Goal: Task Accomplishment & Management: Manage account settings

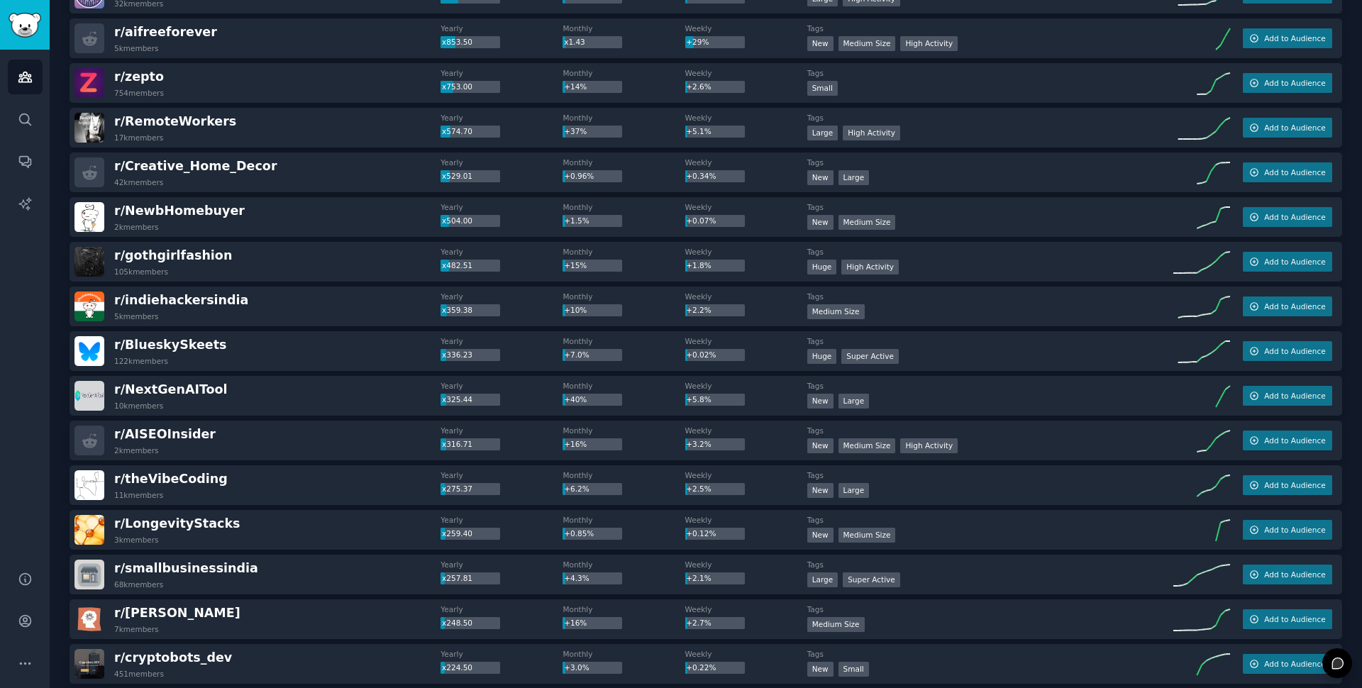
scroll to position [457, 0]
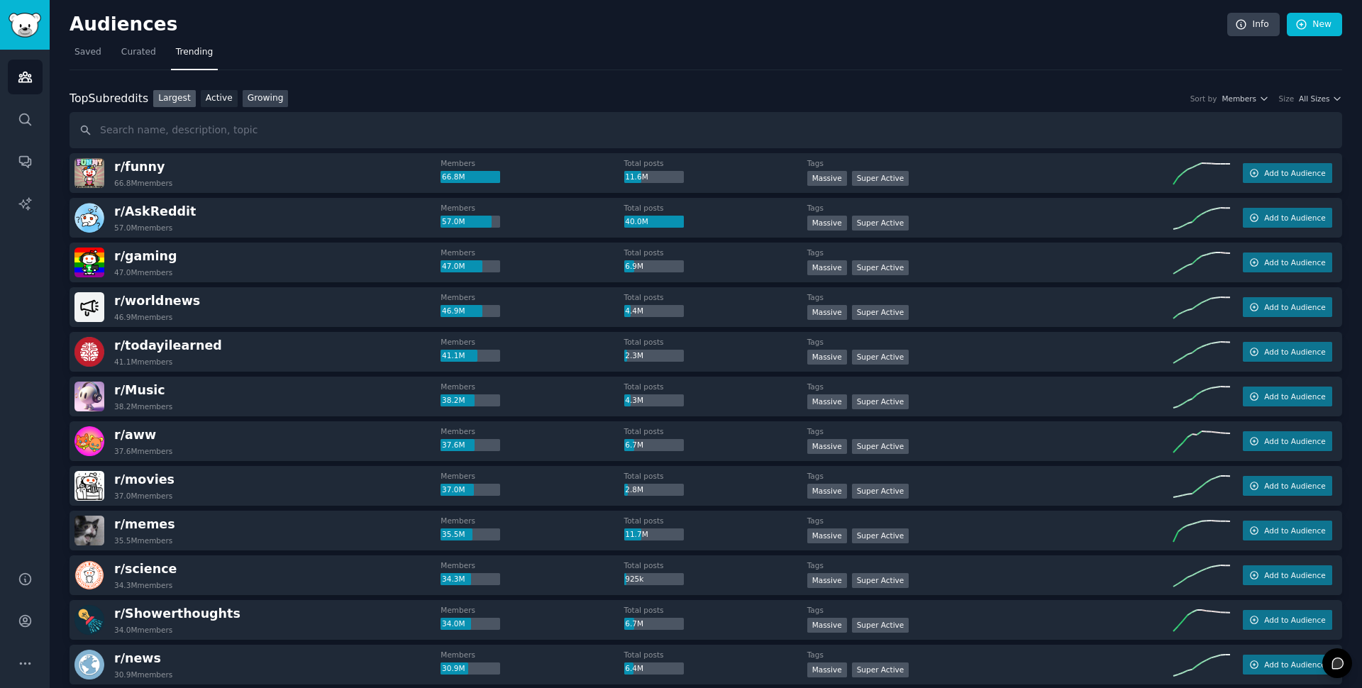
click at [269, 98] on link "Growing" at bounding box center [266, 99] width 46 height 18
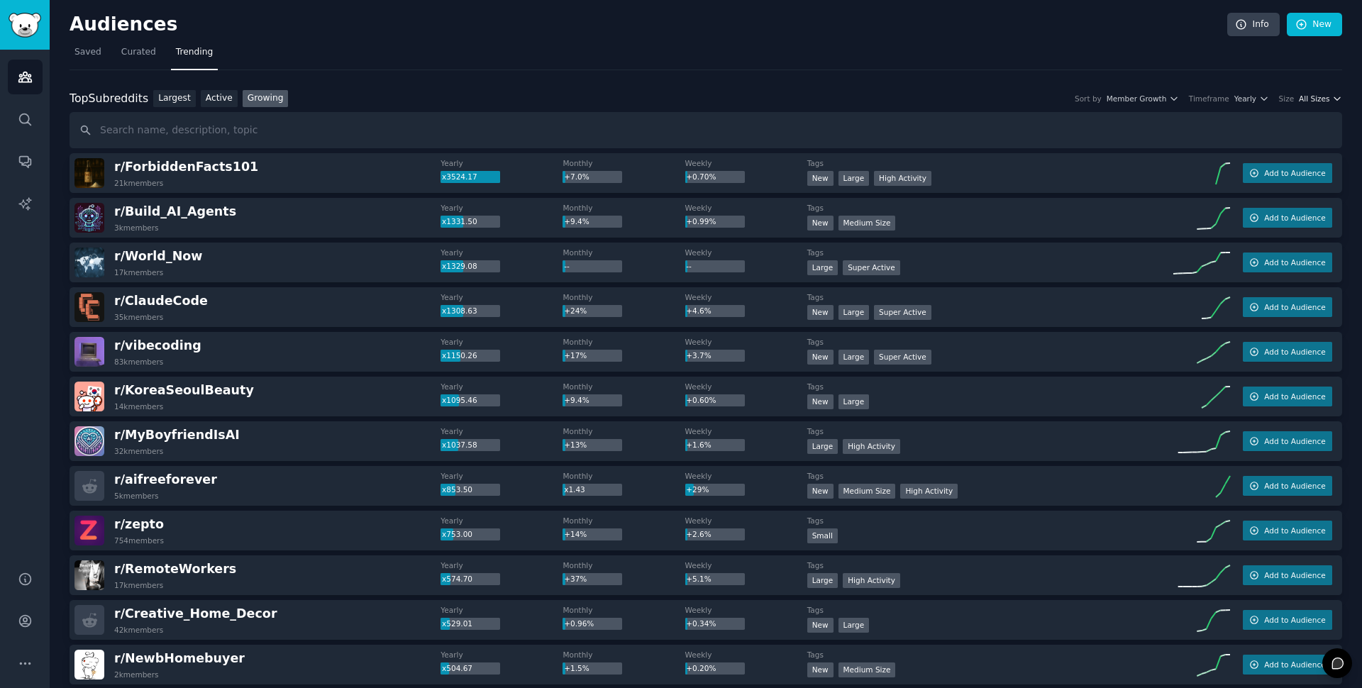
click at [1319, 98] on span "All Sizes" at bounding box center [1314, 99] width 31 height 10
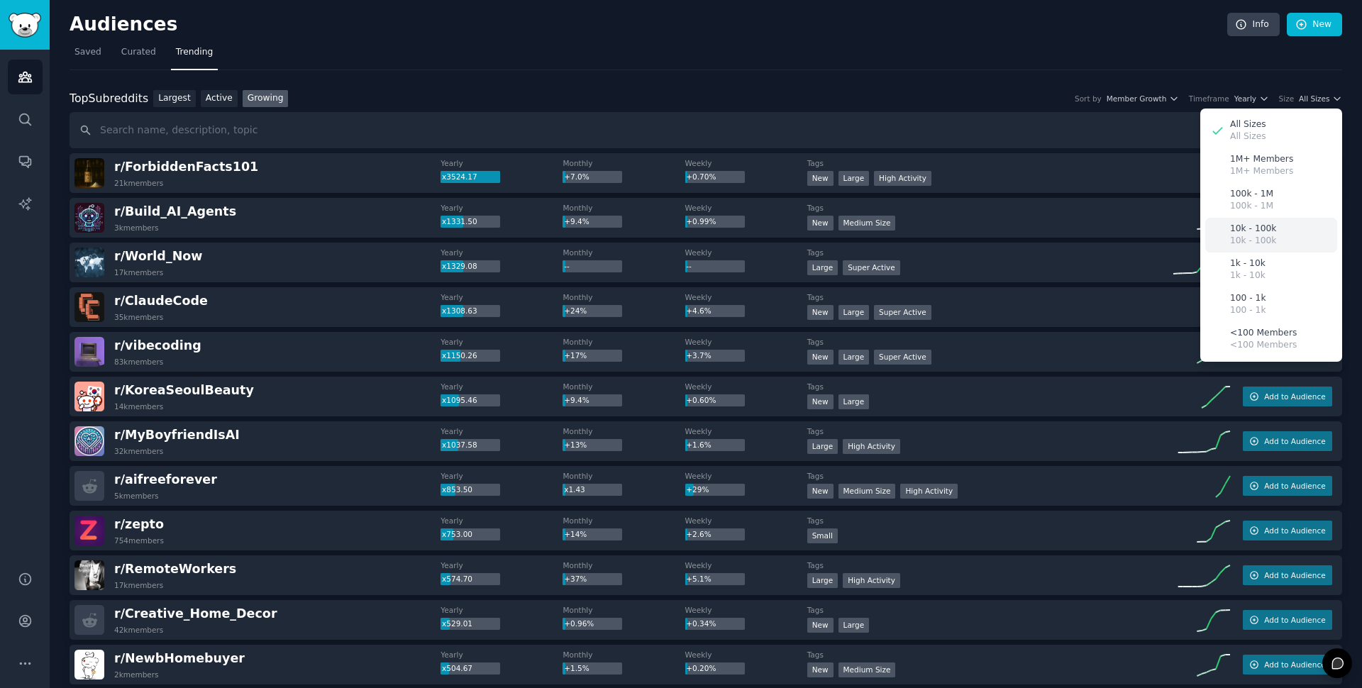
click at [1274, 238] on p "10k - 100k" at bounding box center [1253, 241] width 46 height 13
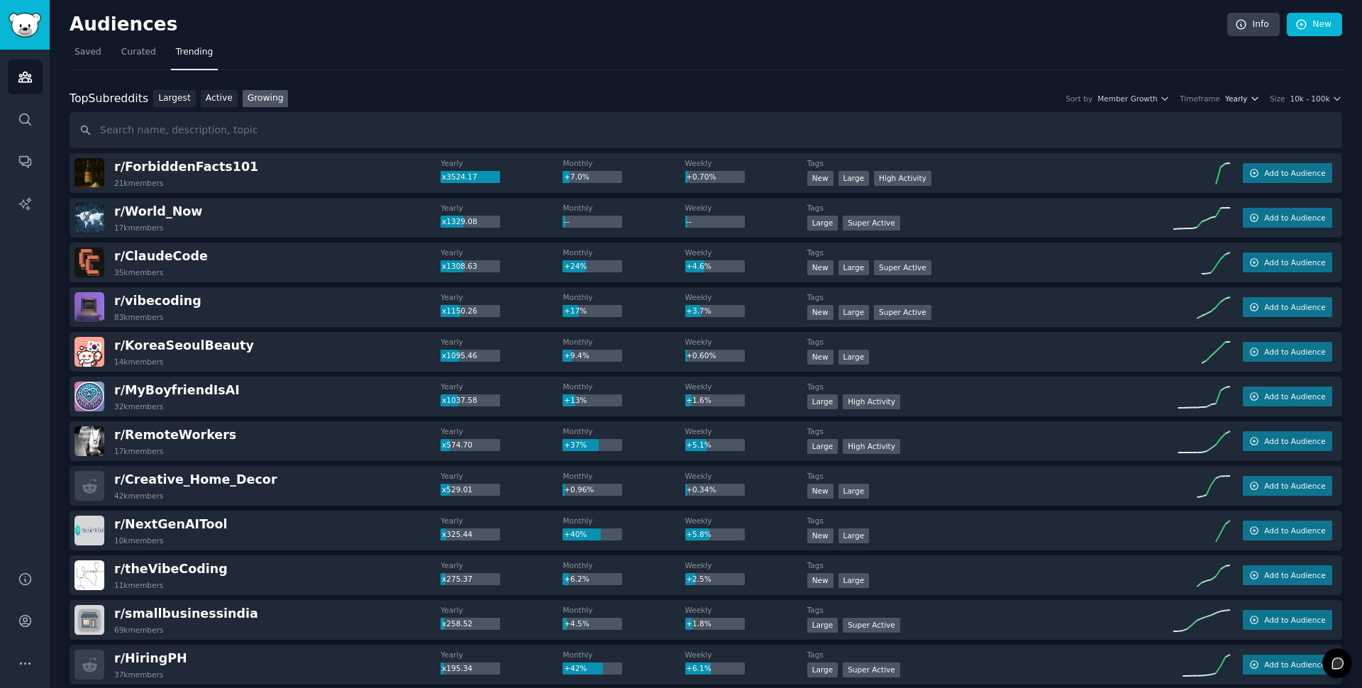
click at [1244, 102] on span "Yearly" at bounding box center [1236, 99] width 22 height 10
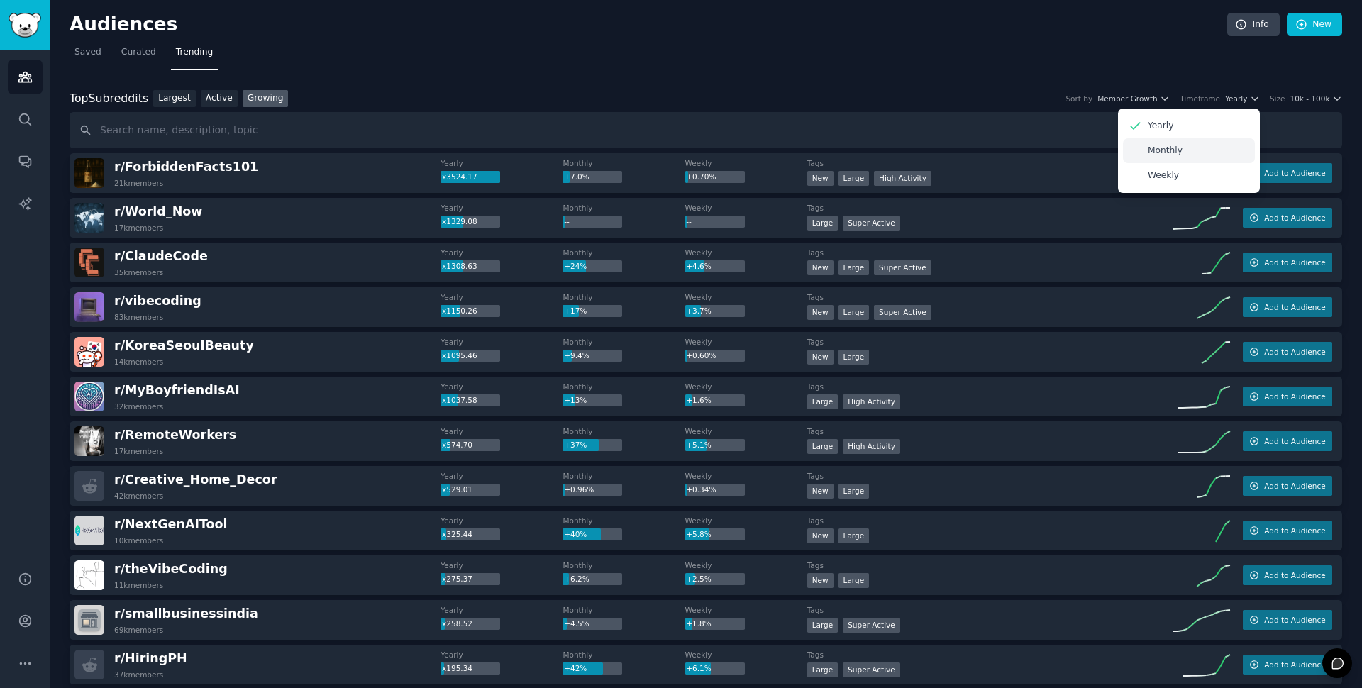
click at [1167, 144] on div "Monthly" at bounding box center [1189, 150] width 132 height 25
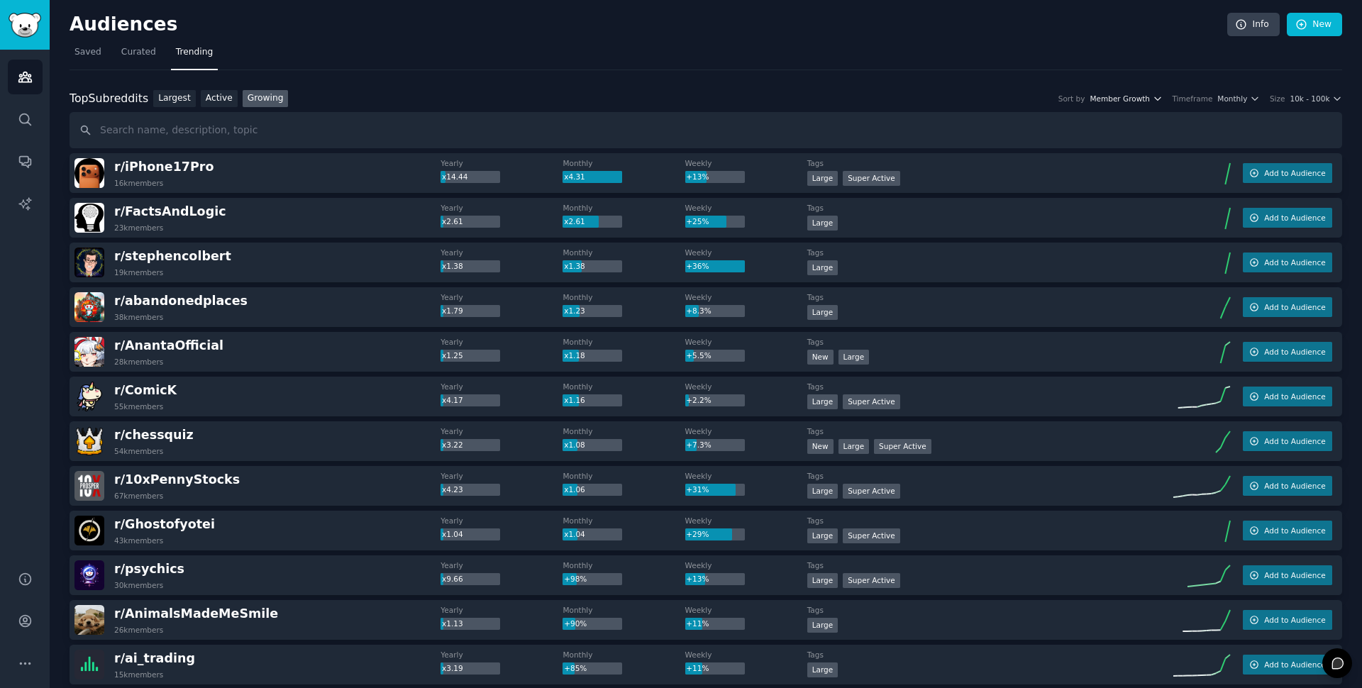
click at [1160, 99] on icon "button" at bounding box center [1158, 99] width 10 height 10
click at [1166, 64] on nav "Saved Curated Trending" at bounding box center [706, 55] width 1273 height 29
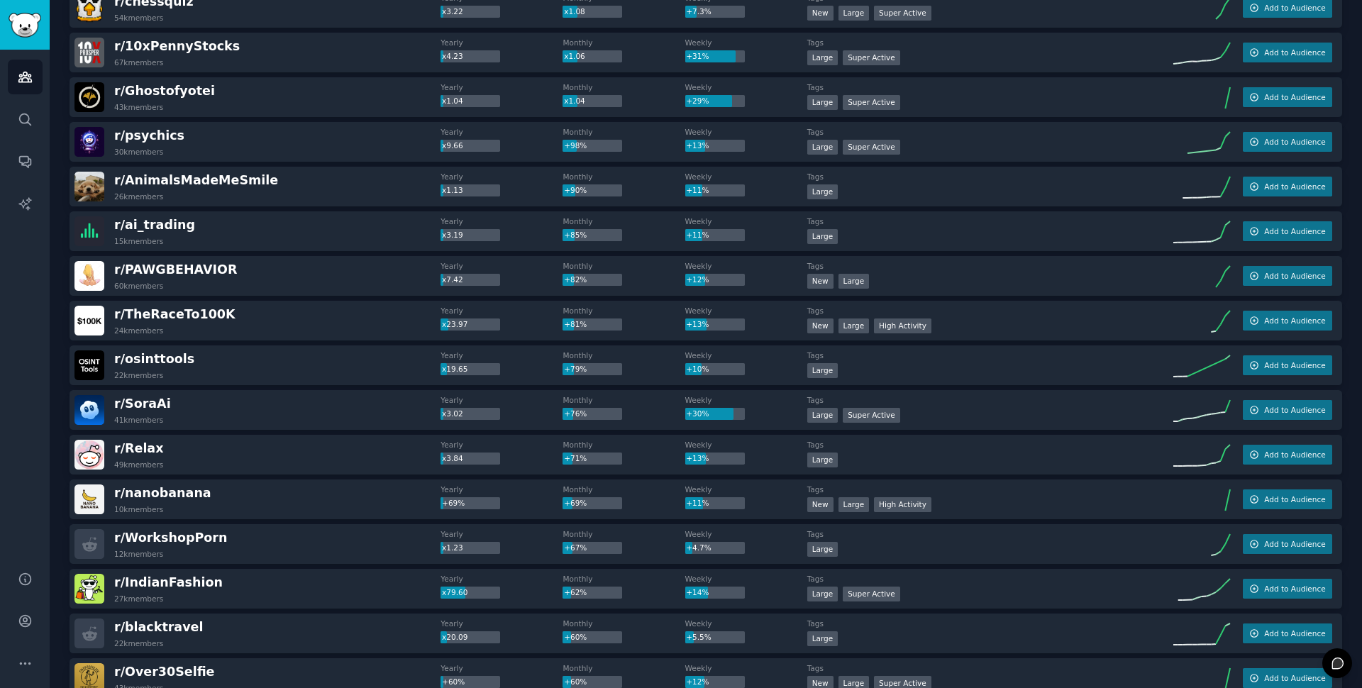
scroll to position [440, 0]
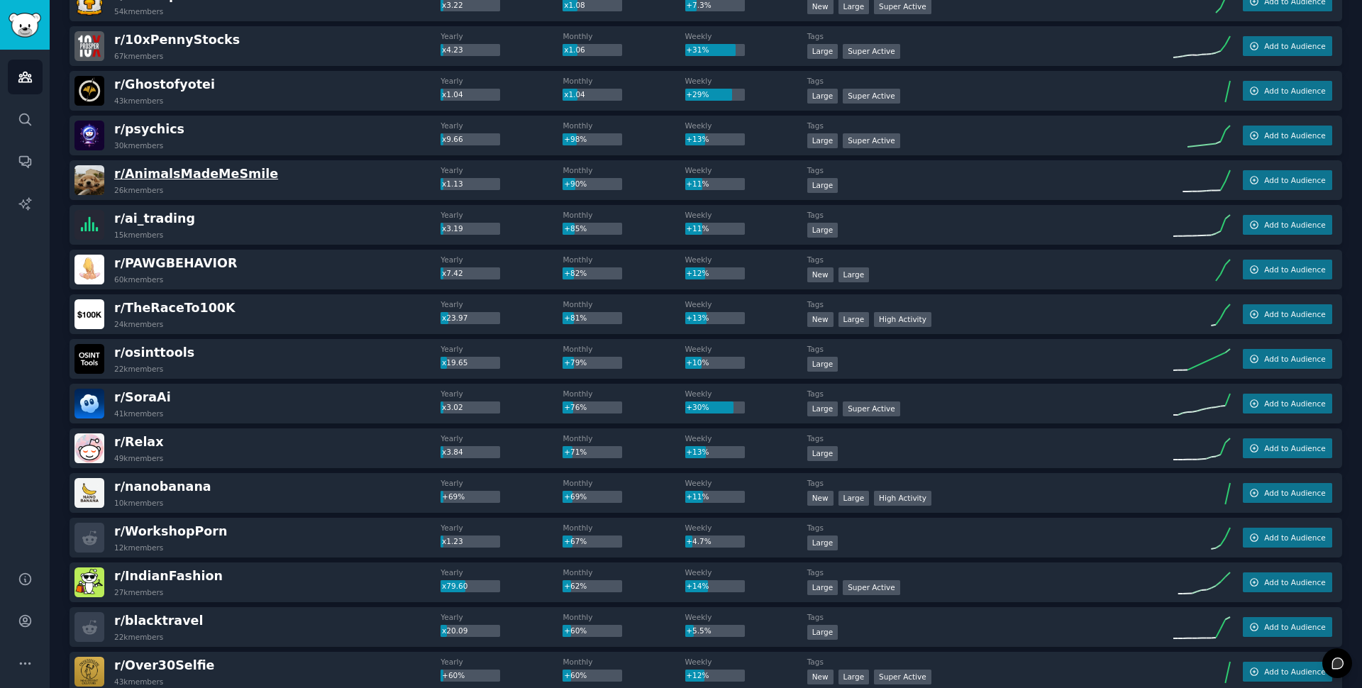
click at [181, 175] on span "r/ AnimalsMadeMeSmile" at bounding box center [196, 174] width 164 height 14
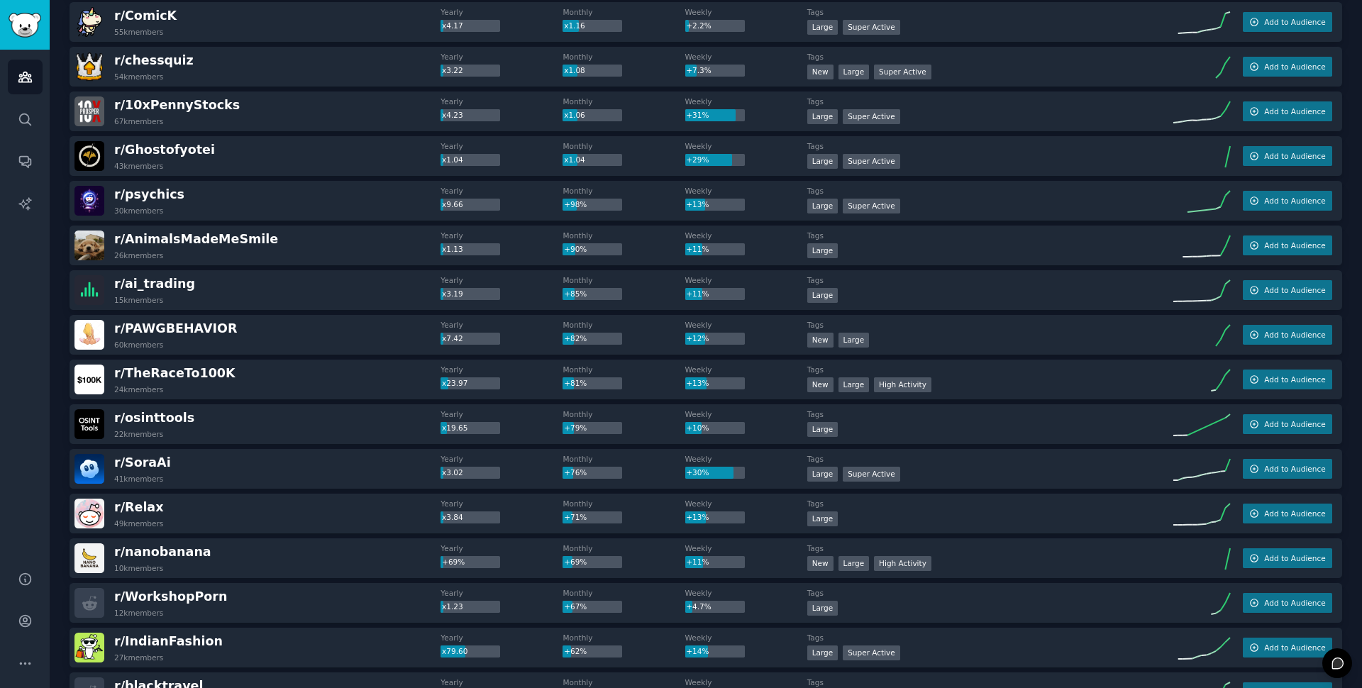
scroll to position [0, 0]
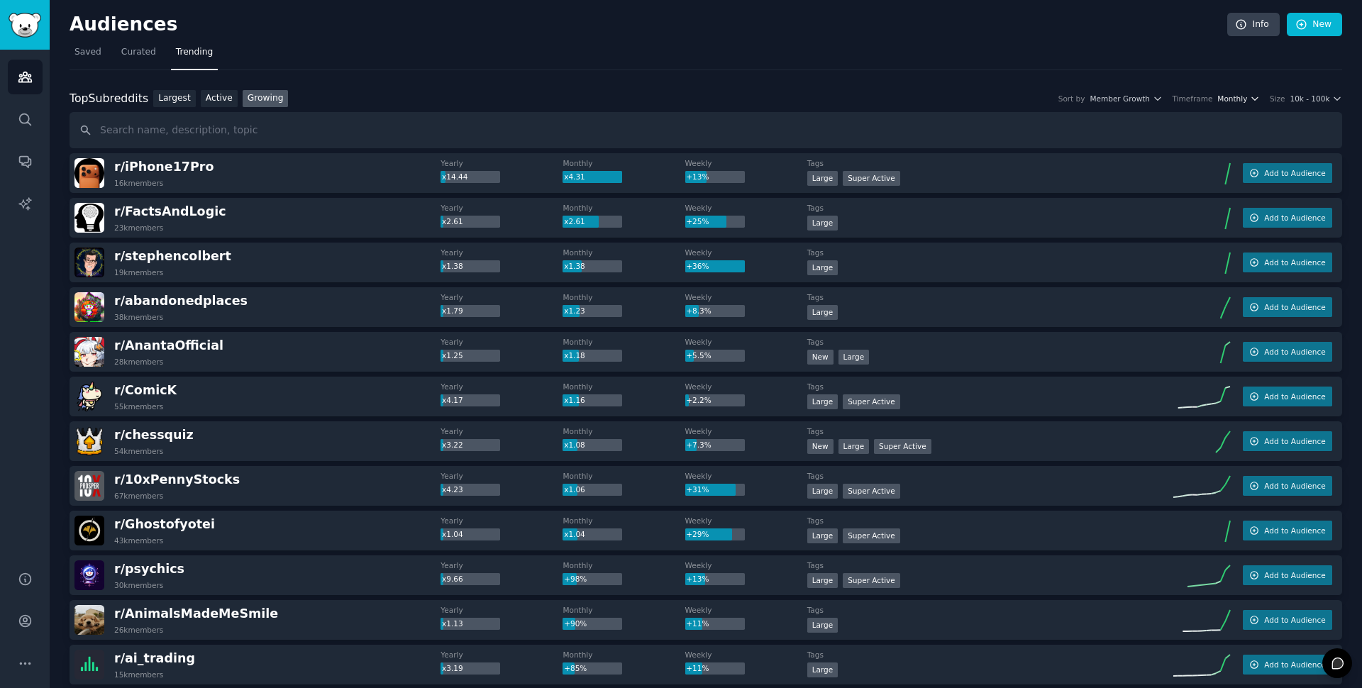
click at [1242, 100] on span "Monthly" at bounding box center [1233, 99] width 30 height 10
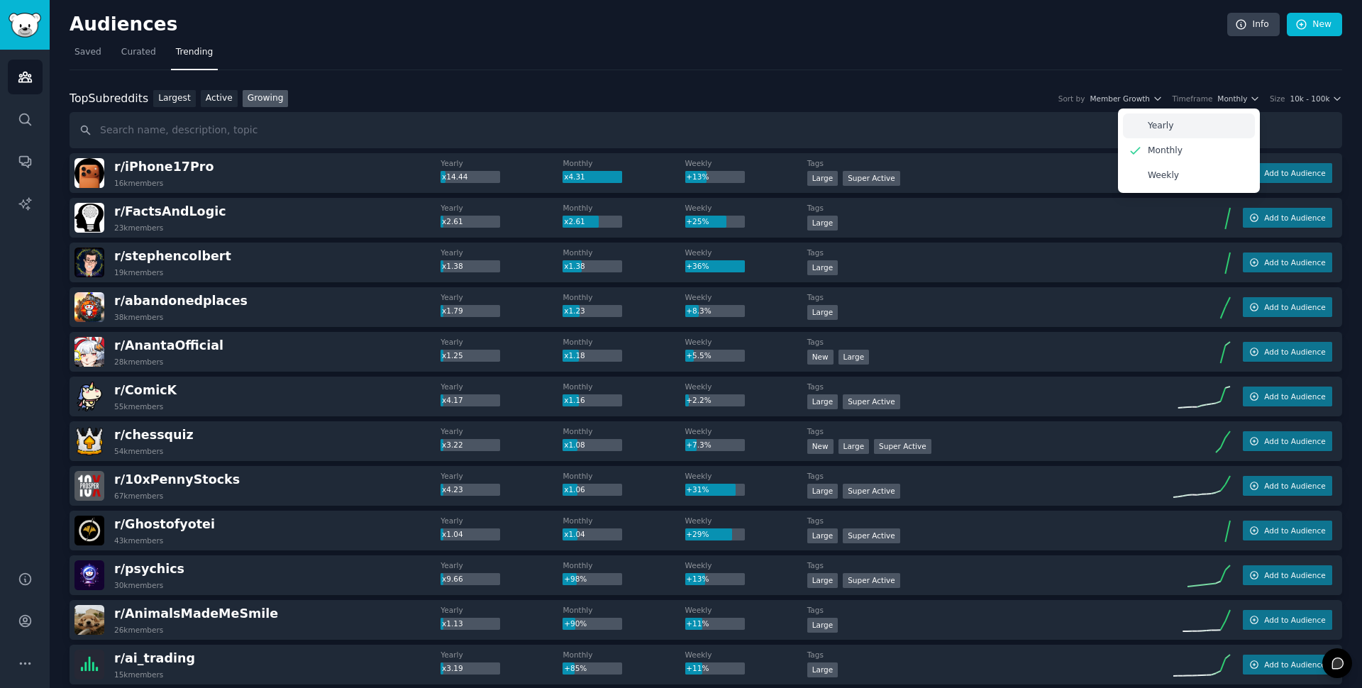
click at [1163, 123] on p "Yearly" at bounding box center [1161, 126] width 26 height 13
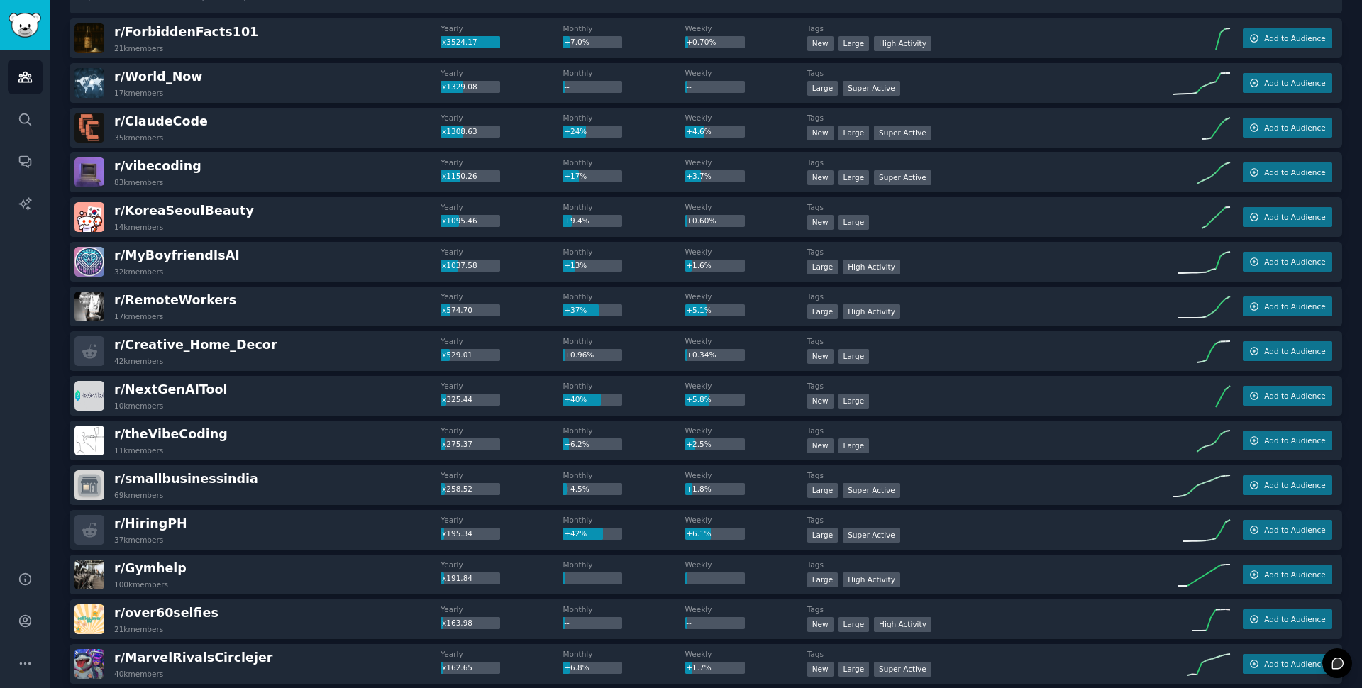
scroll to position [141, 0]
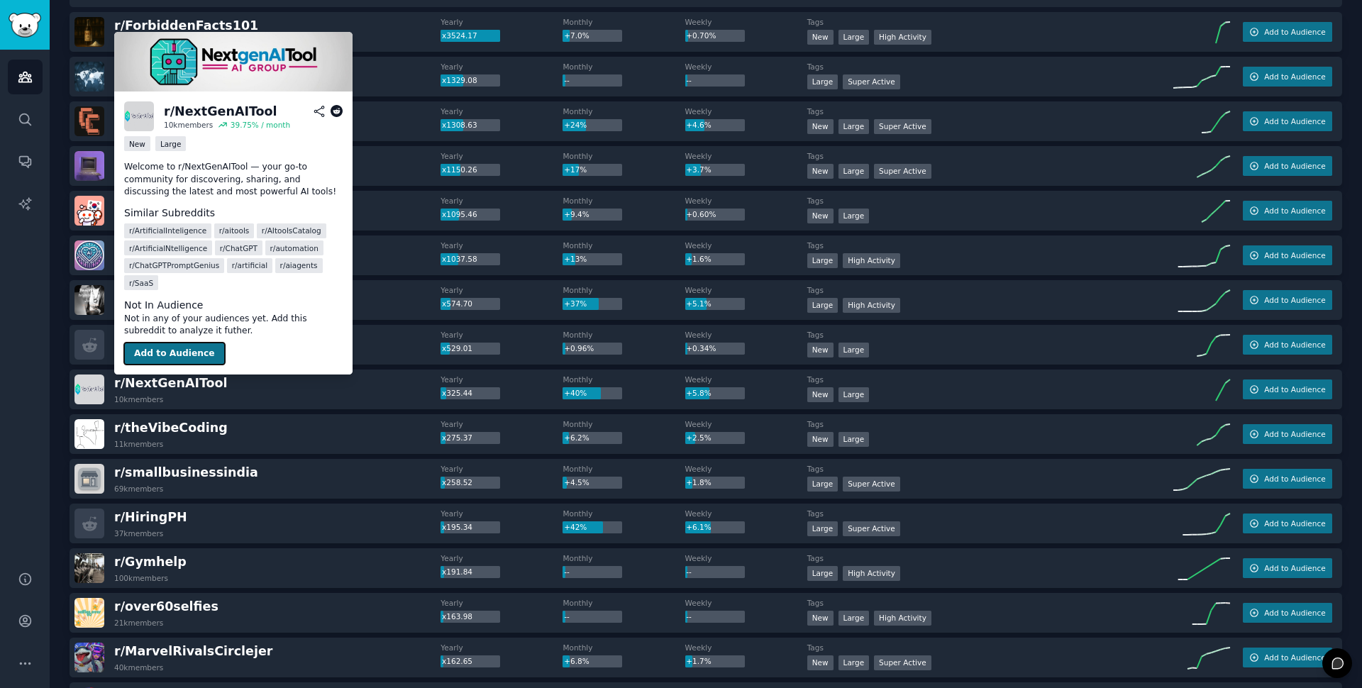
click at [170, 356] on button "Add to Audience" at bounding box center [174, 354] width 101 height 23
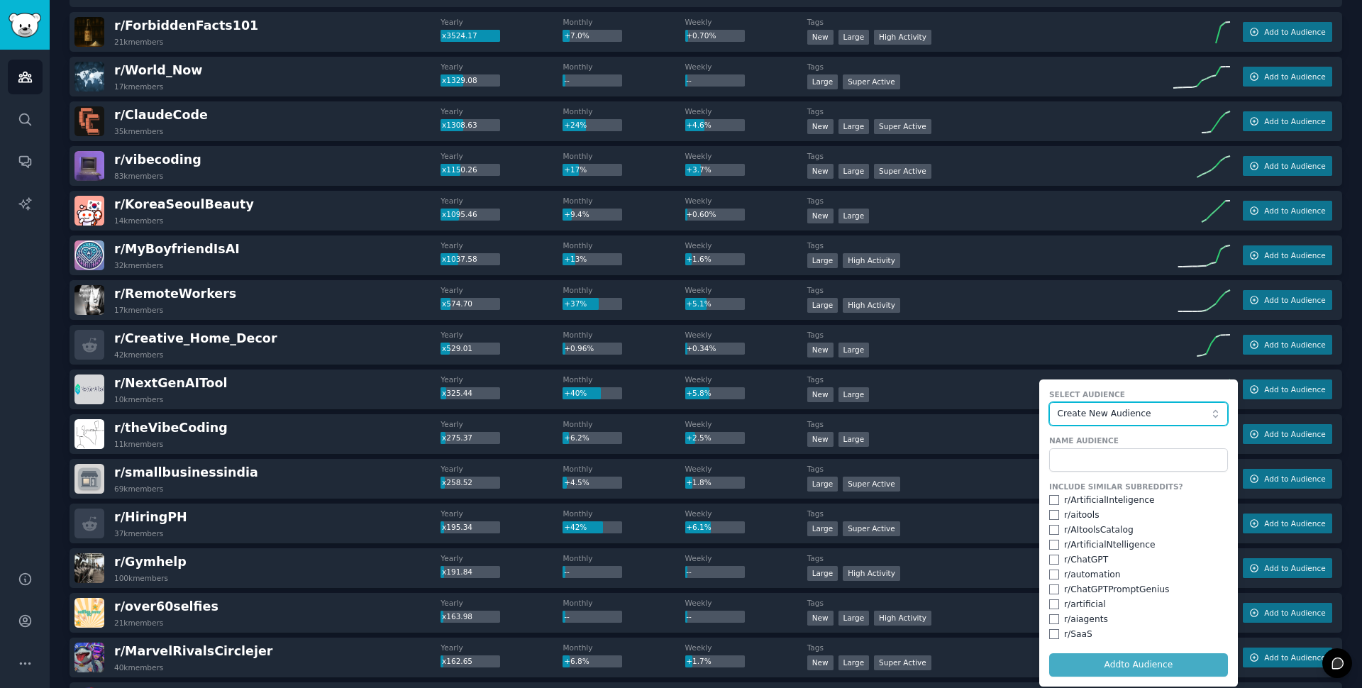
click at [1149, 412] on span "Create New Audience" at bounding box center [1134, 414] width 155 height 13
click at [1125, 660] on form "Select Audience Create New Audience Name Audience Include Similar Subreddits? r…" at bounding box center [1139, 533] width 199 height 307
click at [1055, 499] on input "checkbox" at bounding box center [1054, 500] width 10 height 10
checkbox input "true"
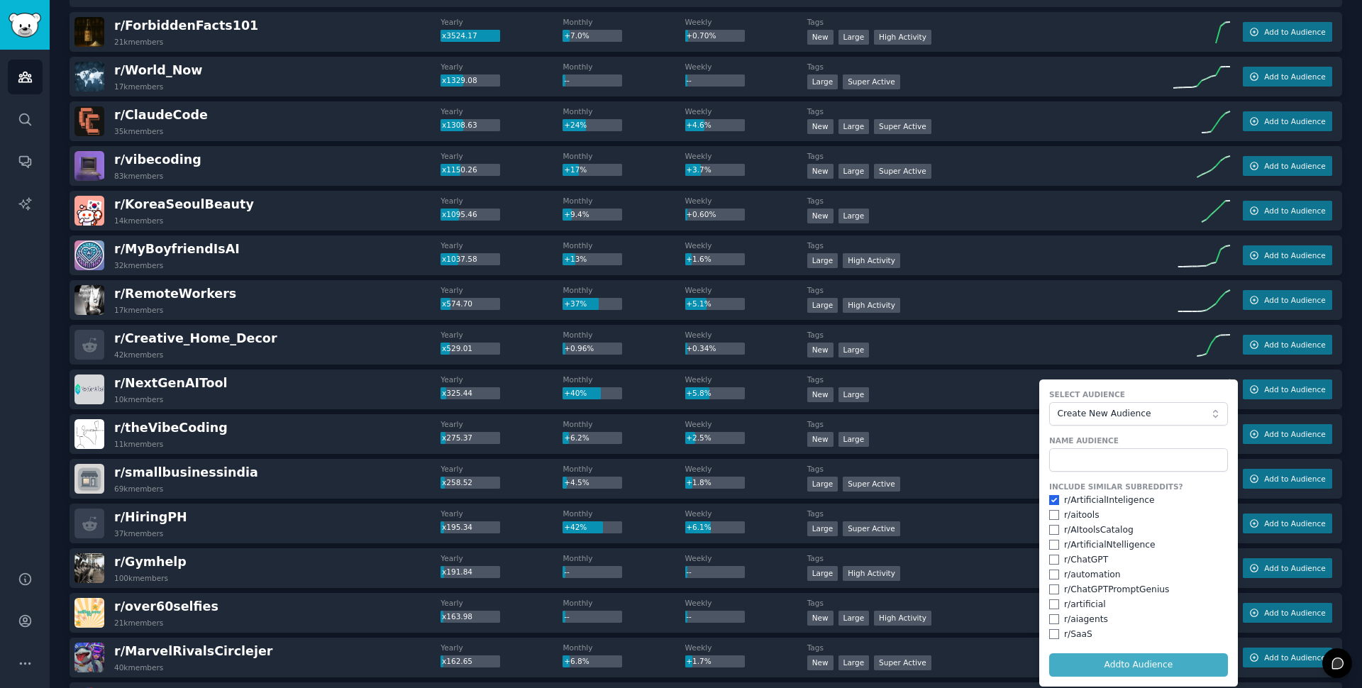
click at [1126, 666] on form "Select Audience Create New Audience Name Audience Include Similar Subreddits? r…" at bounding box center [1139, 533] width 199 height 307
click at [1145, 665] on form "Select Audience Create New Audience Name Audience Include Similar Subreddits? r…" at bounding box center [1139, 533] width 199 height 307
click at [1057, 517] on input "checkbox" at bounding box center [1054, 515] width 10 height 10
checkbox input "true"
click at [1059, 531] on input "checkbox" at bounding box center [1054, 530] width 10 height 10
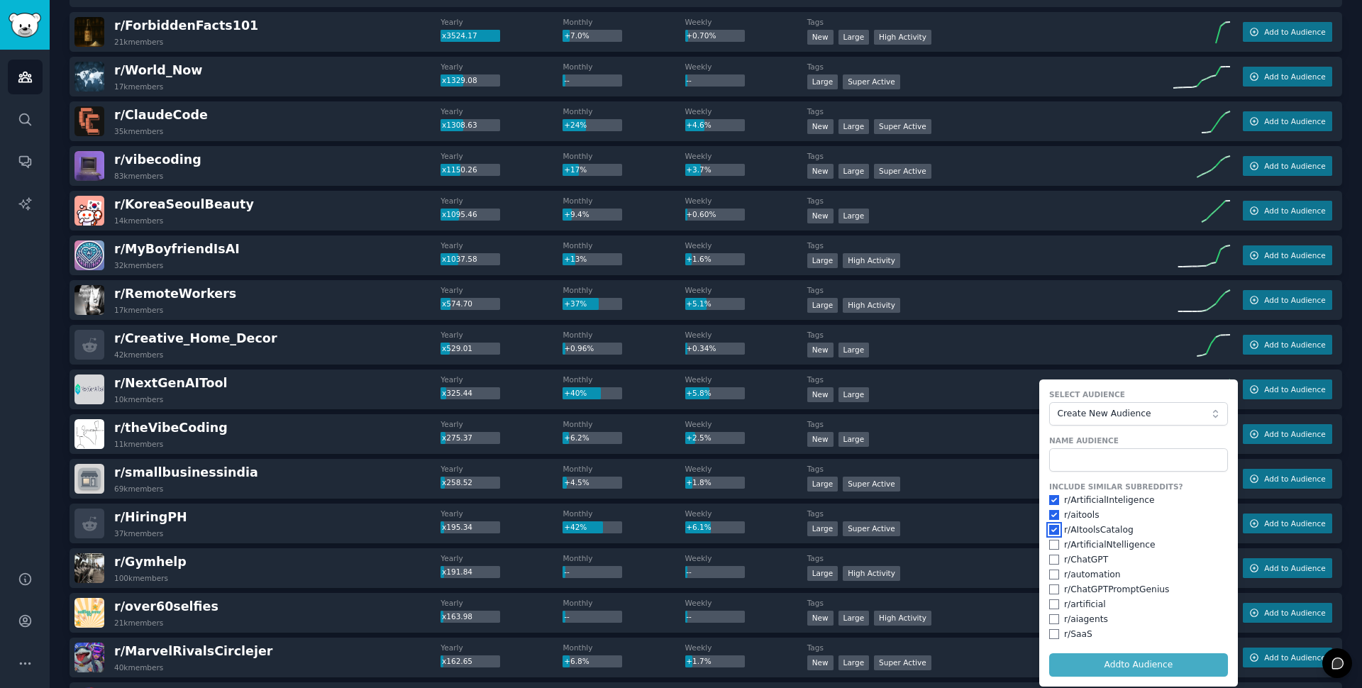
checkbox input "true"
click at [1057, 544] on input "checkbox" at bounding box center [1054, 545] width 10 height 10
checkbox input "true"
click at [1053, 539] on div "Include Similar Subreddits? r/ ArtificialInteligence r/ aitools r/ AItoolsCatal…" at bounding box center [1138, 561] width 179 height 159
click at [1053, 529] on input "checkbox" at bounding box center [1054, 530] width 10 height 10
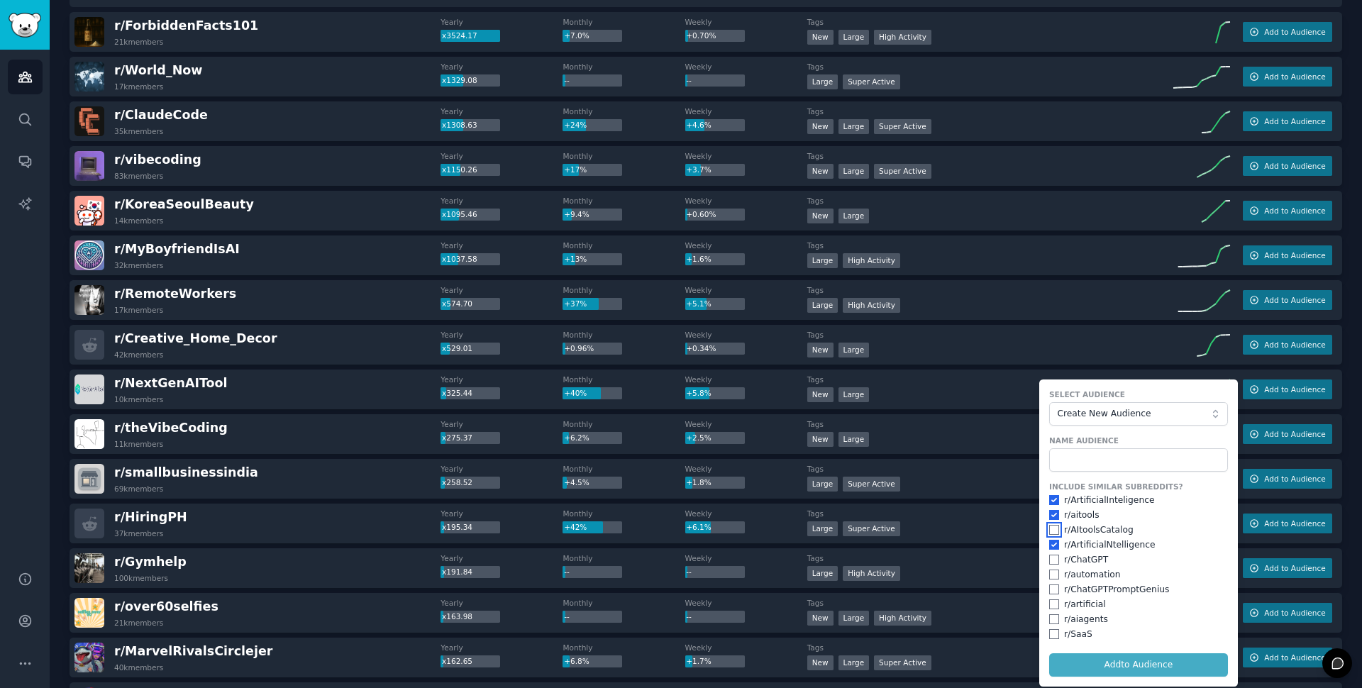
checkbox input "false"
click at [1055, 517] on input "checkbox" at bounding box center [1054, 515] width 10 height 10
checkbox input "false"
click at [1056, 502] on input "checkbox" at bounding box center [1054, 500] width 10 height 10
checkbox input "false"
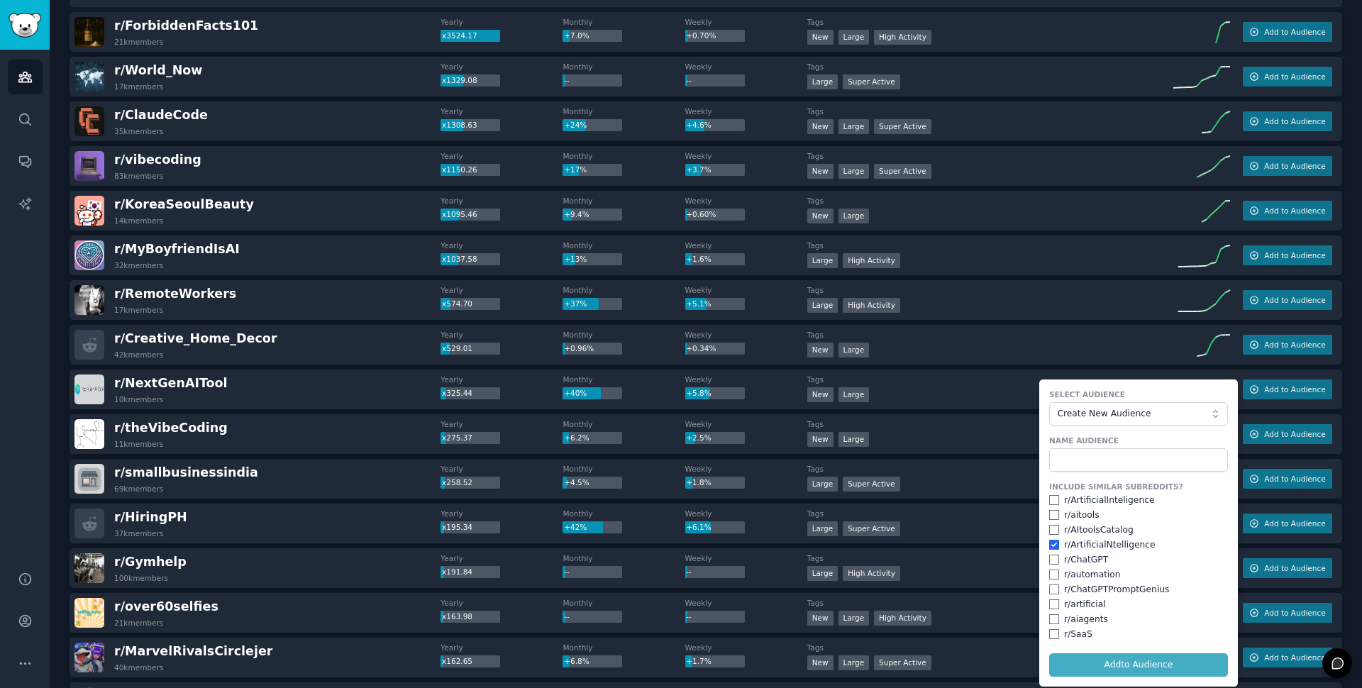
click at [1057, 551] on div "r/ ArtificialNtelligence" at bounding box center [1138, 545] width 179 height 13
click at [1057, 544] on input "checkbox" at bounding box center [1054, 545] width 10 height 10
checkbox input "false"
click at [1087, 466] on input "text" at bounding box center [1138, 460] width 179 height 24
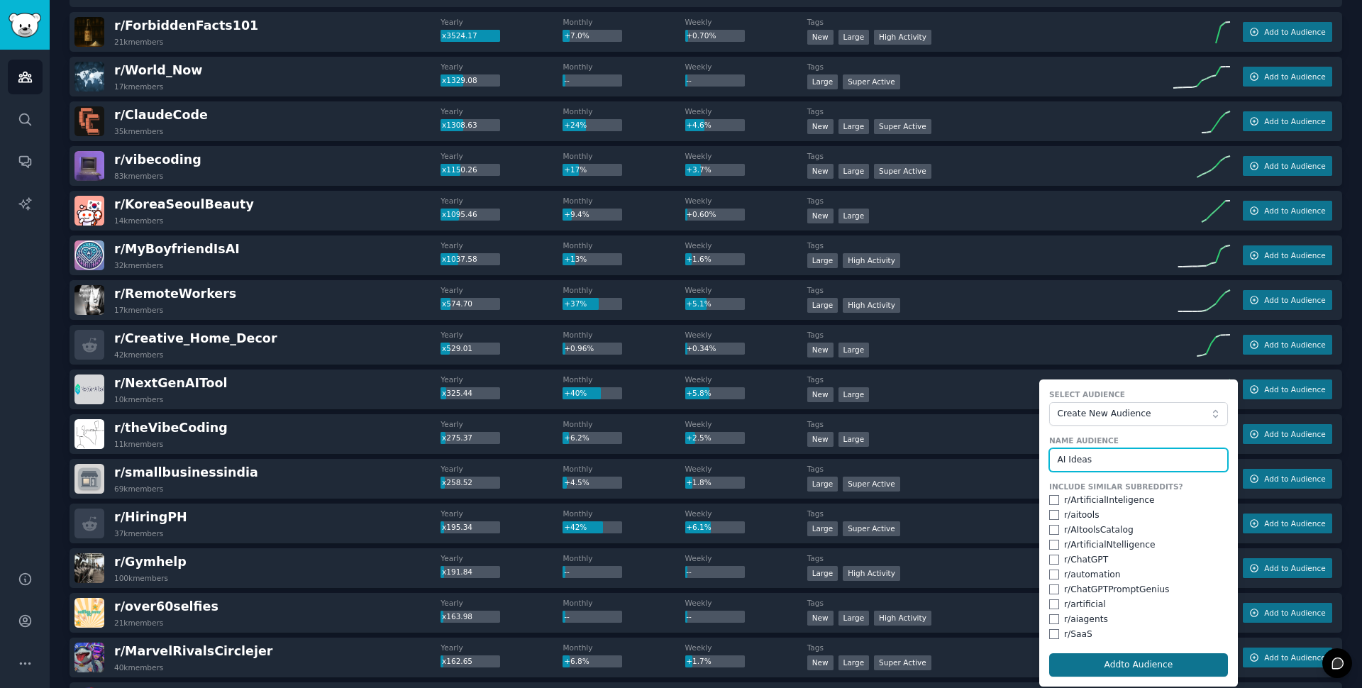
type input "AI Ideas"
click at [1157, 661] on button "Add to Audience" at bounding box center [1138, 666] width 179 height 24
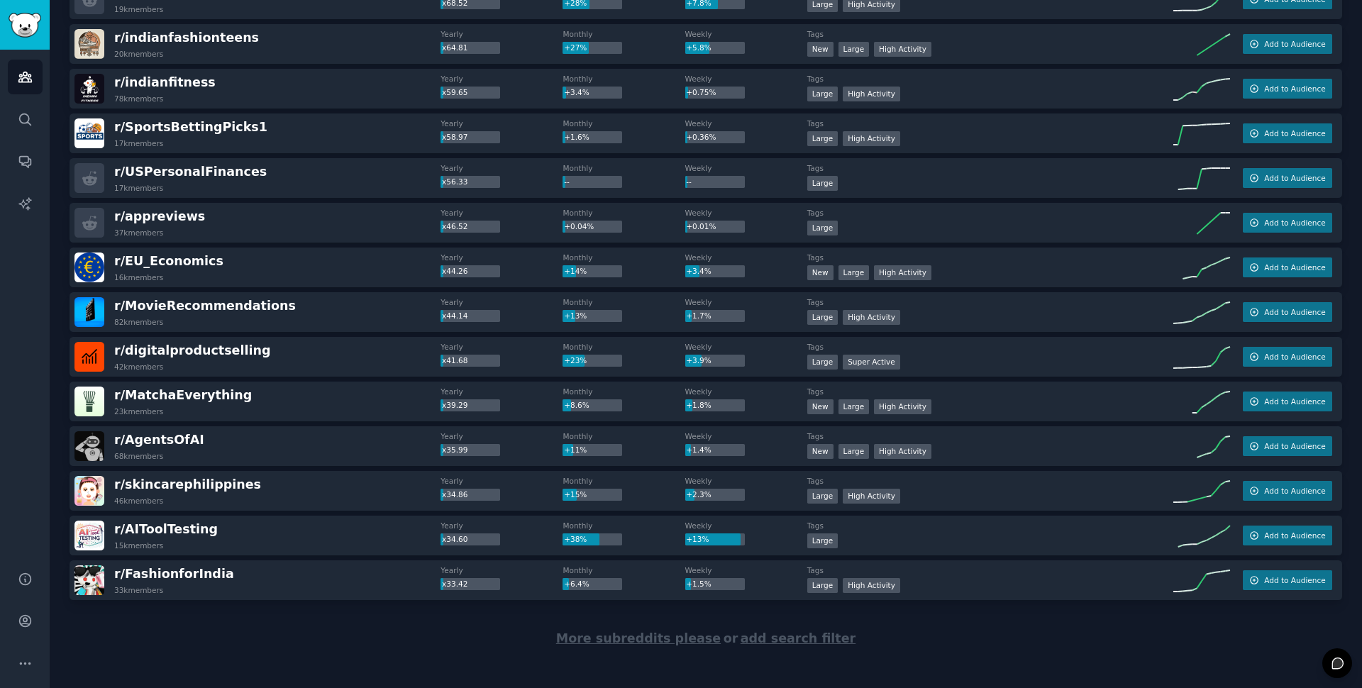
scroll to position [1792, 0]
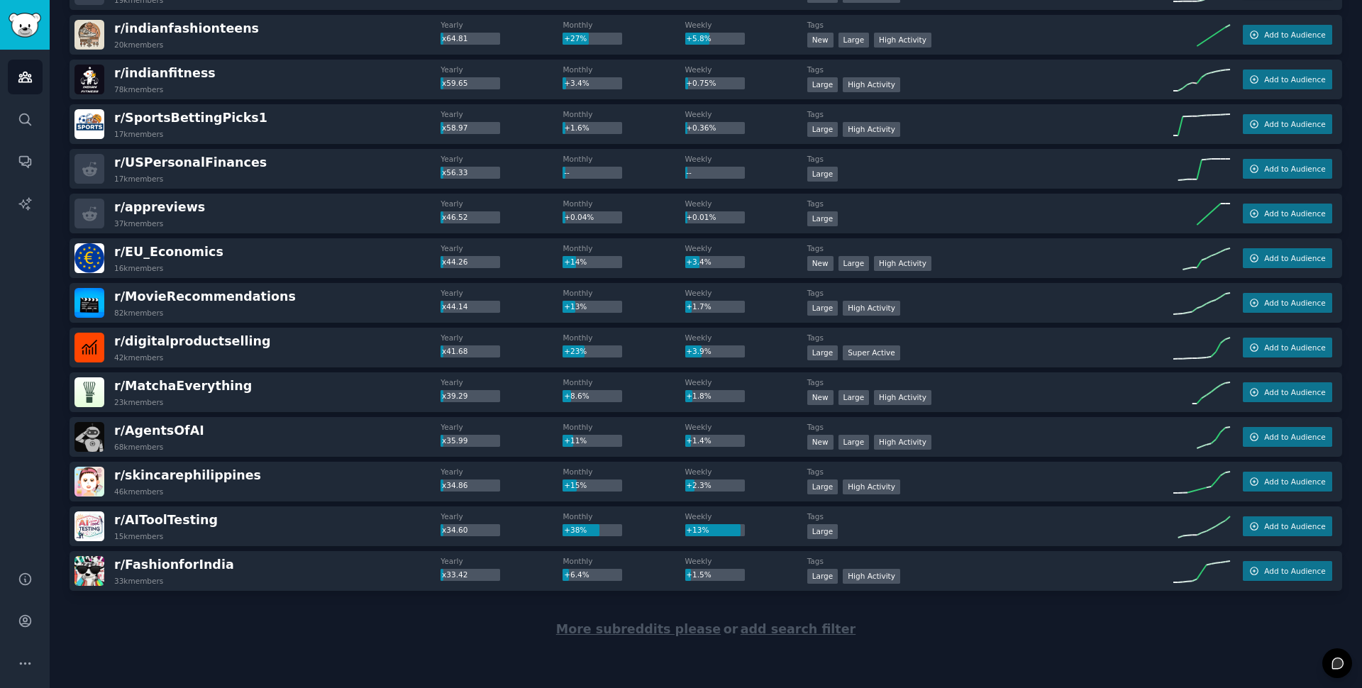
click at [618, 633] on span "More subreddits please" at bounding box center [638, 629] width 165 height 14
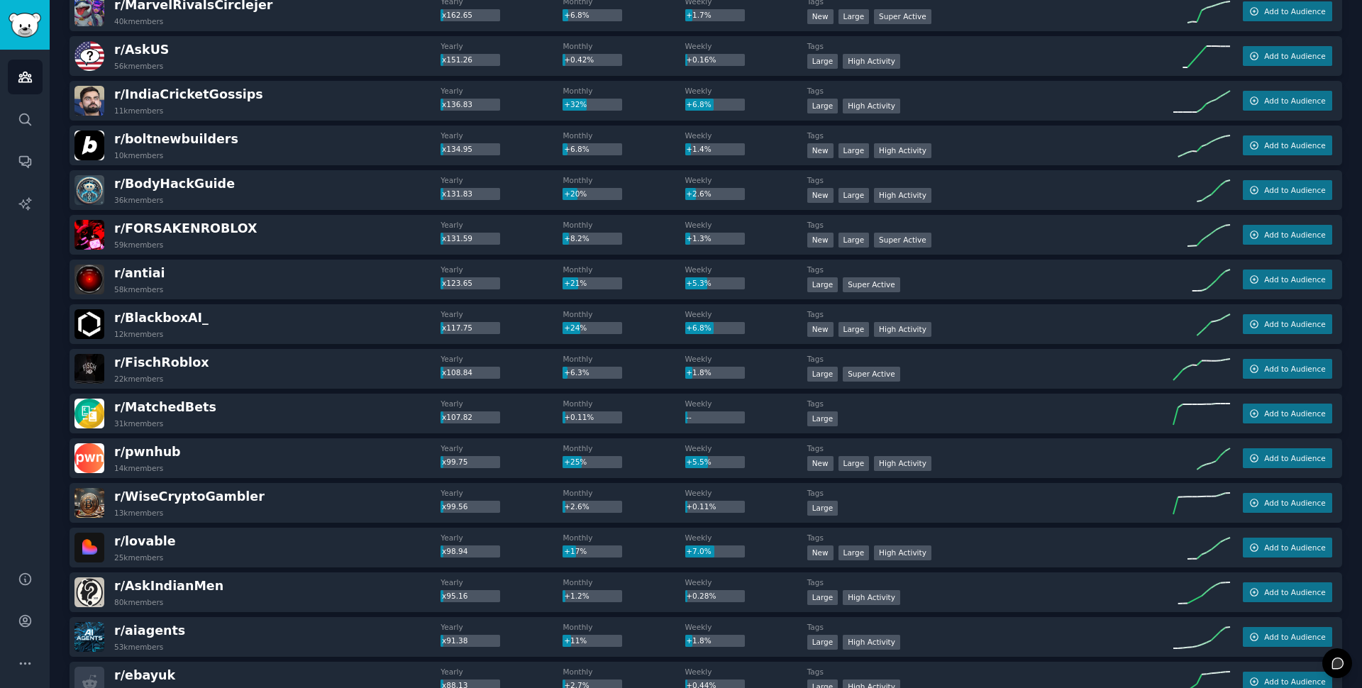
scroll to position [0, 0]
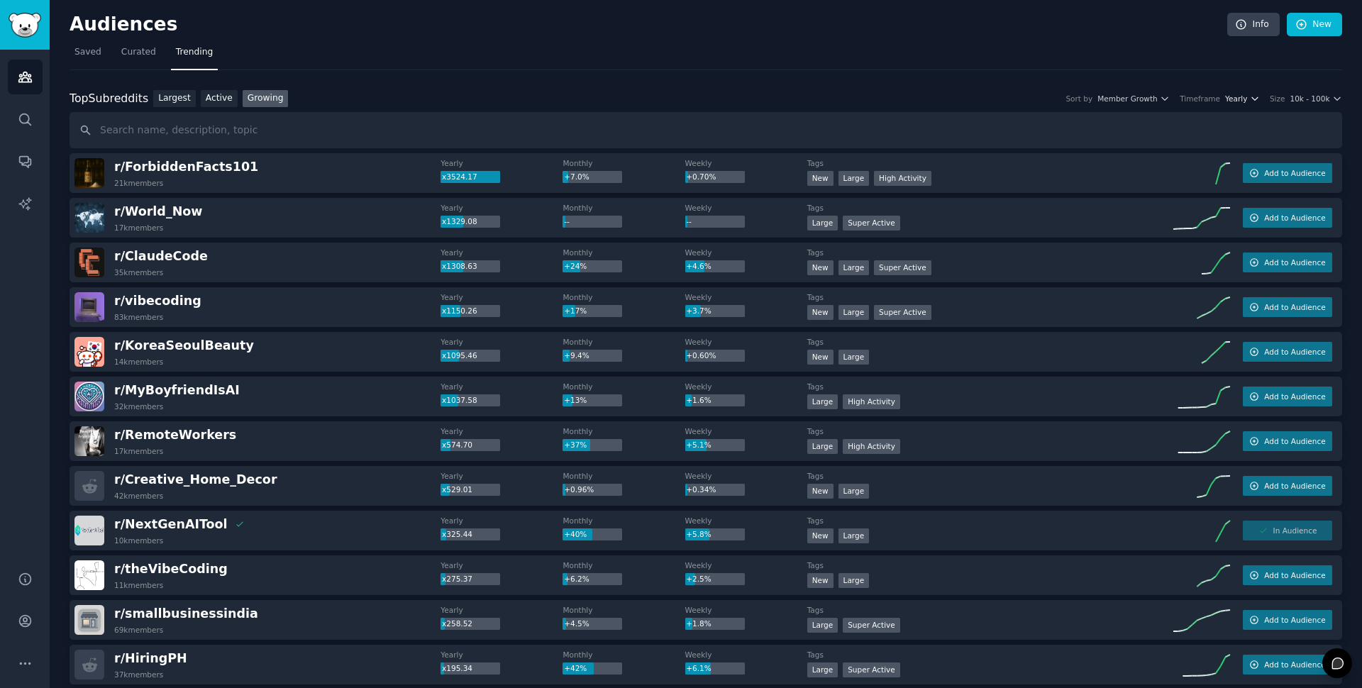
click at [1247, 97] on span "Yearly" at bounding box center [1236, 99] width 22 height 10
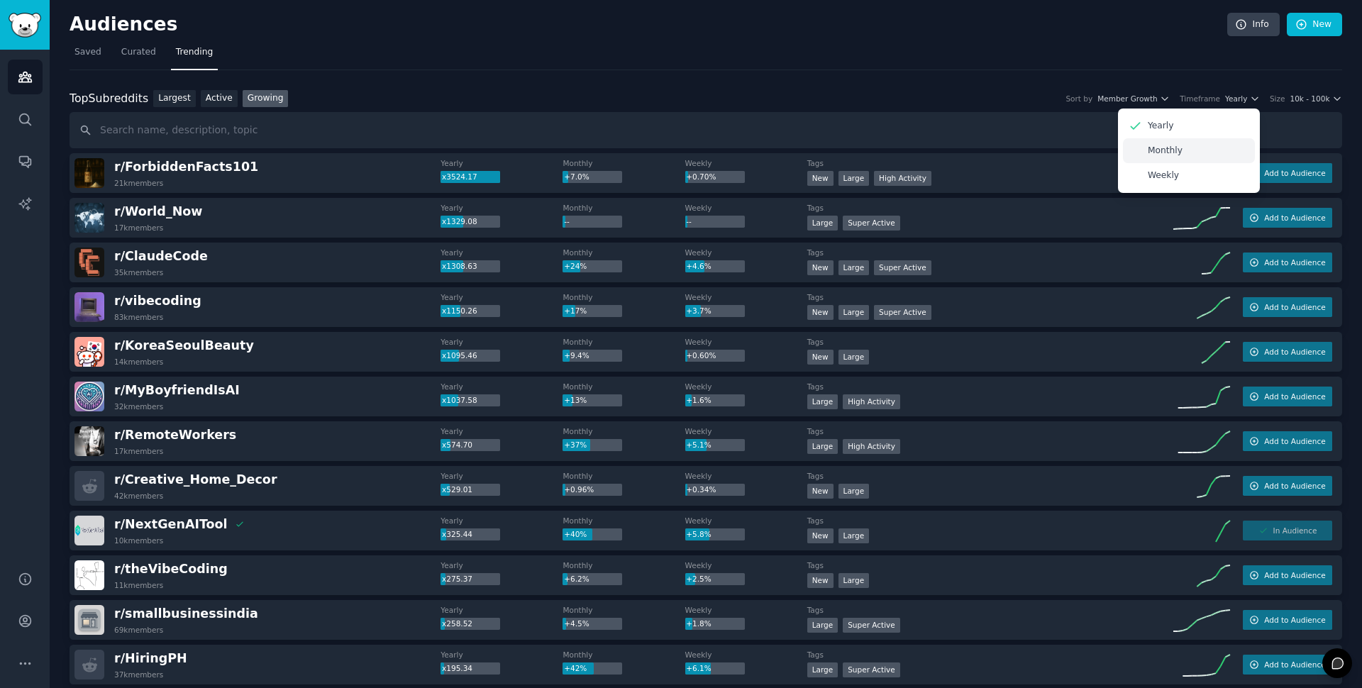
click at [1159, 155] on p "Monthly" at bounding box center [1165, 151] width 35 height 13
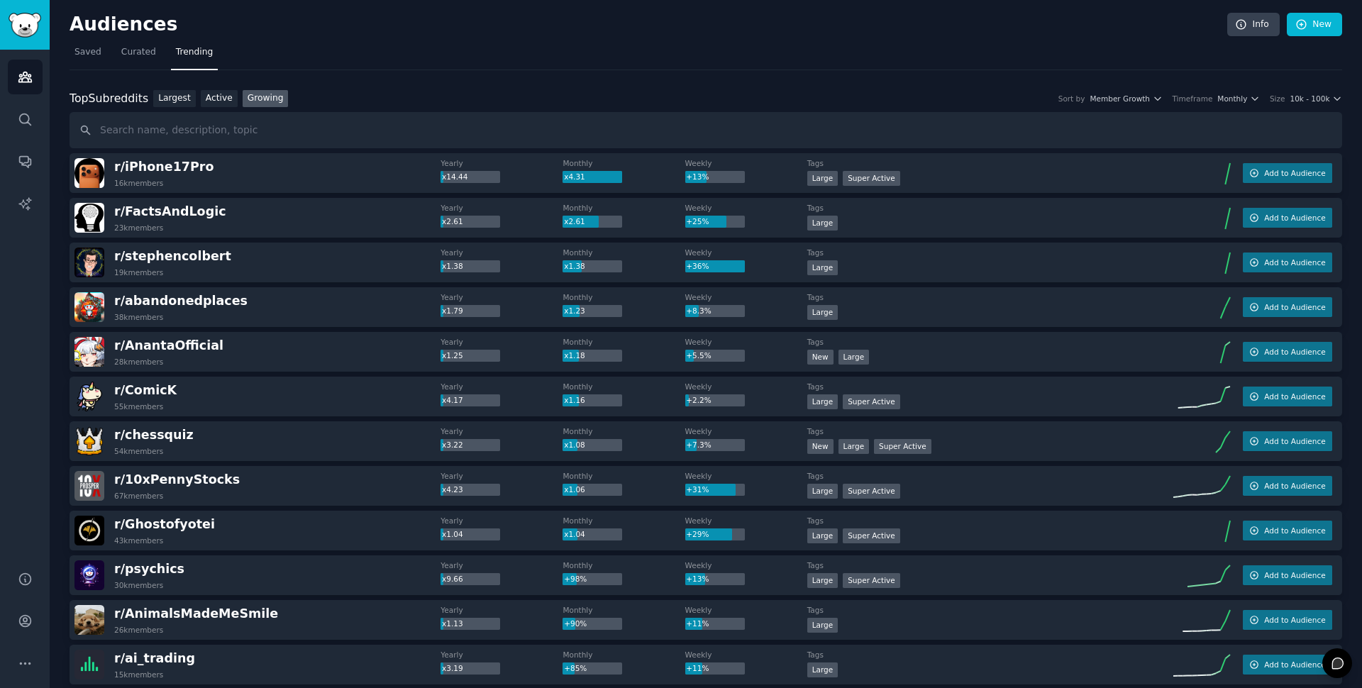
click at [415, 98] on div "Top Subreddits Top Subreddits Largest Active Growing Sort by Member Growth Time…" at bounding box center [706, 99] width 1273 height 18
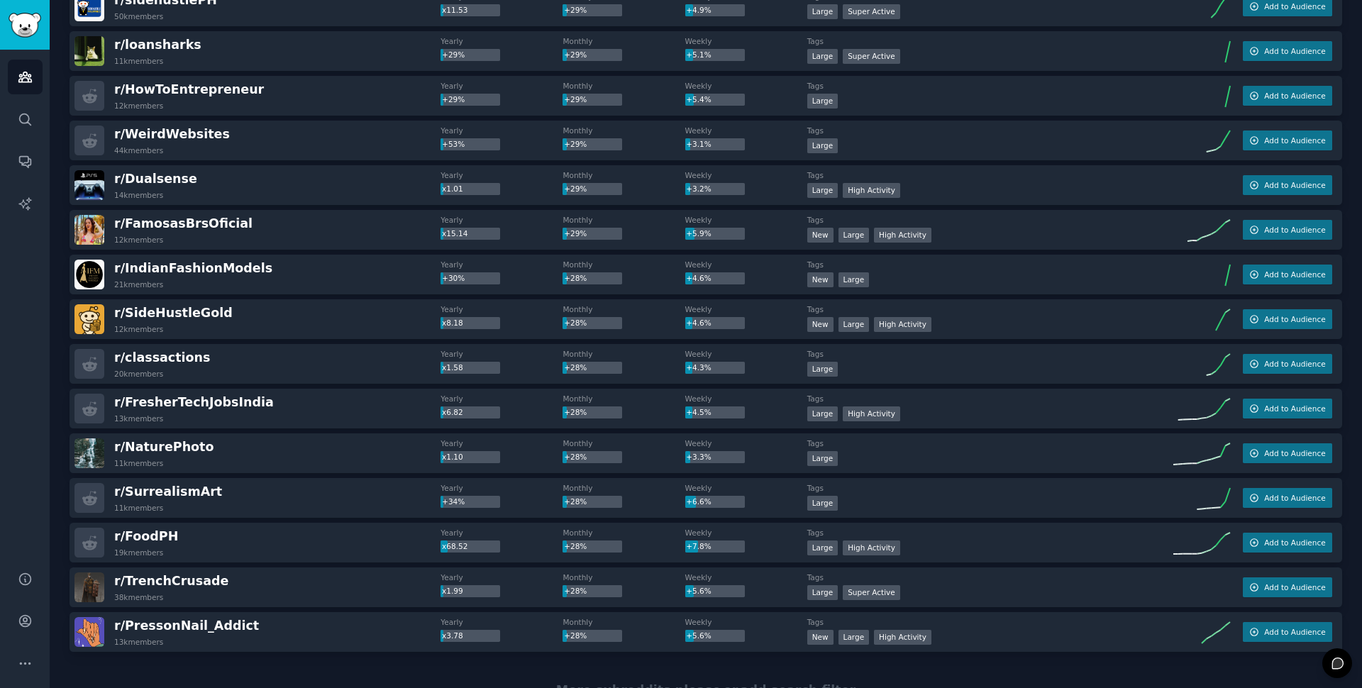
scroll to position [4027, 0]
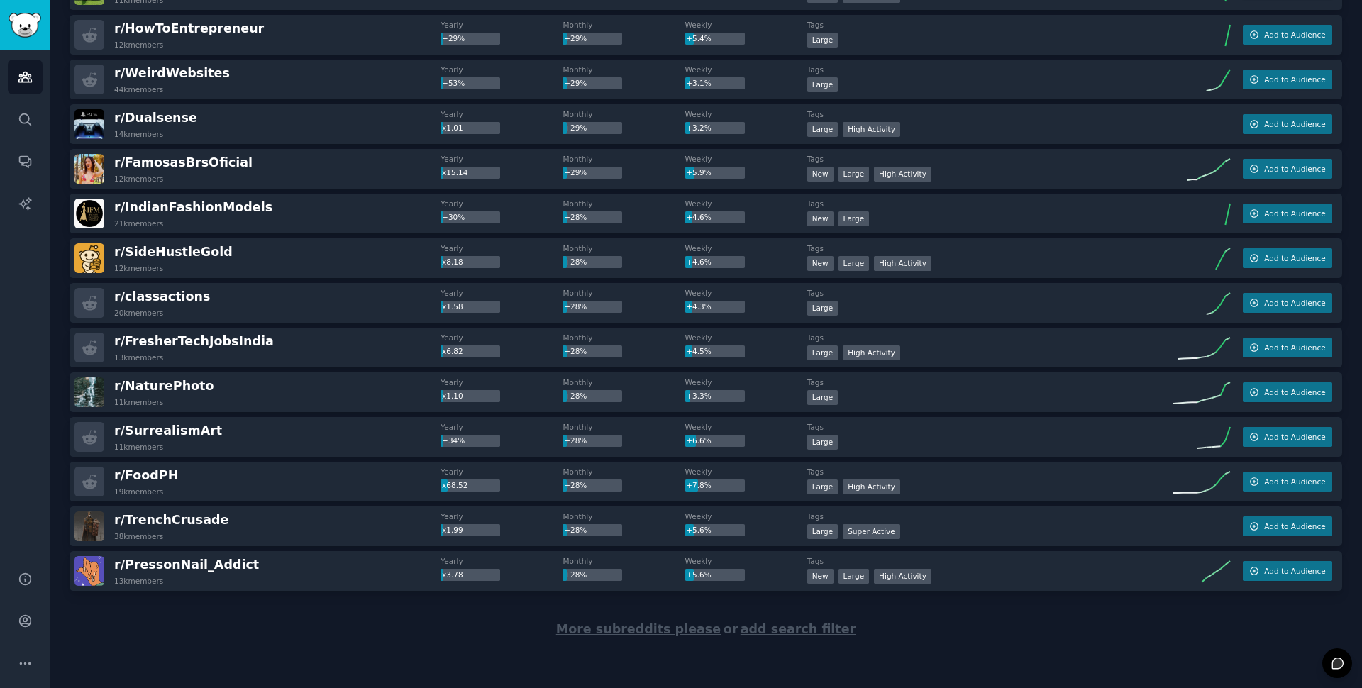
click at [651, 632] on span "More subreddits please" at bounding box center [638, 629] width 165 height 14
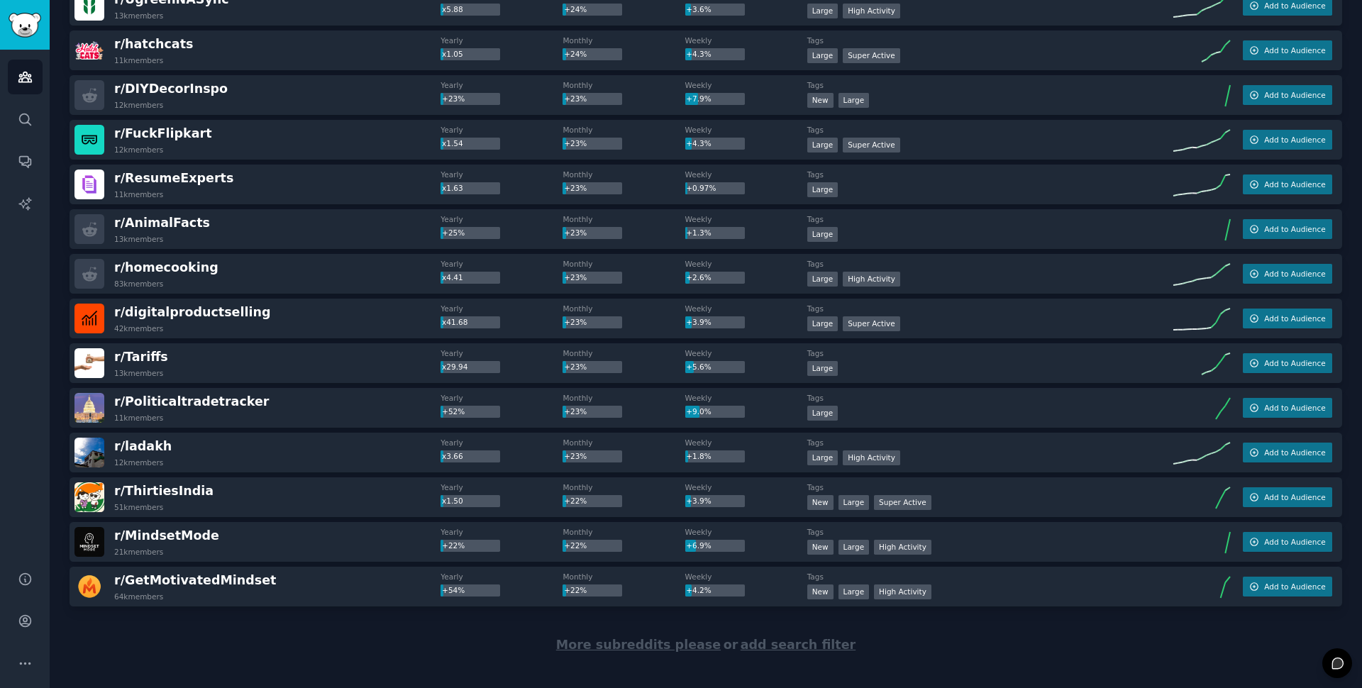
scroll to position [6249, 0]
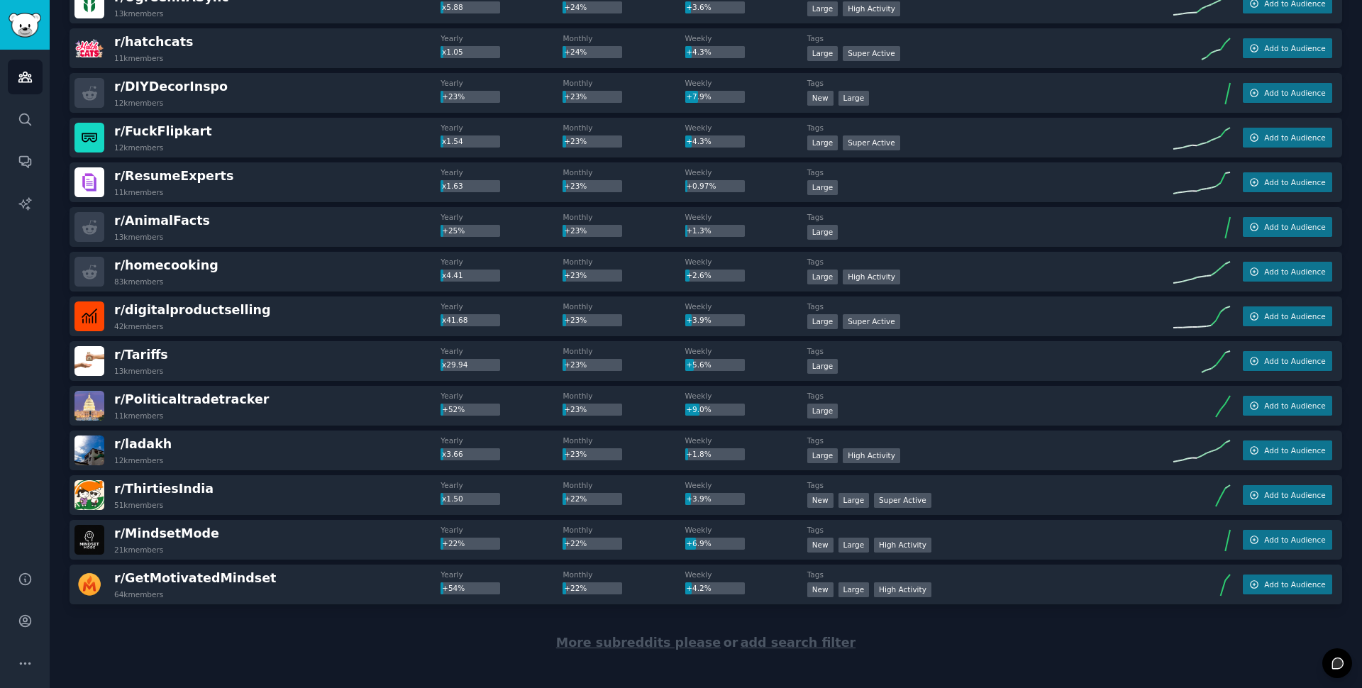
click at [650, 641] on span "More subreddits please" at bounding box center [638, 643] width 165 height 14
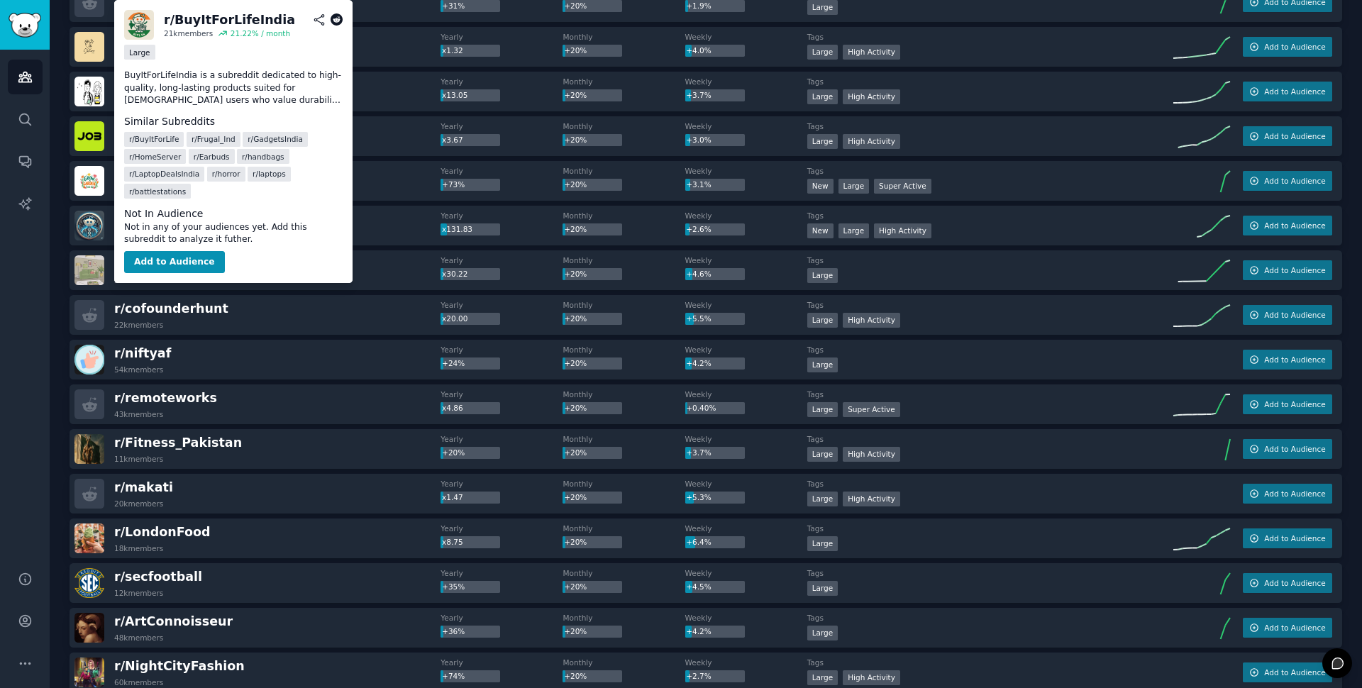
scroll to position [8498, 0]
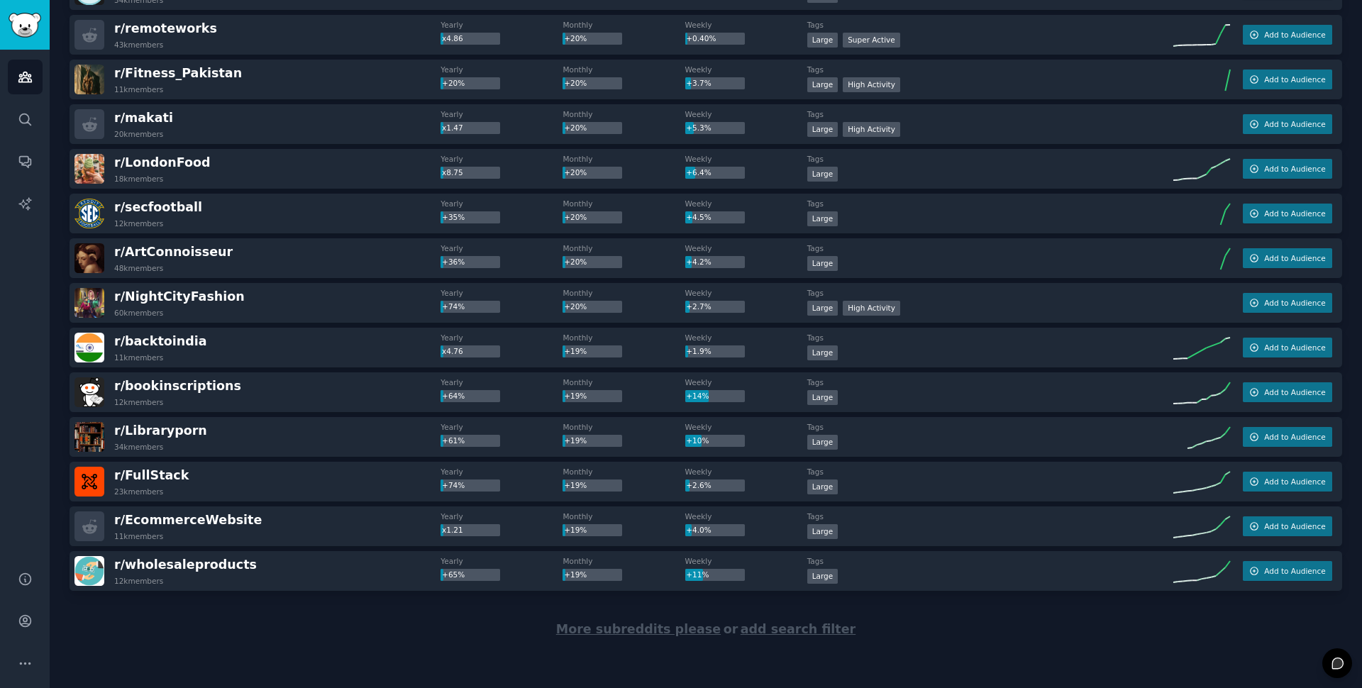
click at [185, 590] on div "r/ wholesaleproducts 12k members Yearly +65% Monthly +19% Weekly +11% Tags Larg…" at bounding box center [706, 571] width 1273 height 40
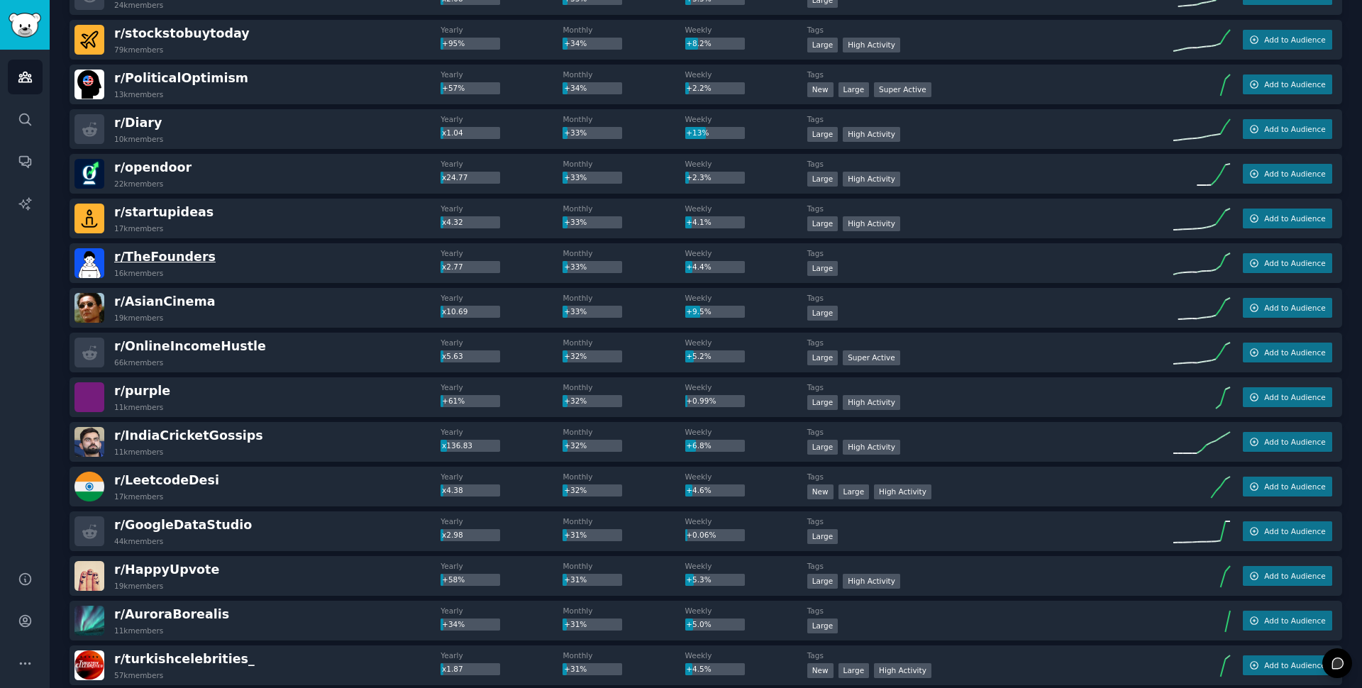
scroll to position [3121, 0]
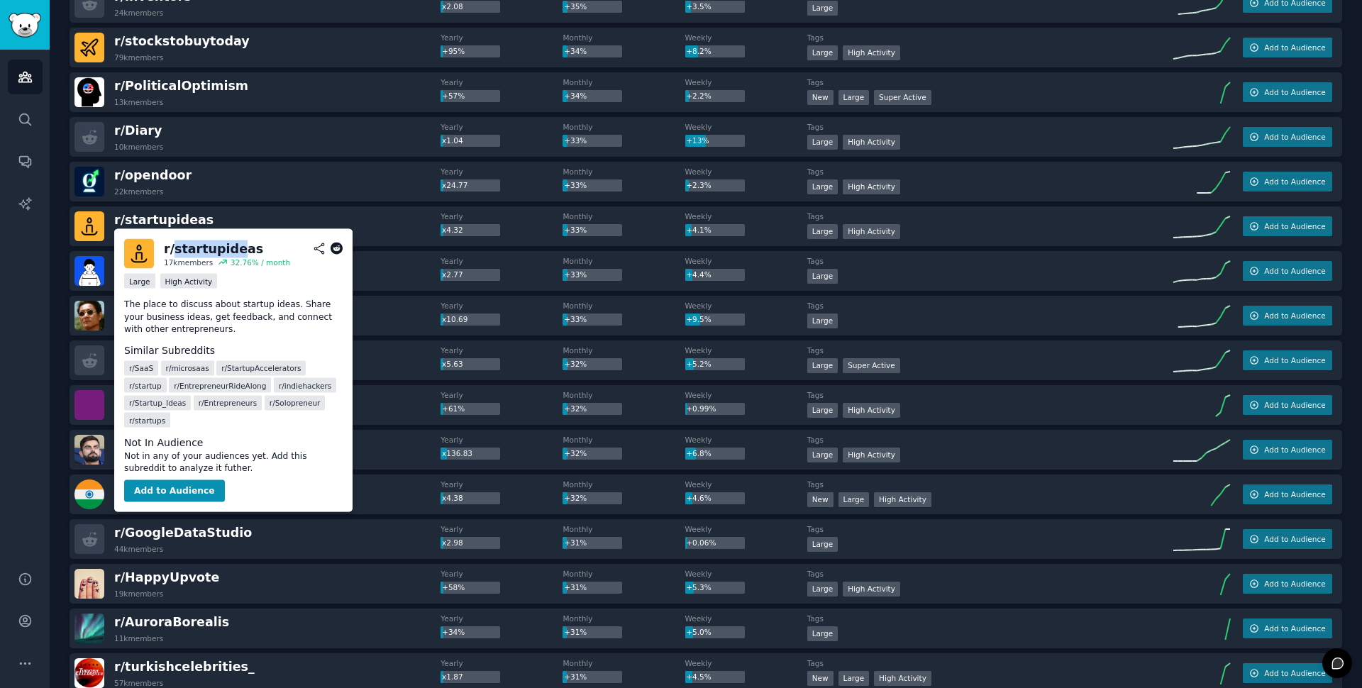
drag, startPoint x: 171, startPoint y: 250, endPoint x: 236, endPoint y: 252, distance: 64.6
click at [236, 252] on div "r/ startupideas" at bounding box center [213, 249] width 99 height 18
drag, startPoint x: 248, startPoint y: 251, endPoint x: 163, endPoint y: 250, distance: 84.4
click at [163, 250] on div "r/ startupideas 17k members 32.76 % / month" at bounding box center [233, 254] width 219 height 30
copy div "r/ startupideas"
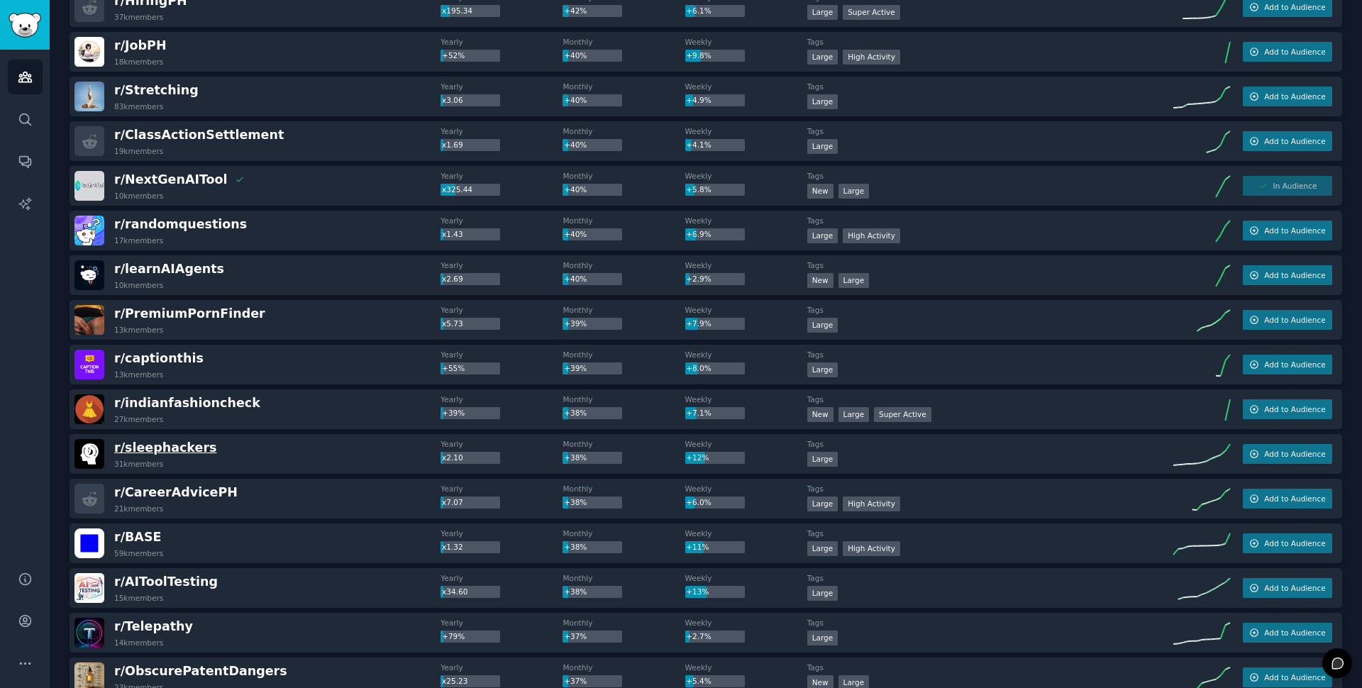
scroll to position [2266, 0]
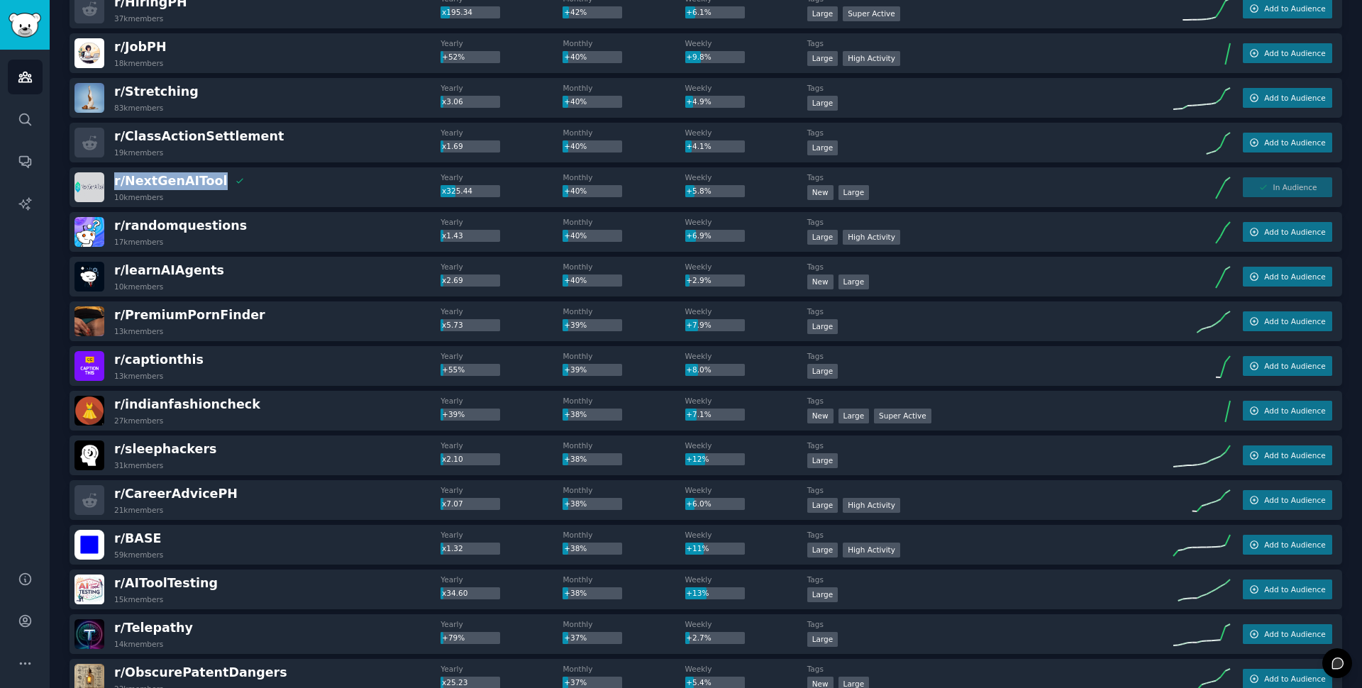
drag, startPoint x: 111, startPoint y: 179, endPoint x: 211, endPoint y: 181, distance: 100.1
click at [211, 181] on div "r/ NextGenAITool 10k members" at bounding box center [258, 187] width 366 height 30
copy span "r/ NextGenAITool"
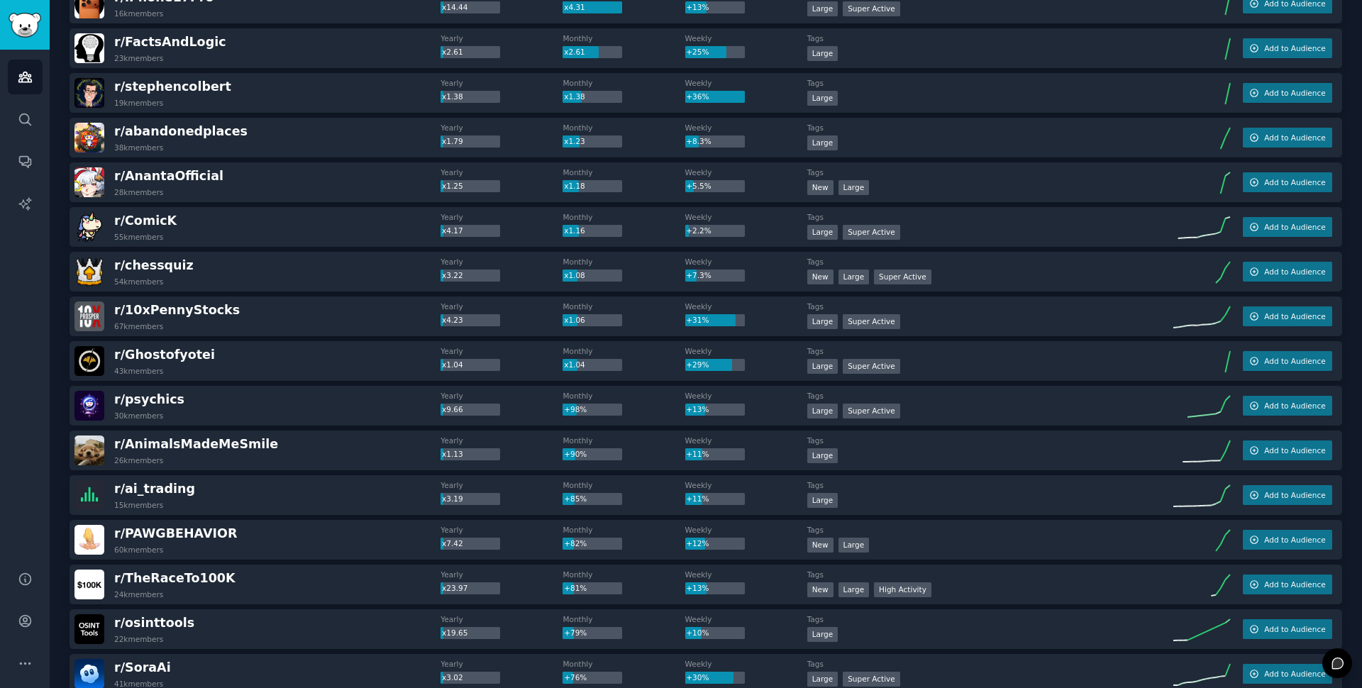
scroll to position [0, 0]
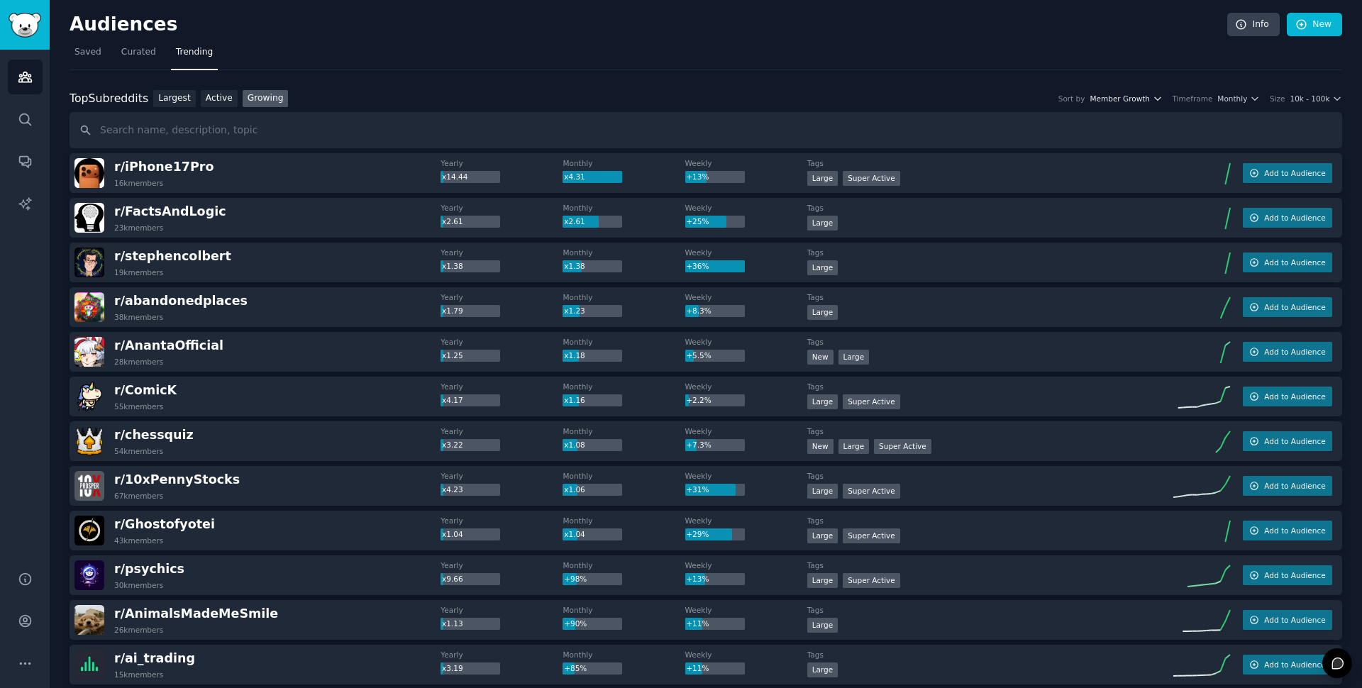
click at [1150, 99] on span "Member Growth" at bounding box center [1120, 99] width 60 height 10
click at [1235, 98] on span "Monthly" at bounding box center [1233, 99] width 30 height 10
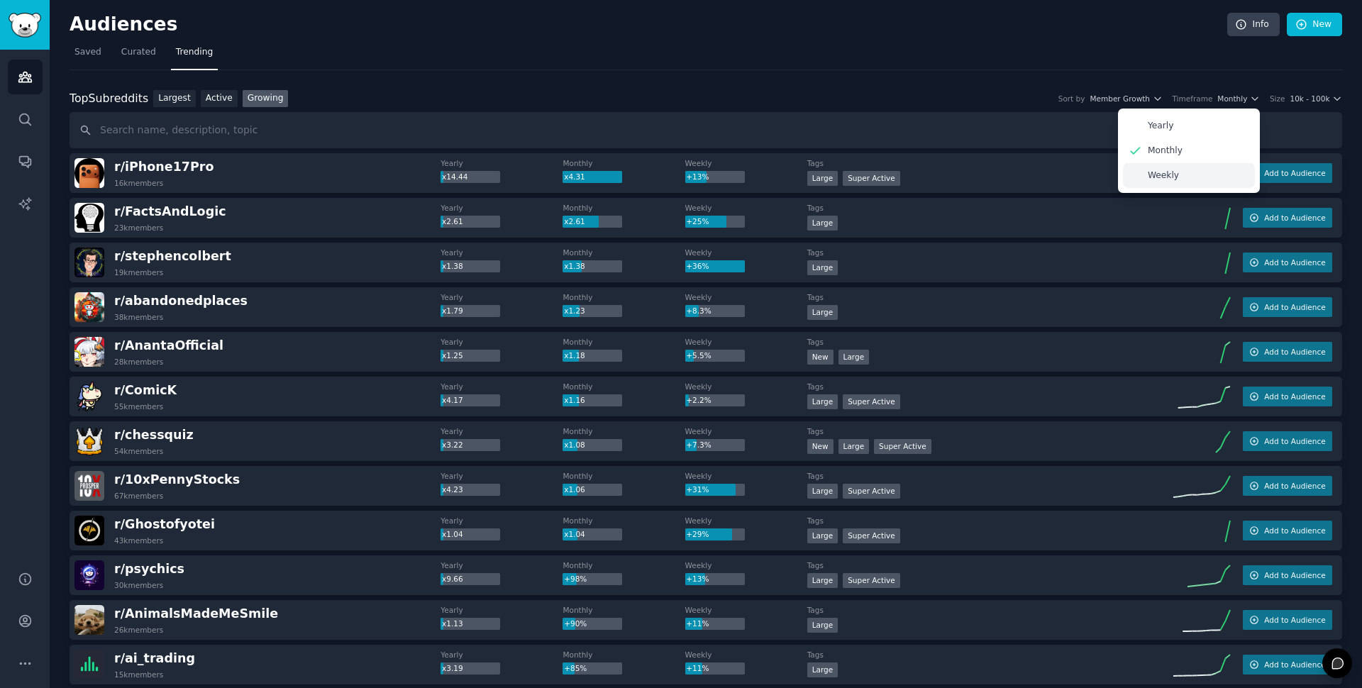
click at [1181, 182] on div "Weekly" at bounding box center [1189, 175] width 132 height 25
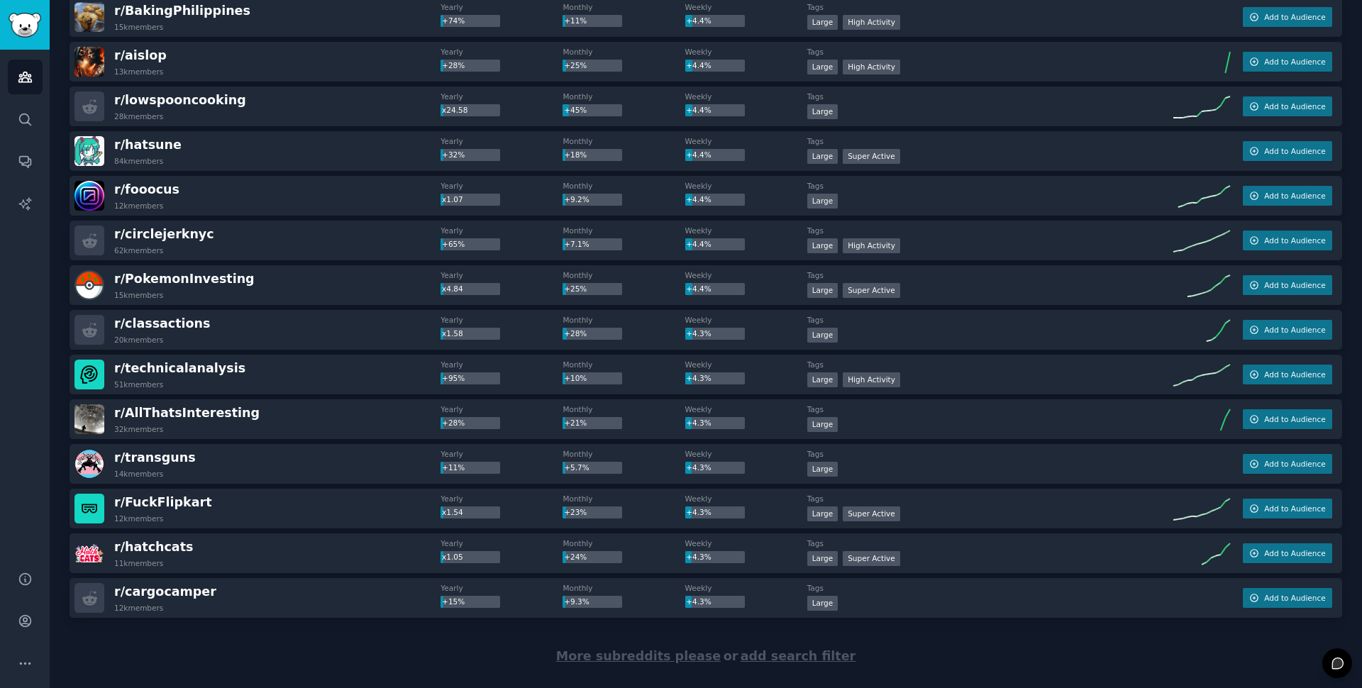
scroll to position [8498, 0]
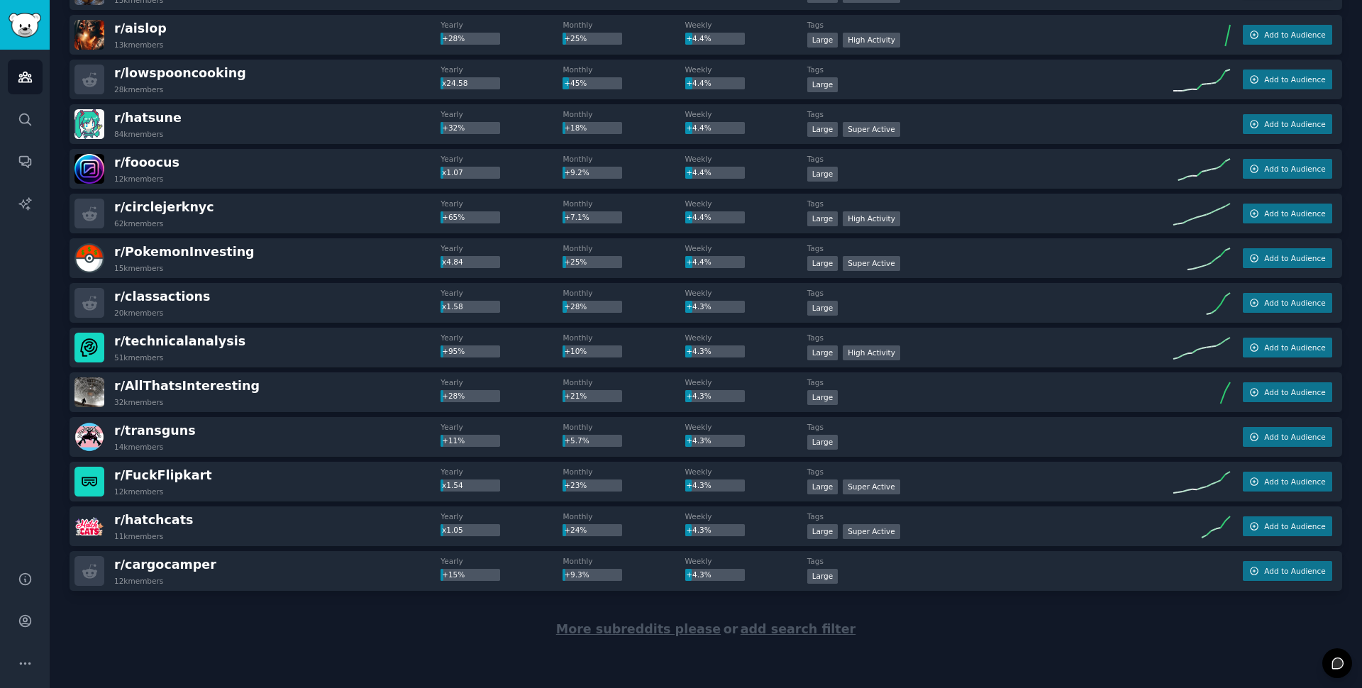
click at [340, 573] on div "r/ cargocamper 12k members" at bounding box center [258, 571] width 366 height 30
click at [678, 634] on span "More subreddits please" at bounding box center [638, 629] width 165 height 14
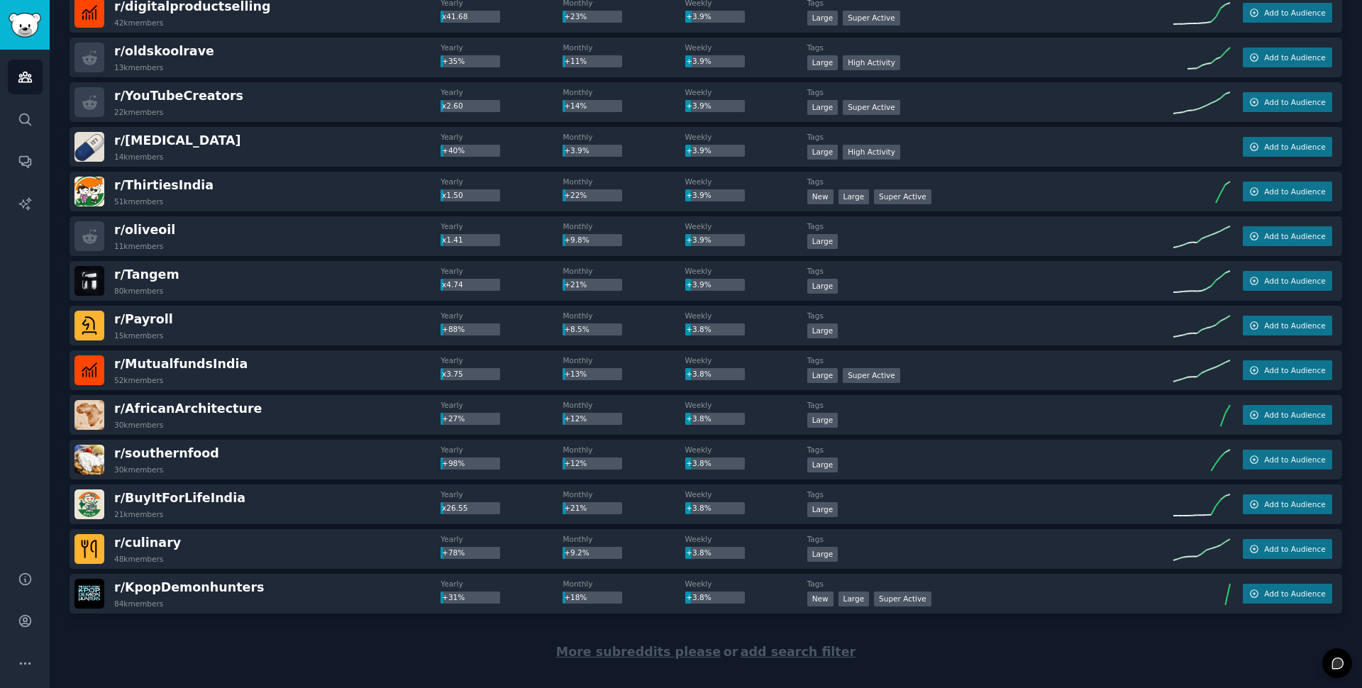
scroll to position [10730, 0]
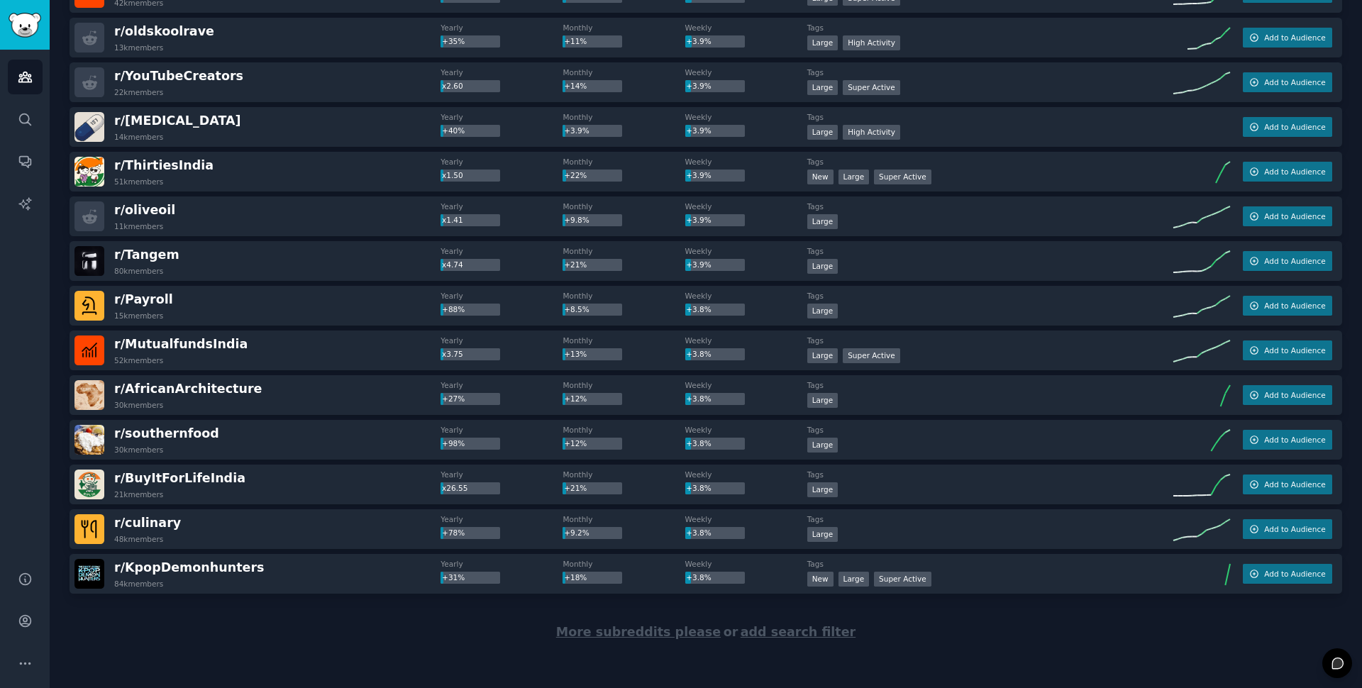
click at [678, 632] on span "More subreddits please" at bounding box center [638, 632] width 165 height 14
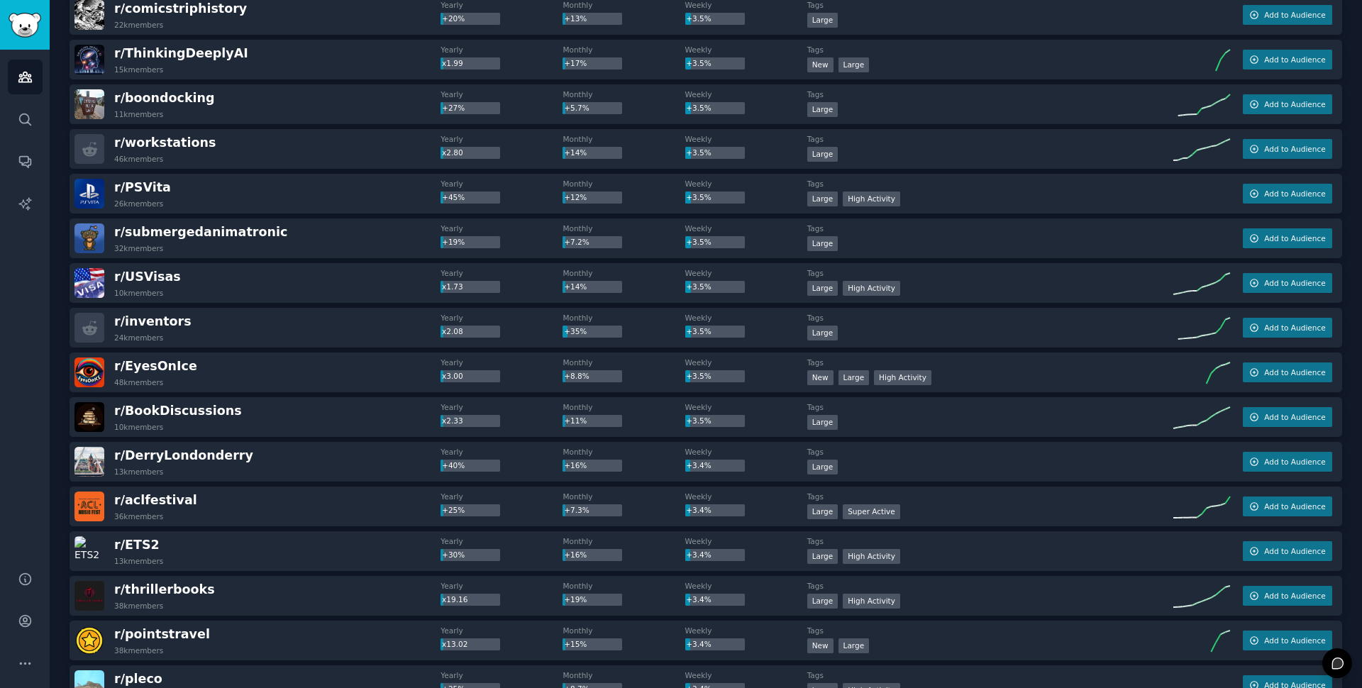
scroll to position [12968, 0]
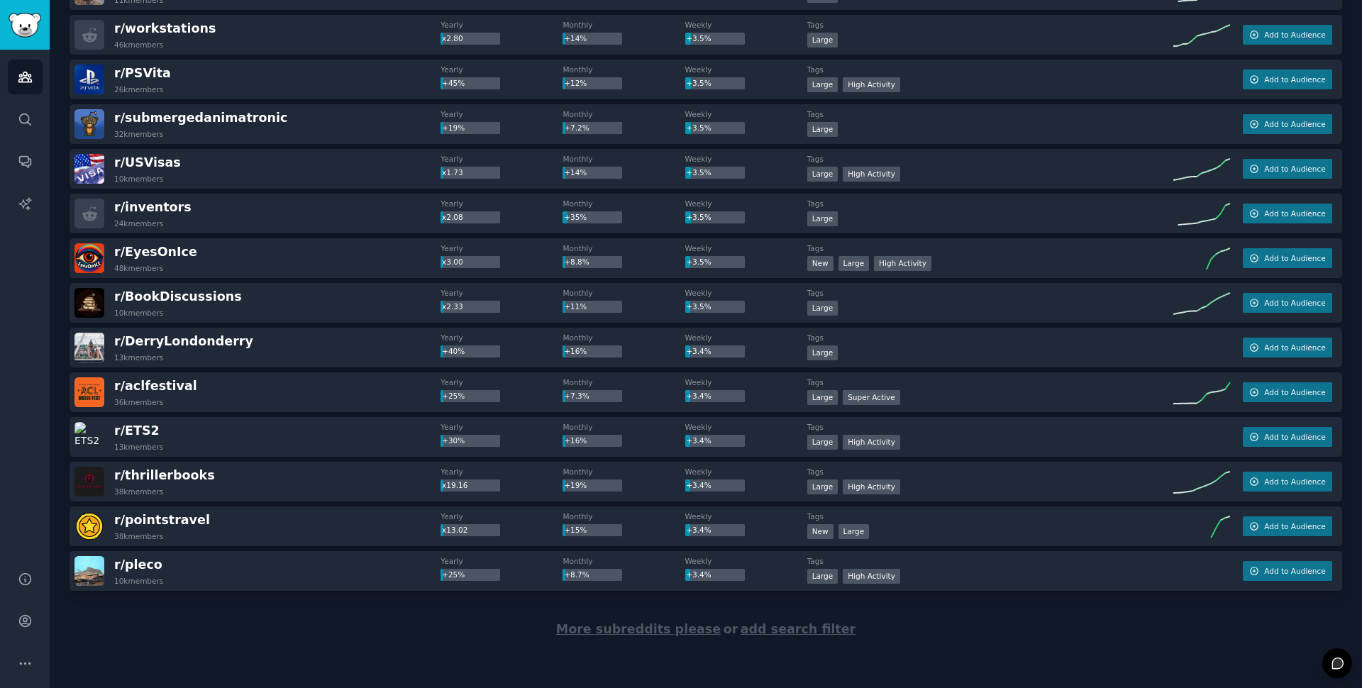
click at [675, 629] on span "More subreddits please" at bounding box center [638, 629] width 165 height 14
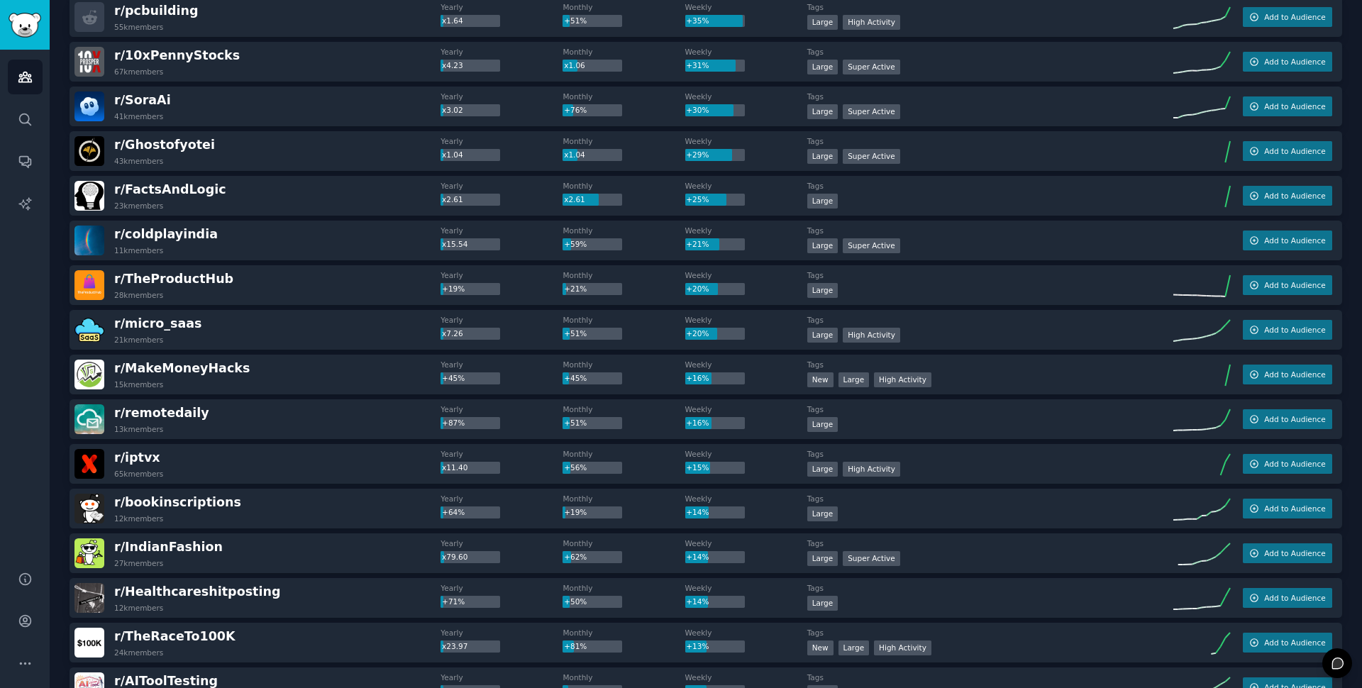
scroll to position [0, 0]
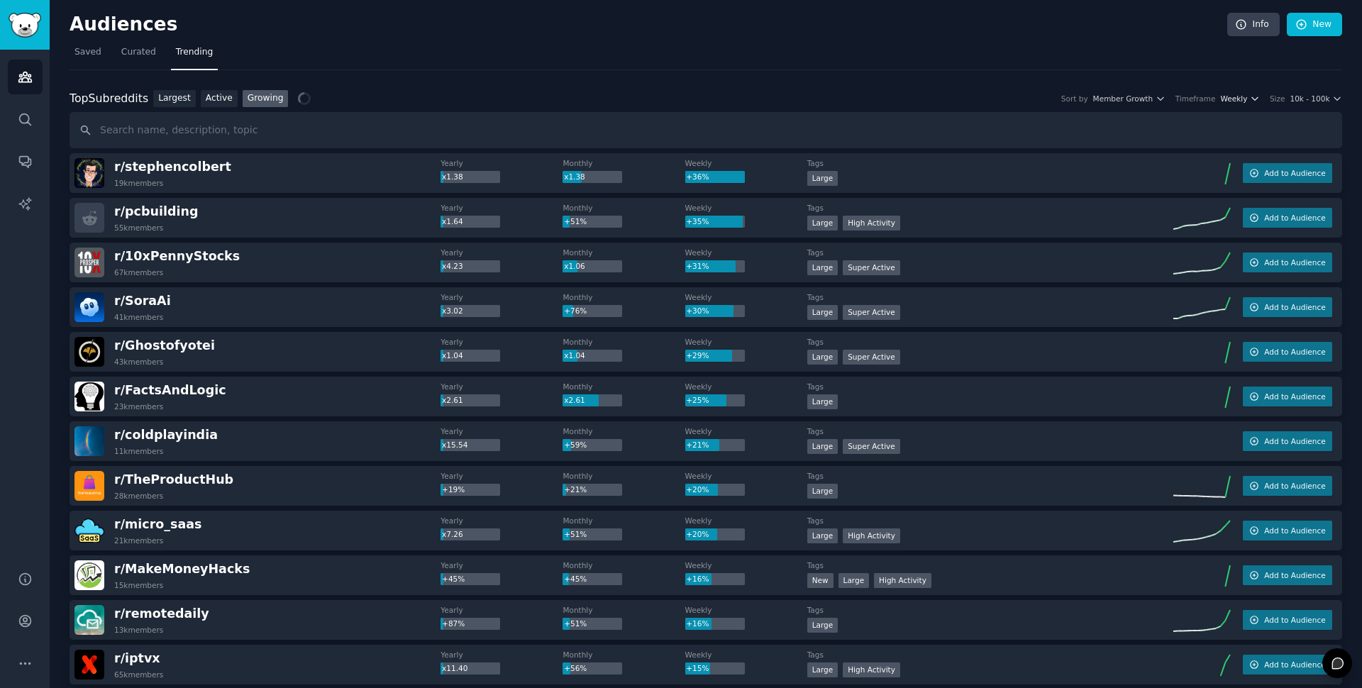
click at [1248, 100] on span "Weekly" at bounding box center [1234, 99] width 27 height 10
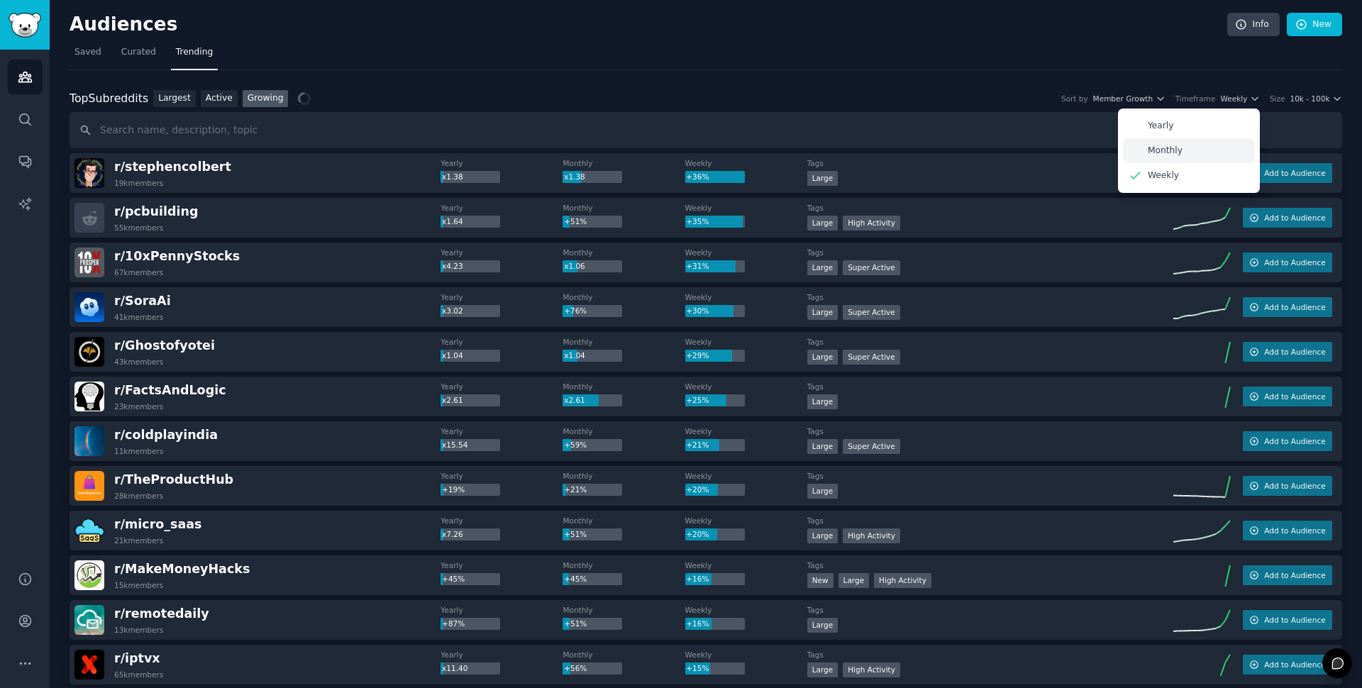
click at [1196, 145] on div "Monthly" at bounding box center [1189, 150] width 132 height 25
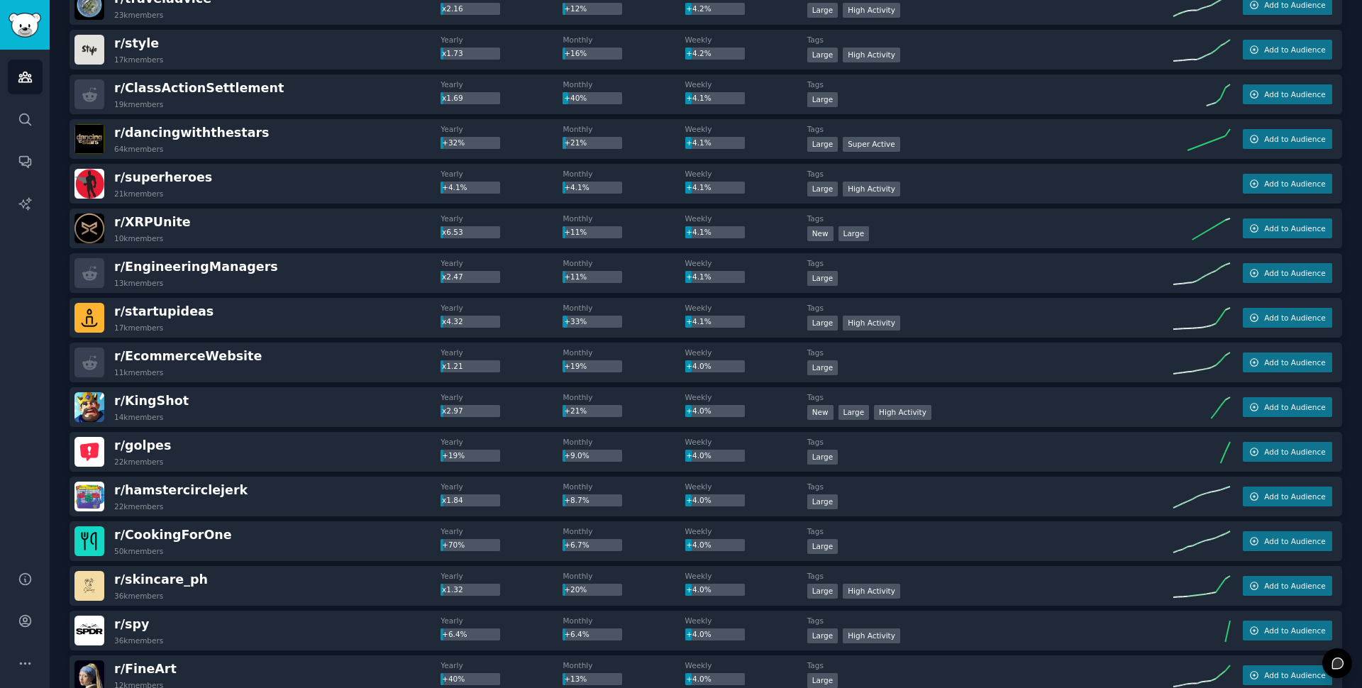
scroll to position [11088, 0]
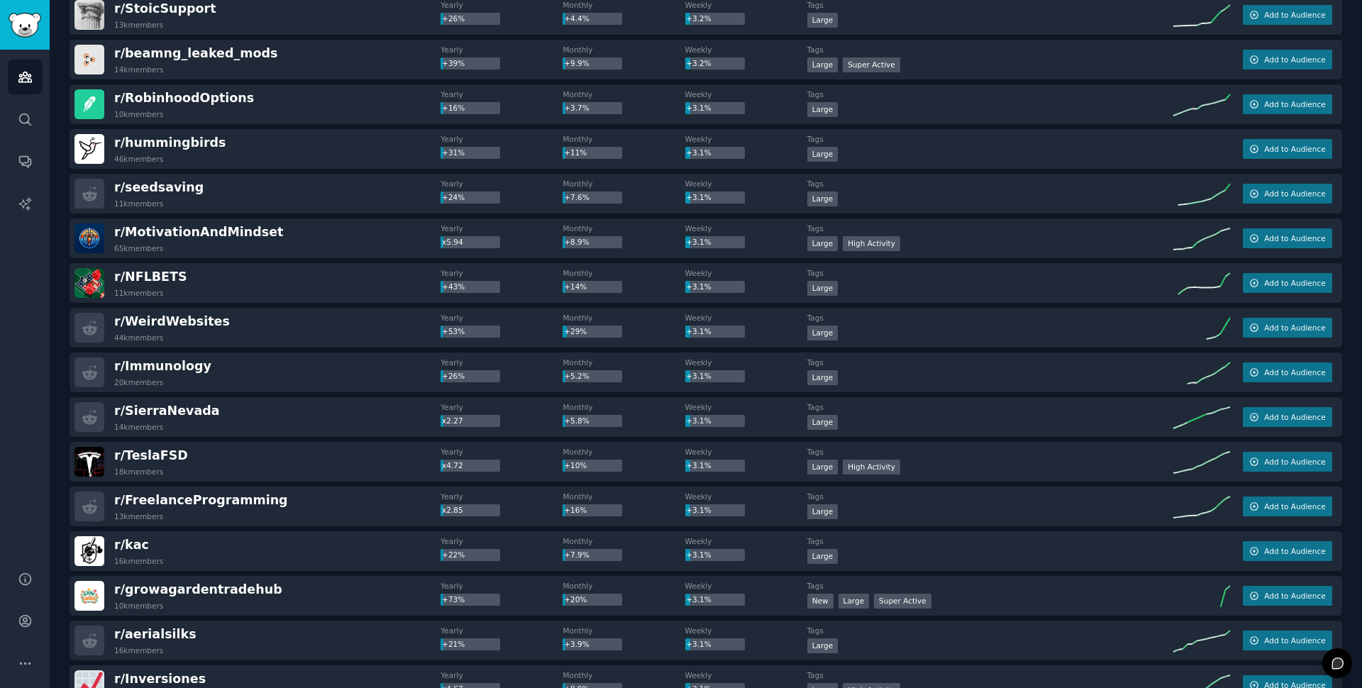
scroll to position [14918, 0]
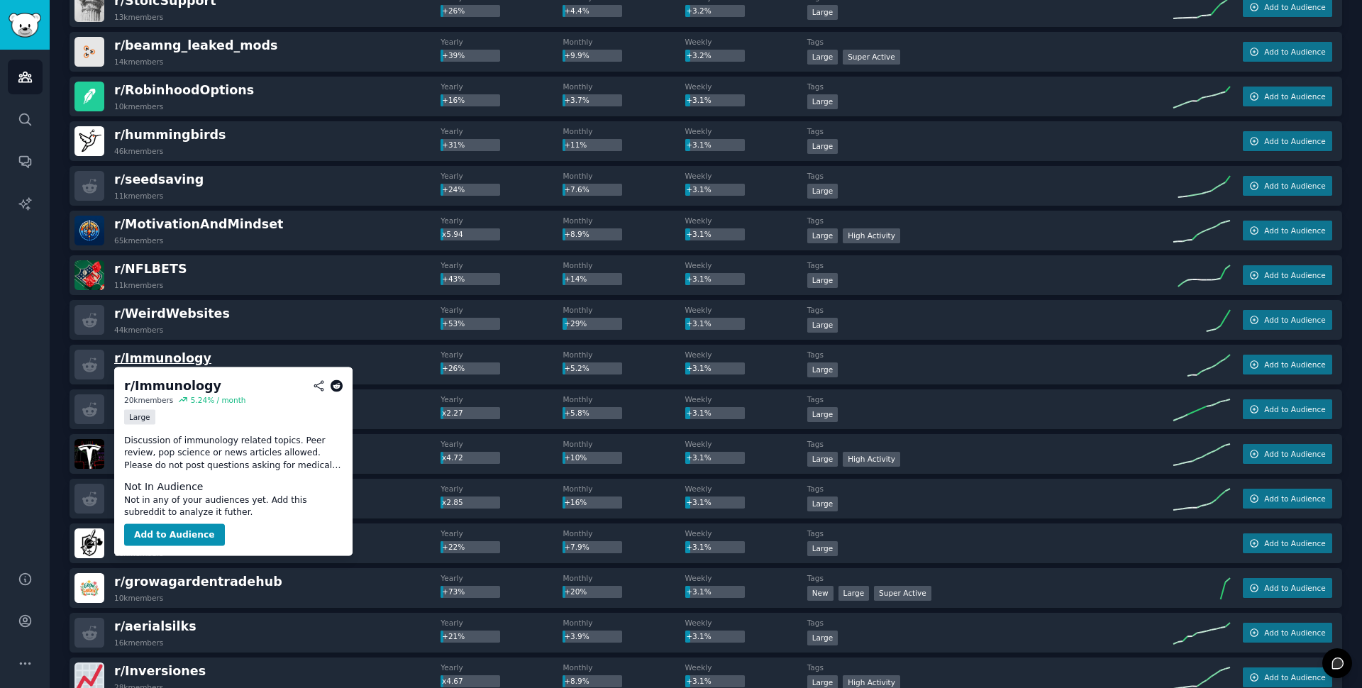
click at [142, 358] on span "r/ Immunology" at bounding box center [162, 358] width 97 height 14
click at [182, 534] on button "Add to Audience" at bounding box center [174, 535] width 101 height 23
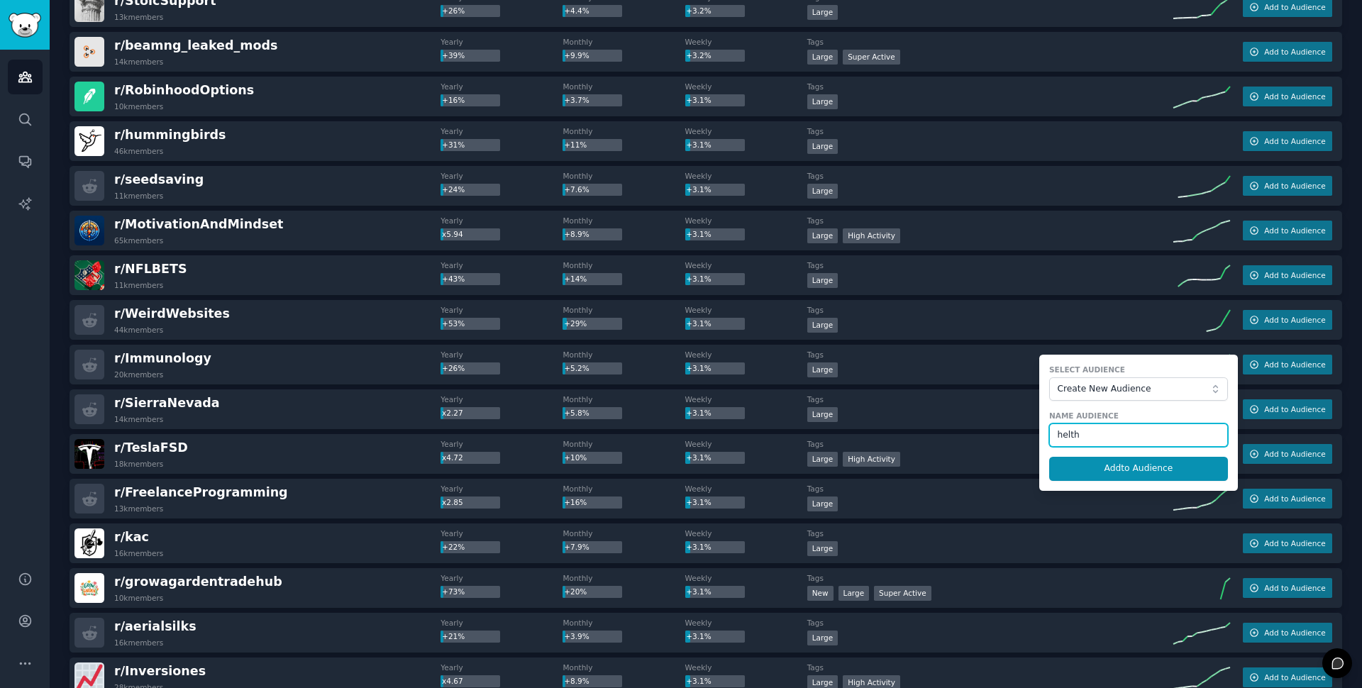
paste input "a"
type input "health care"
click at [1130, 473] on button "Add to Audience" at bounding box center [1138, 469] width 179 height 24
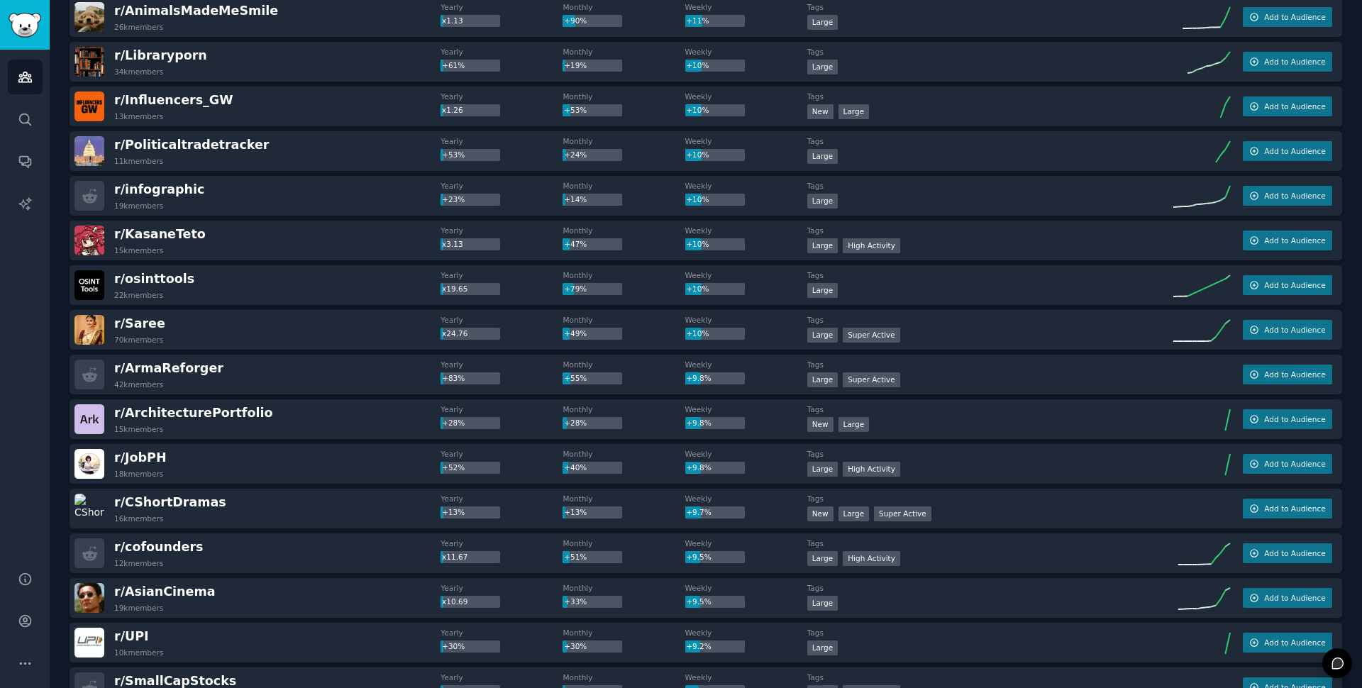
scroll to position [0, 0]
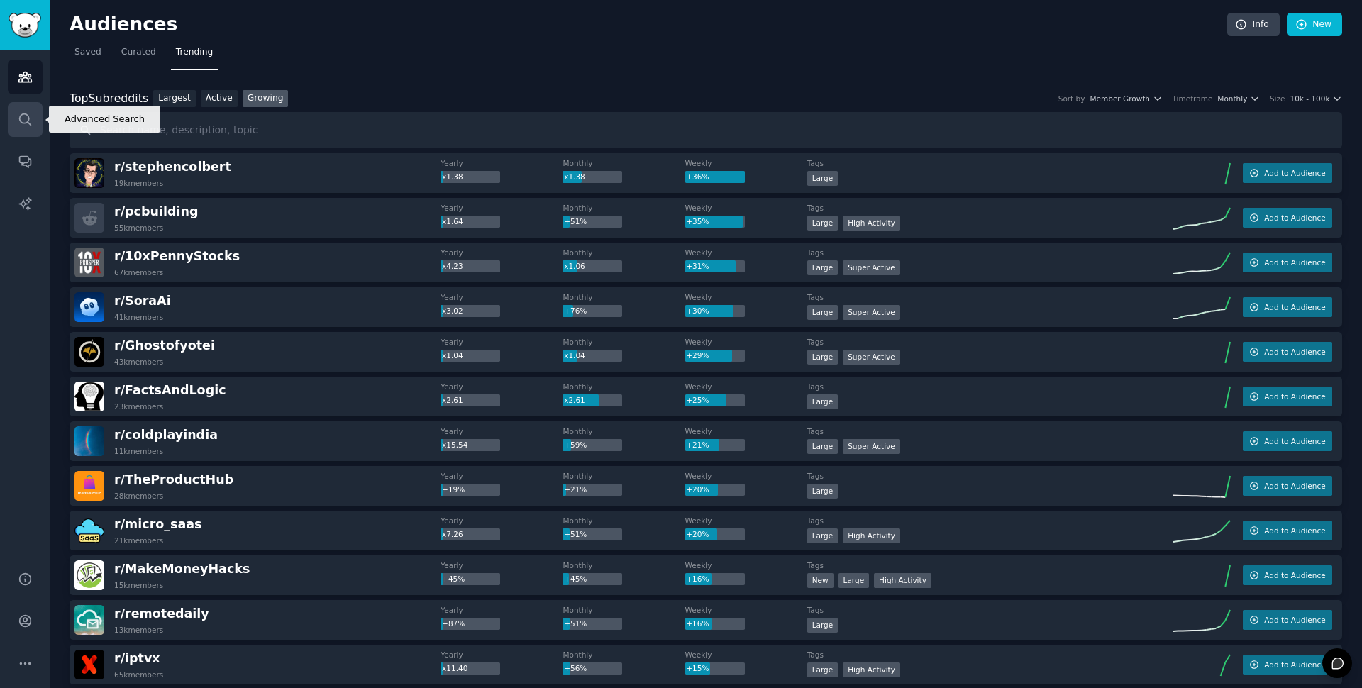
click at [25, 118] on icon "Sidebar" at bounding box center [25, 119] width 15 height 15
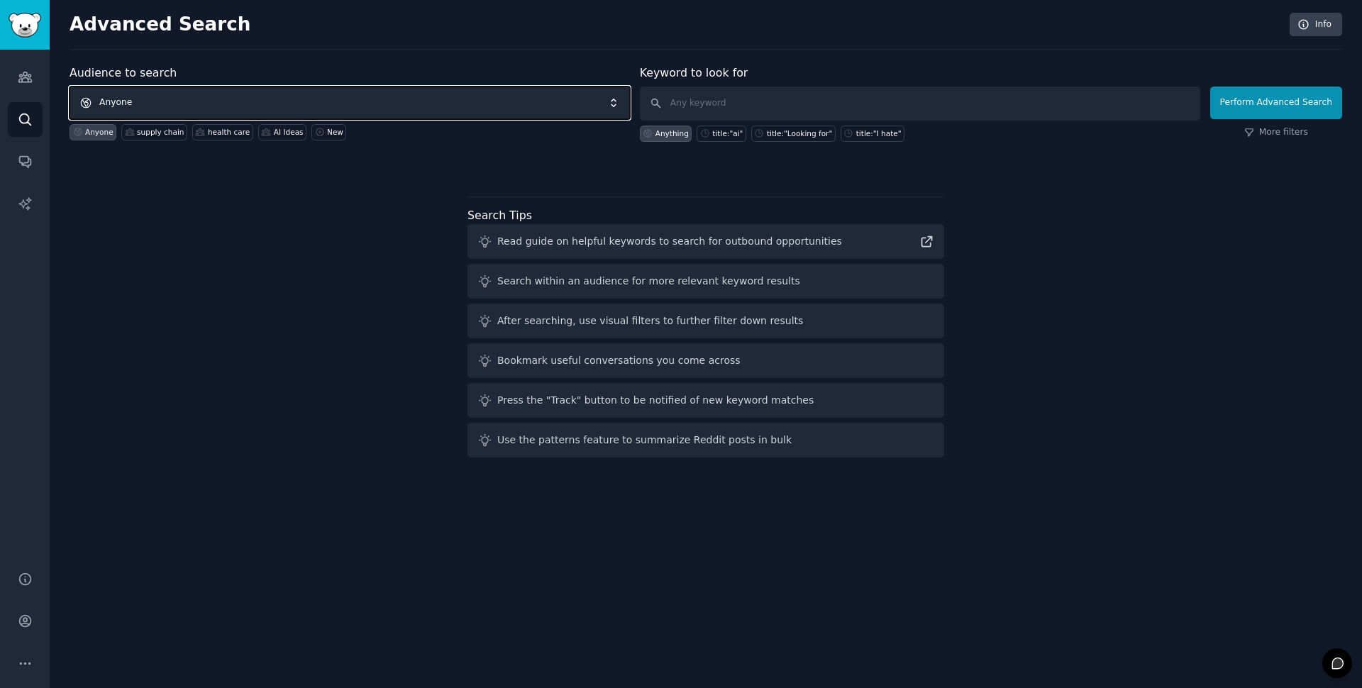
click at [169, 95] on span "Anyone" at bounding box center [350, 103] width 561 height 33
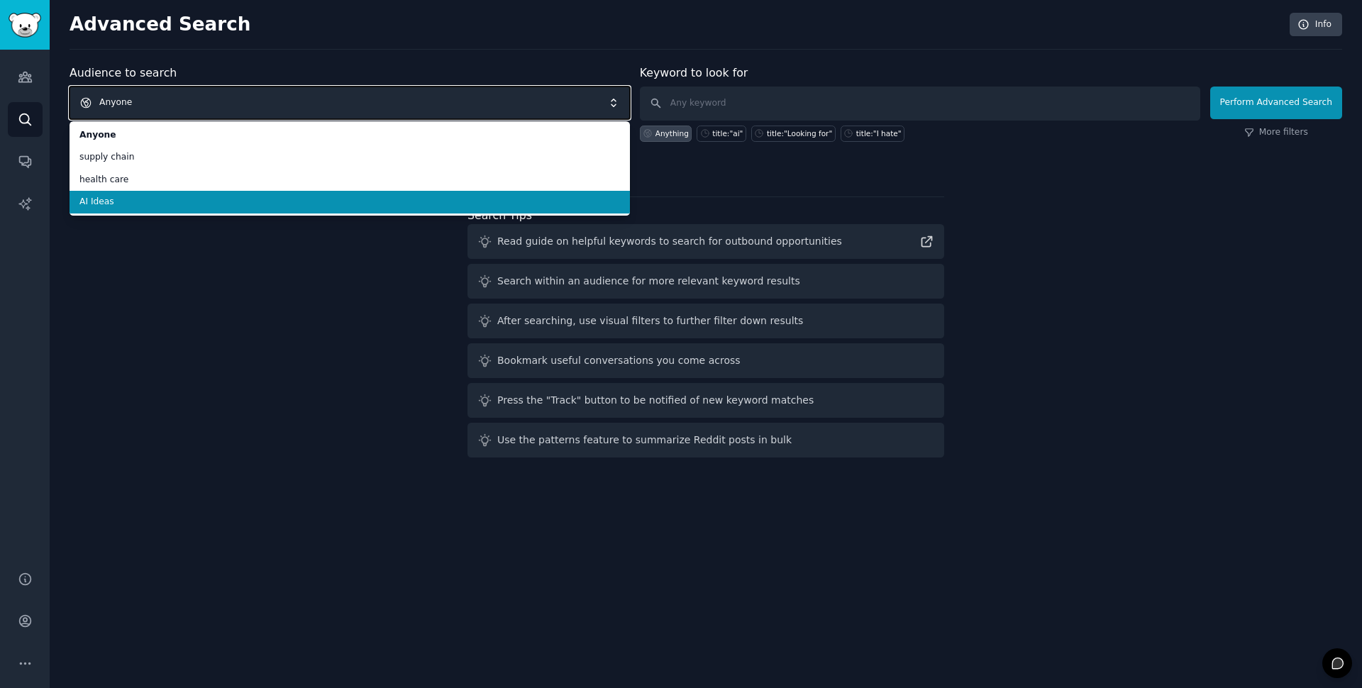
click at [169, 95] on span "Anyone" at bounding box center [350, 103] width 561 height 33
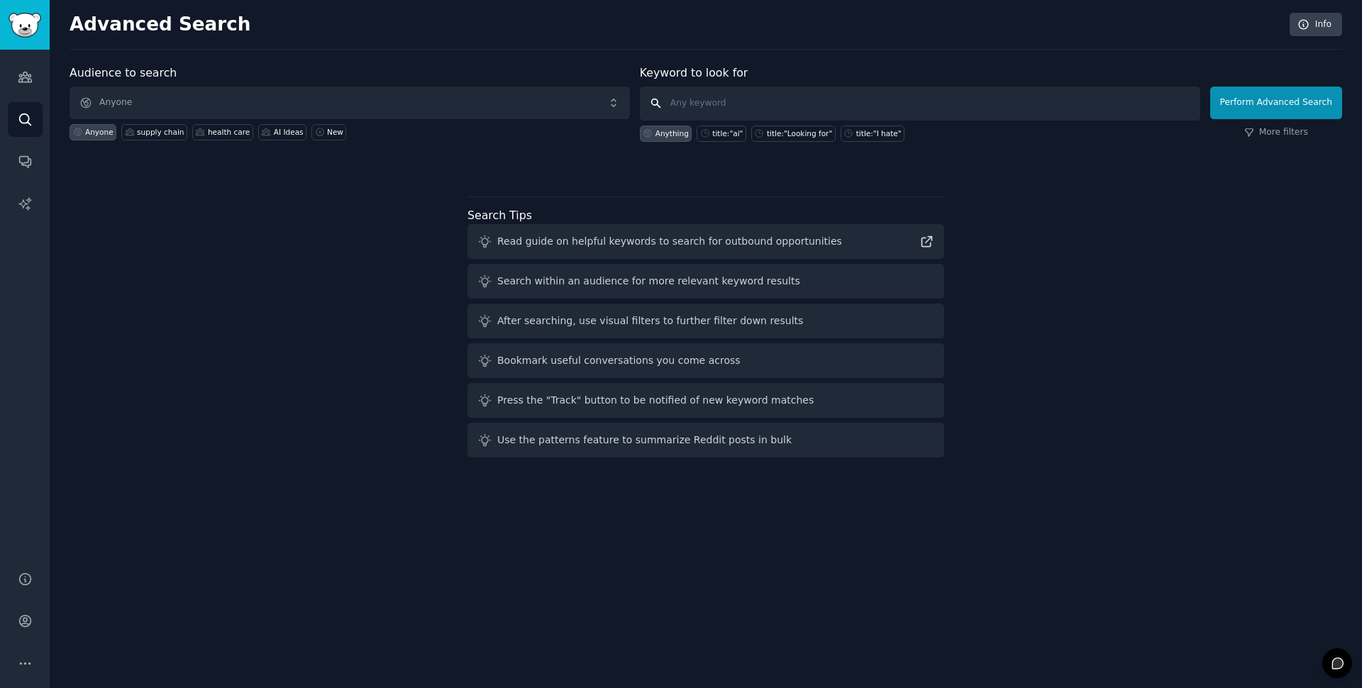
click at [695, 104] on input "text" at bounding box center [920, 104] width 561 height 34
type input "aviation"
click button "Perform Advanced Search" at bounding box center [1277, 103] width 132 height 33
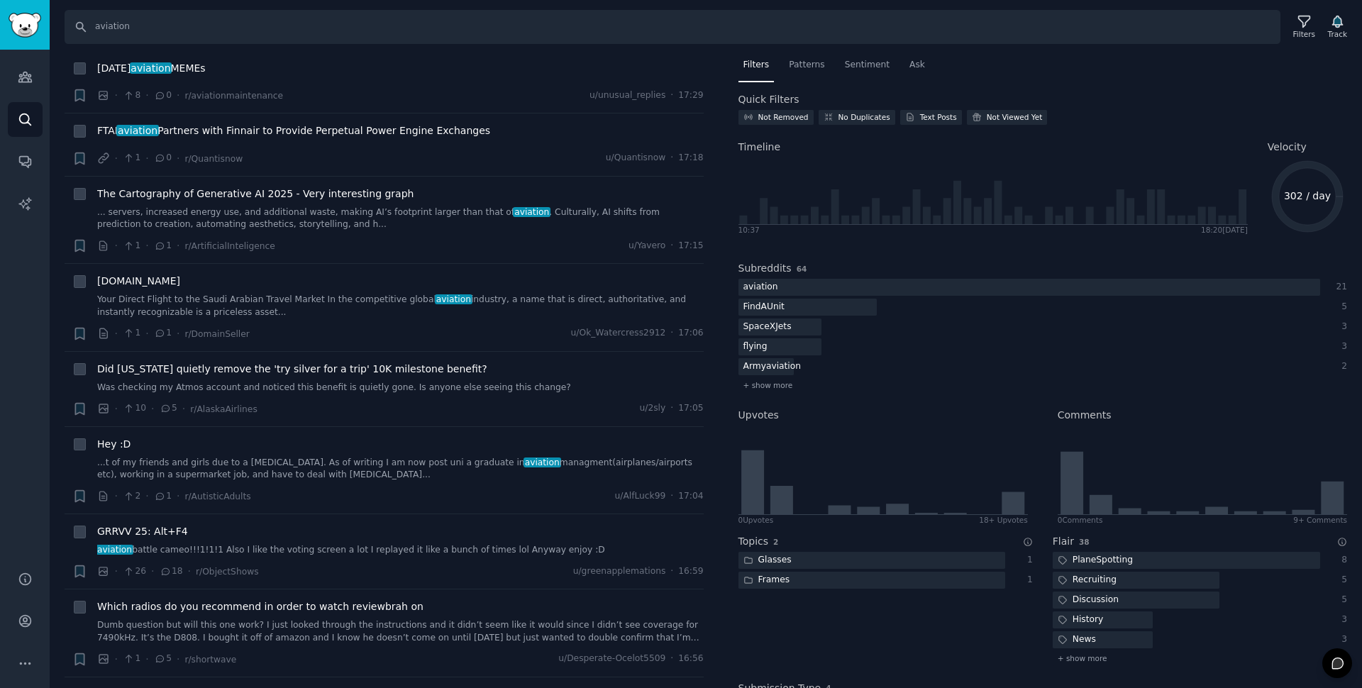
scroll to position [1043, 0]
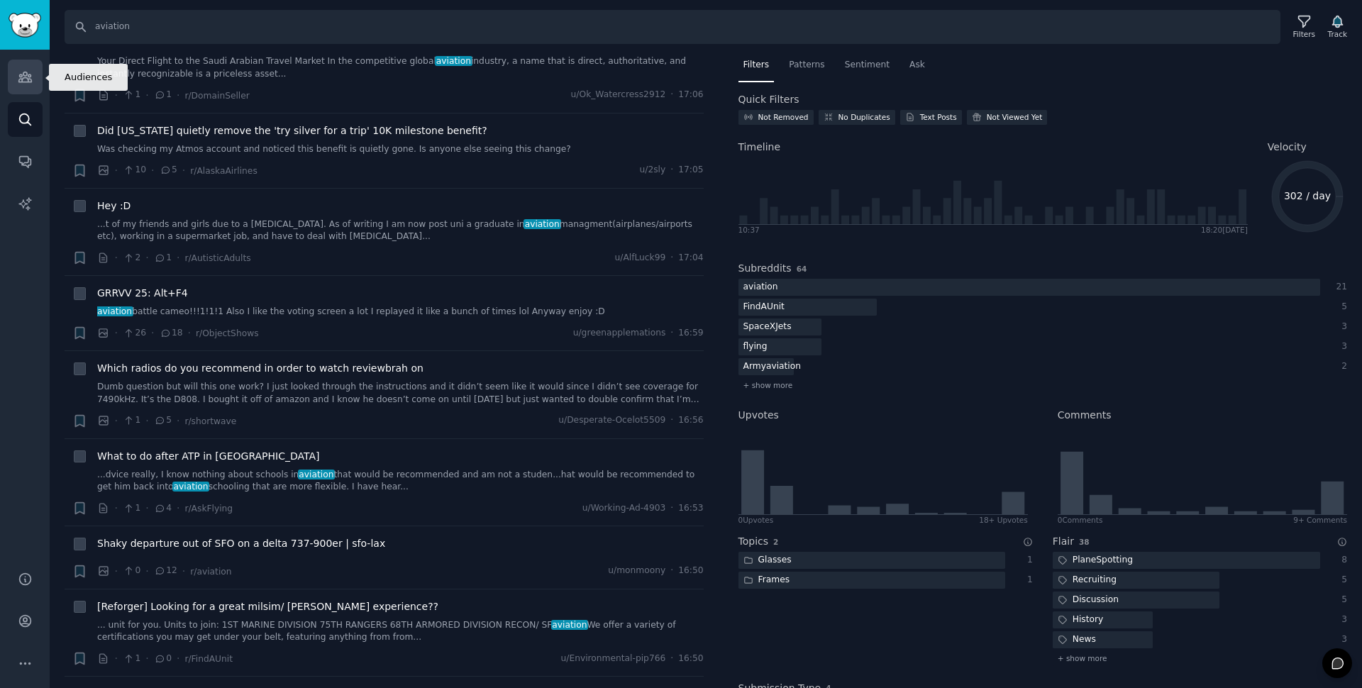
click at [24, 84] on icon "Sidebar" at bounding box center [25, 77] width 15 height 15
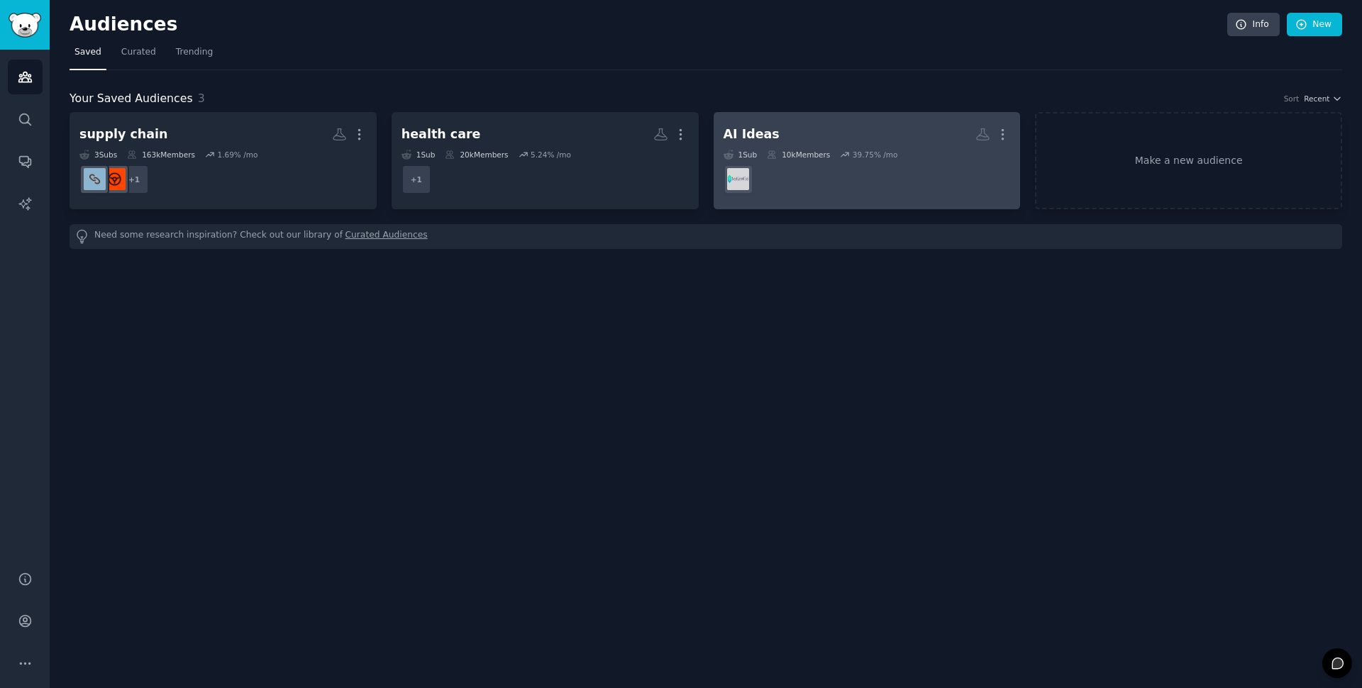
click at [747, 136] on div "AI Ideas" at bounding box center [752, 135] width 56 height 18
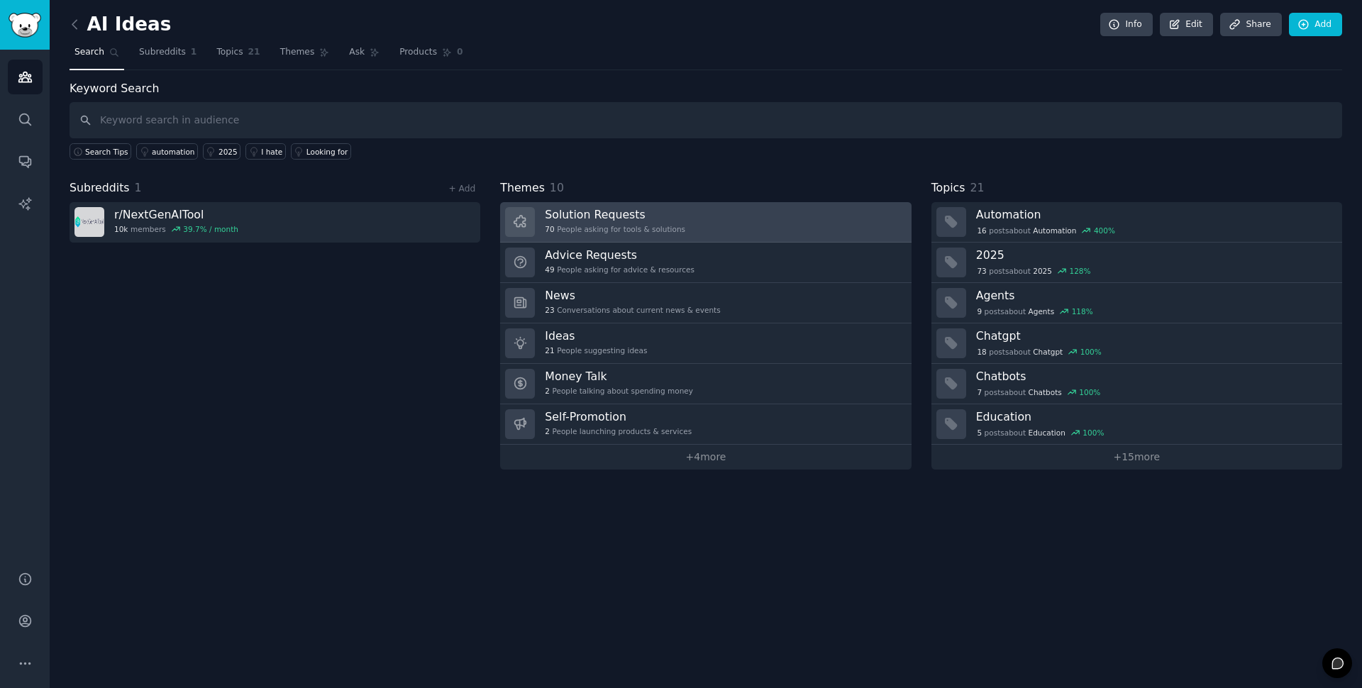
click at [616, 214] on h3 "Solution Requests" at bounding box center [615, 214] width 140 height 15
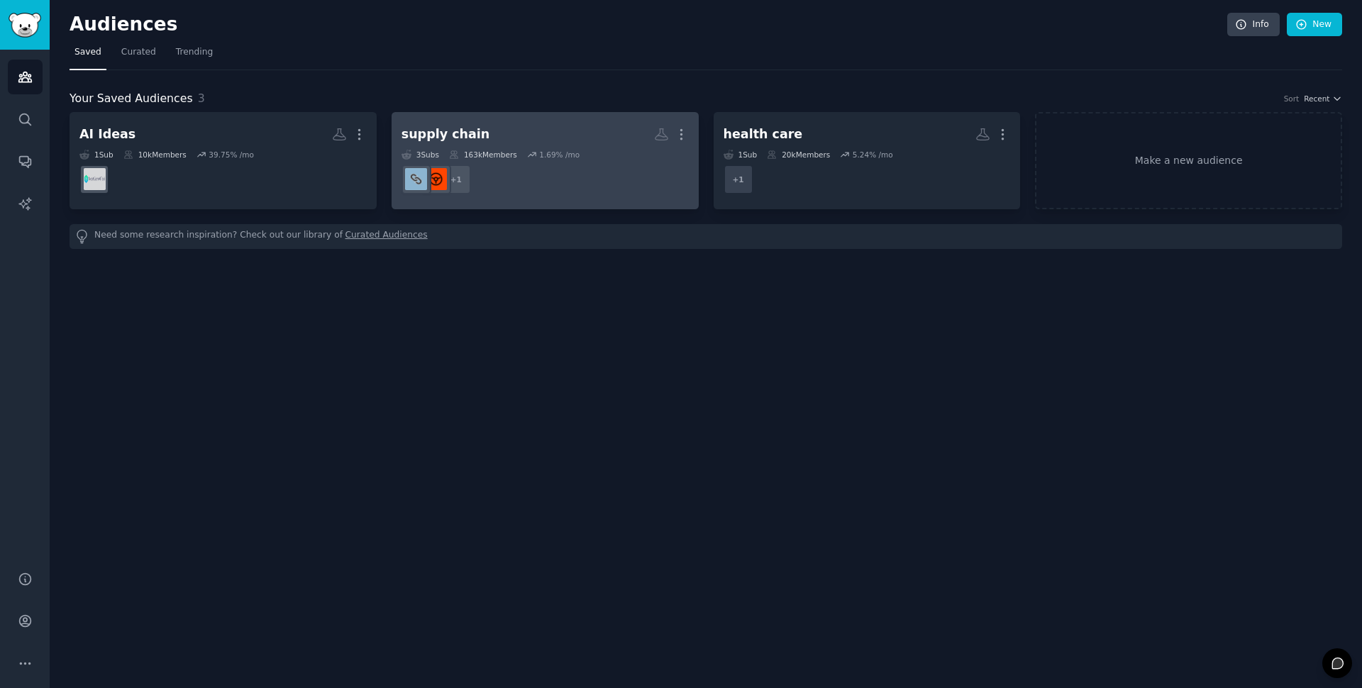
click at [517, 130] on h2 "supply chain More" at bounding box center [545, 134] width 287 height 25
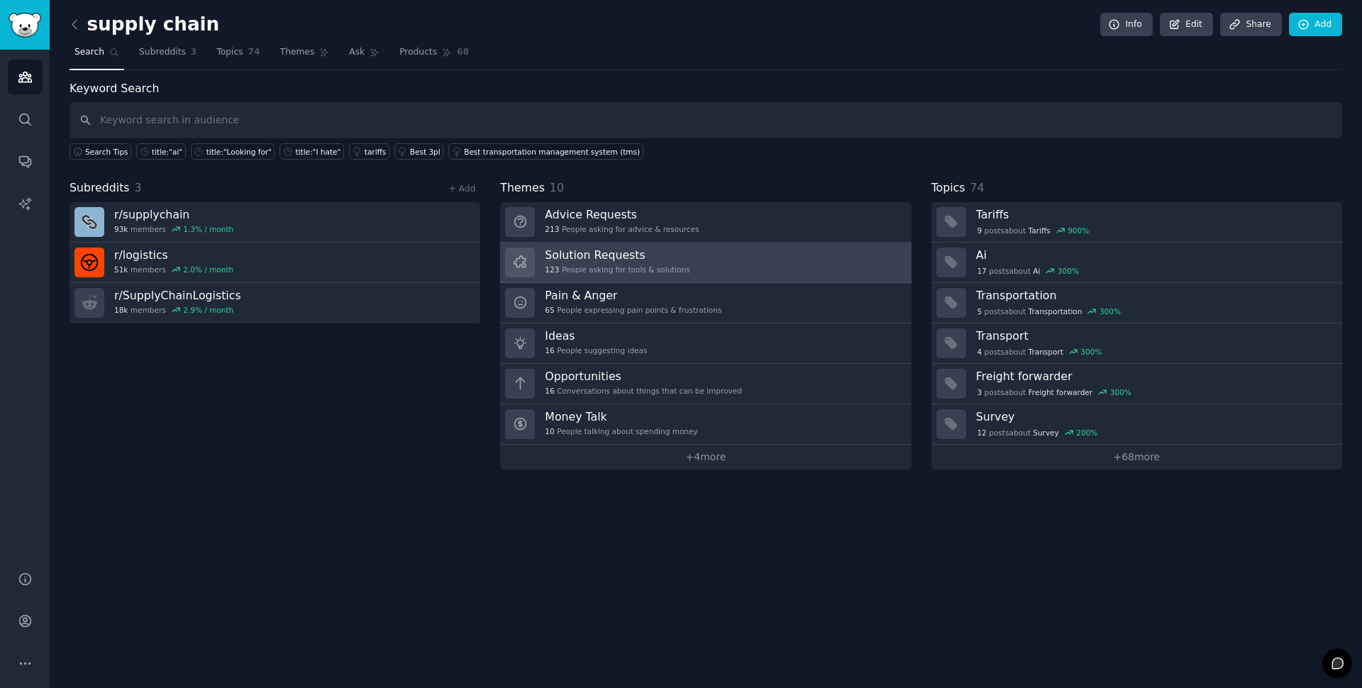
click at [744, 258] on link "Solution Requests 123 People asking for tools & solutions" at bounding box center [705, 263] width 411 height 40
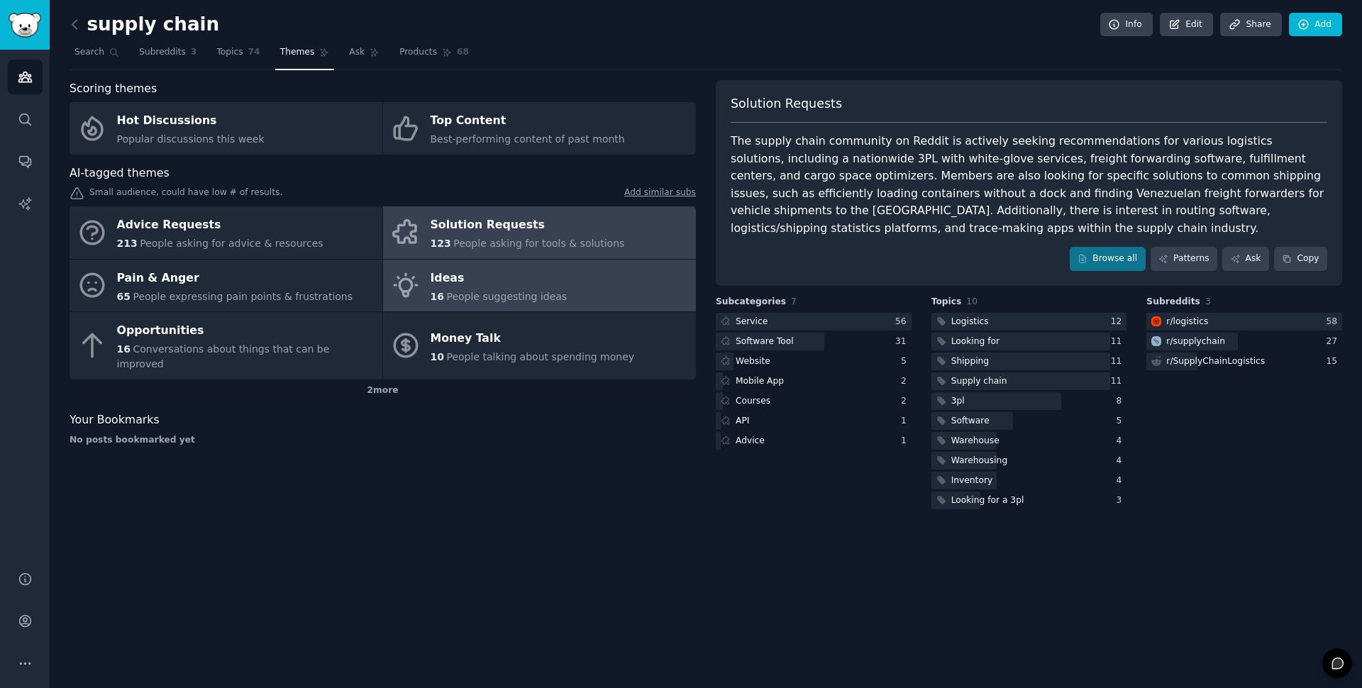
click at [486, 280] on div "Ideas" at bounding box center [499, 278] width 137 height 23
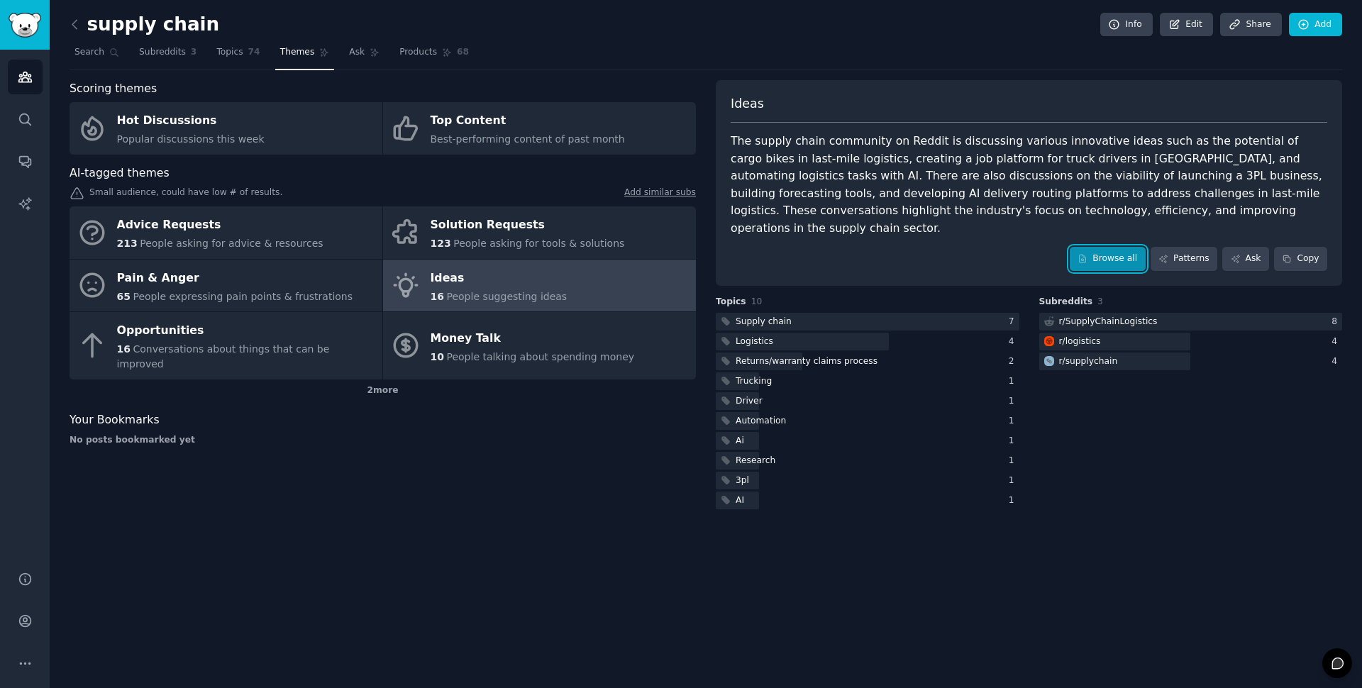
click at [1103, 248] on link "Browse all" at bounding box center [1108, 259] width 76 height 24
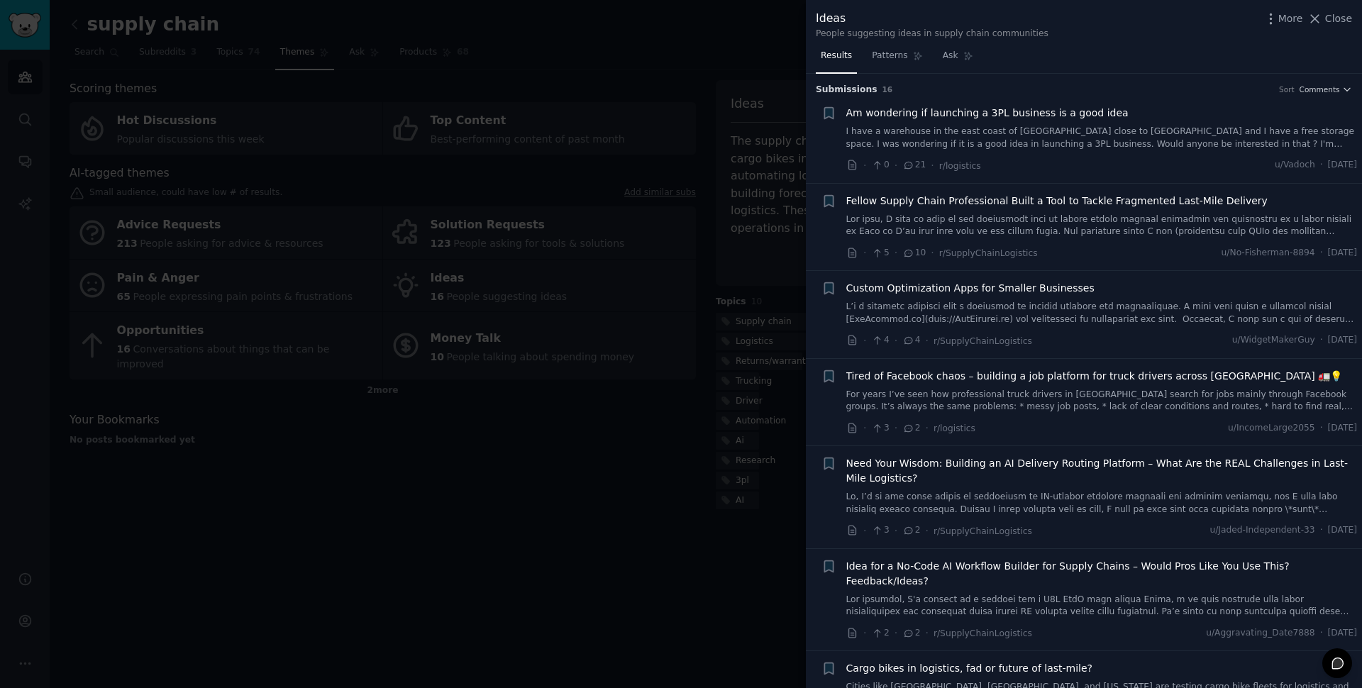
click at [957, 203] on span "Fellow Supply Chain Professional Built a Tool to Tackle Fragmented Last-Mile De…" at bounding box center [1057, 201] width 421 height 15
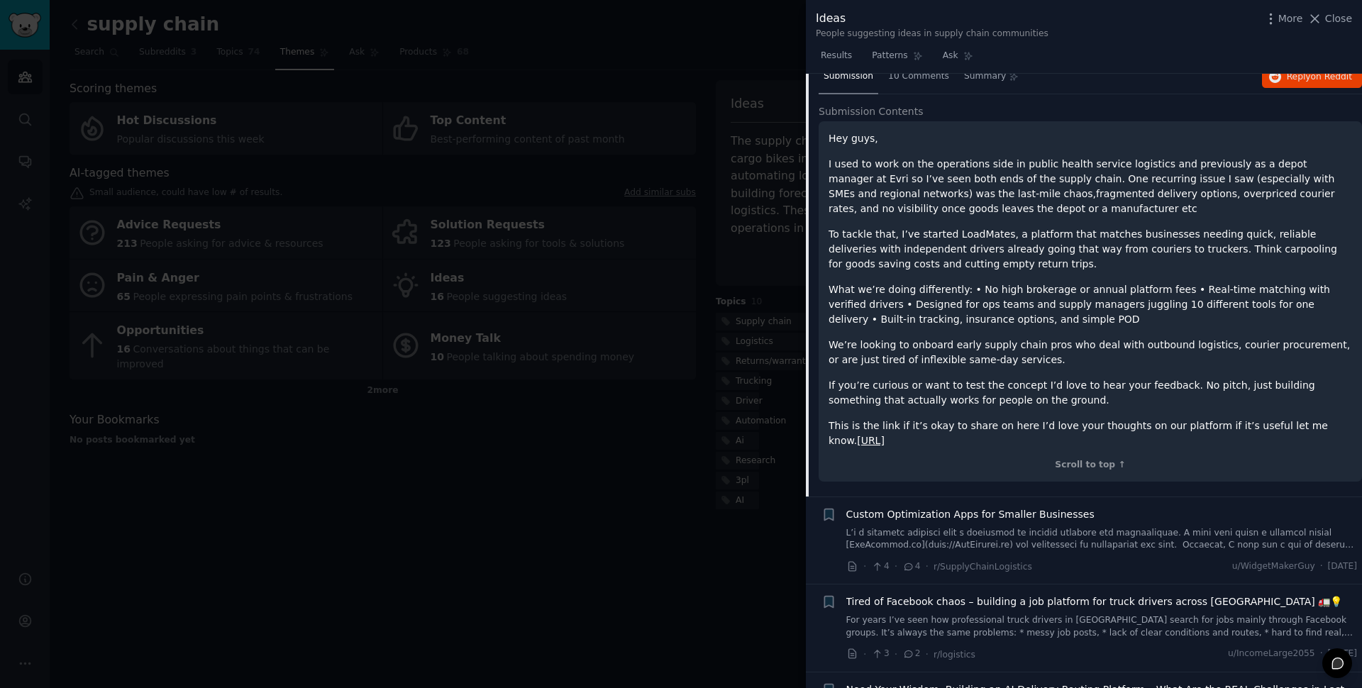
scroll to position [213, 0]
click at [617, 478] on div at bounding box center [681, 344] width 1362 height 688
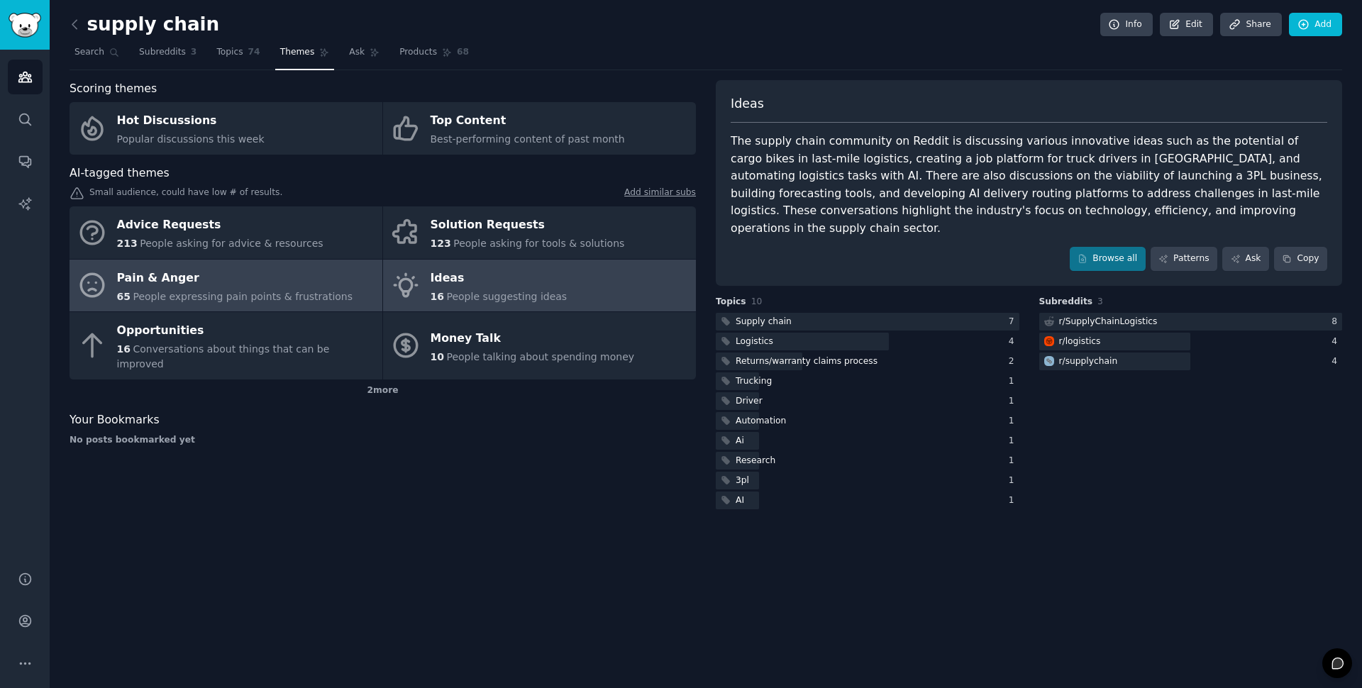
click at [275, 282] on div "Pain & Anger" at bounding box center [235, 278] width 236 height 23
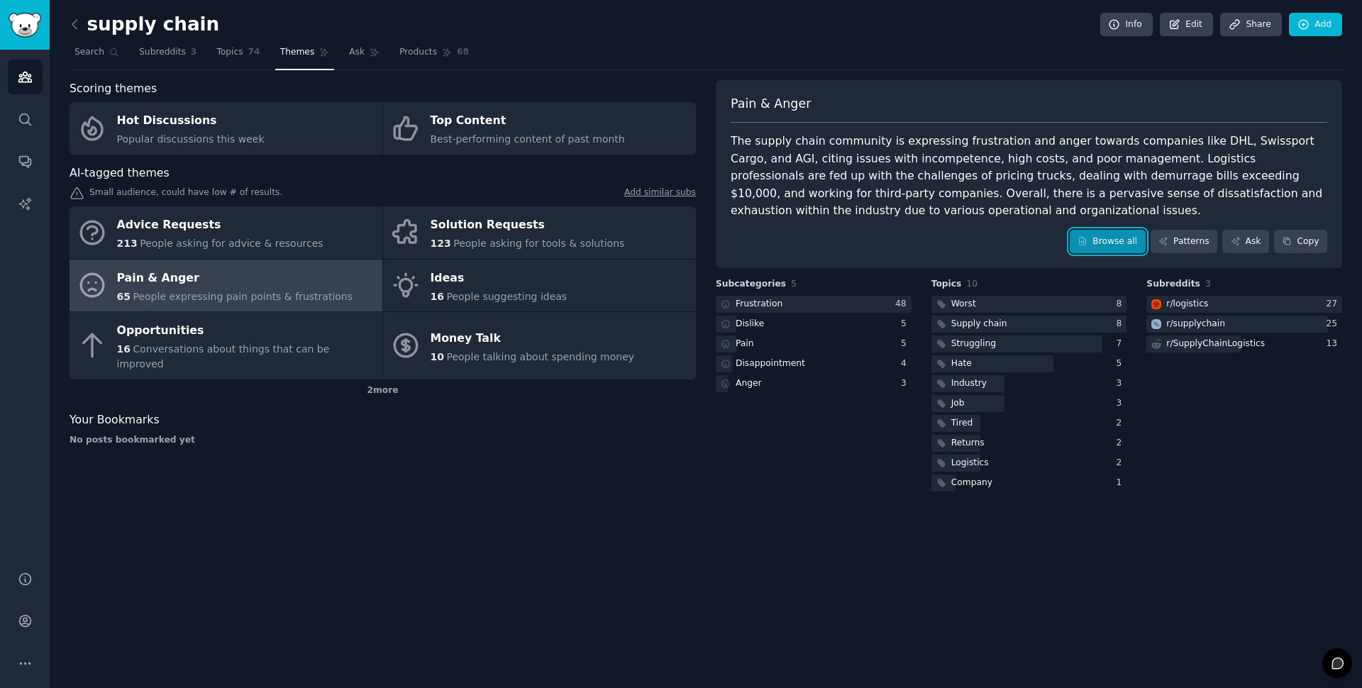
click at [1107, 243] on link "Browse all" at bounding box center [1108, 242] width 76 height 24
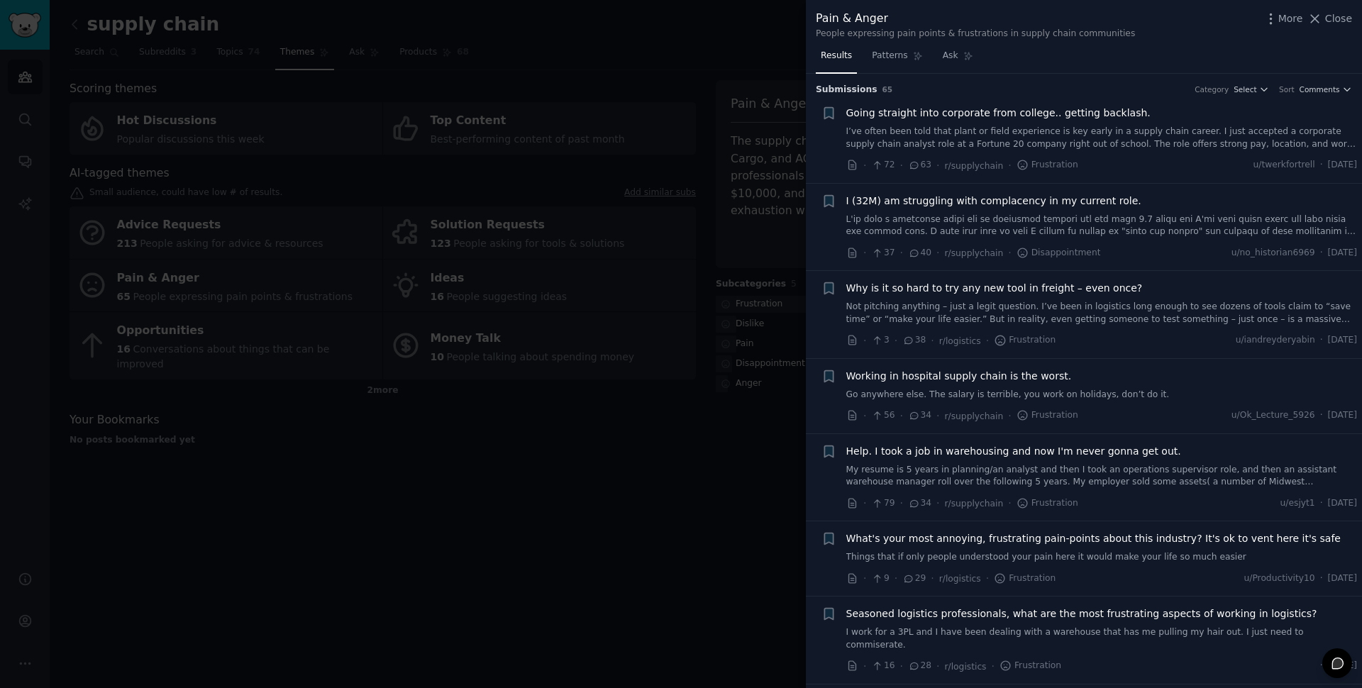
click at [744, 492] on div at bounding box center [681, 344] width 1362 height 688
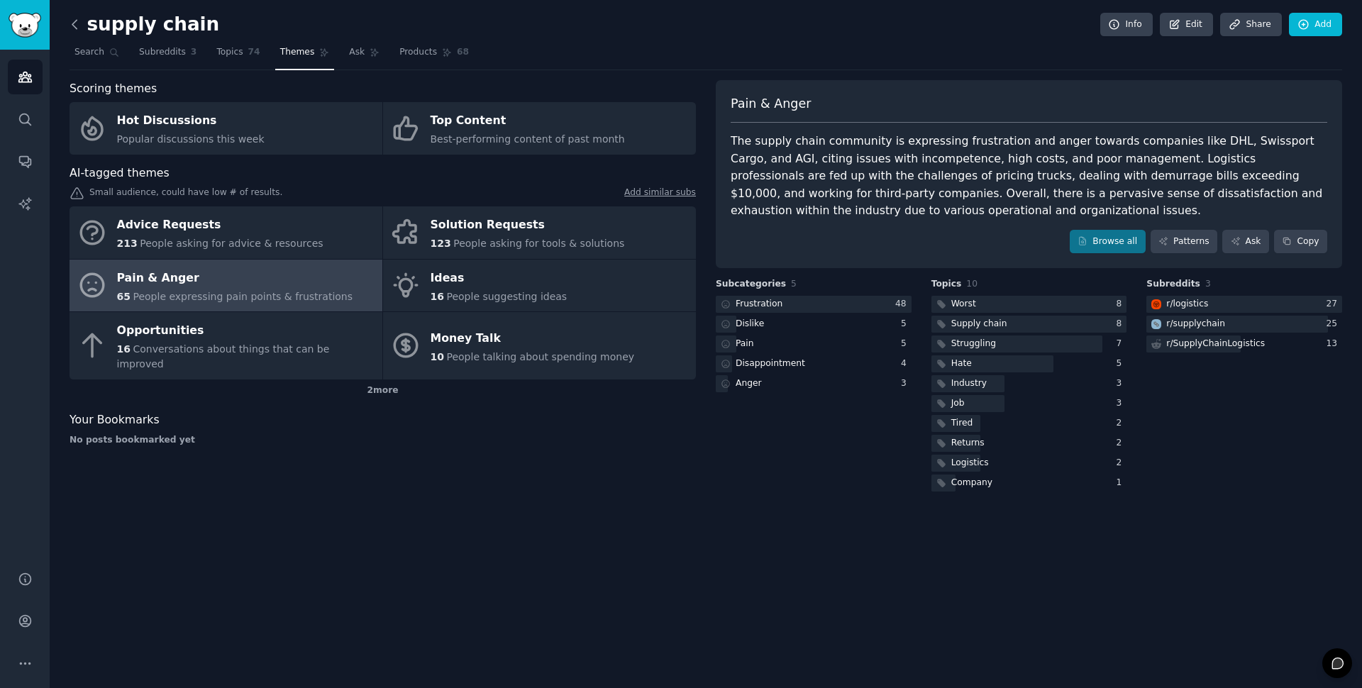
click at [73, 22] on icon at bounding box center [74, 24] width 15 height 15
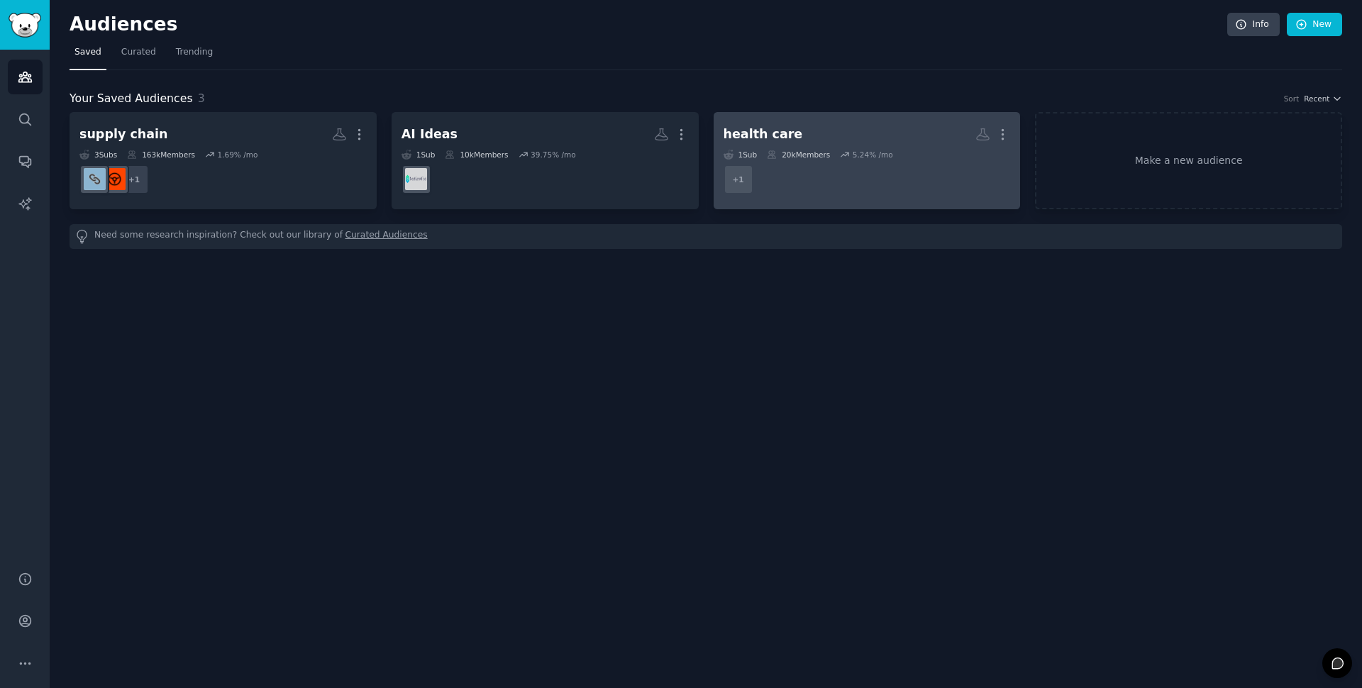
click at [805, 190] on dd "r/Immunology + 1" at bounding box center [867, 180] width 287 height 40
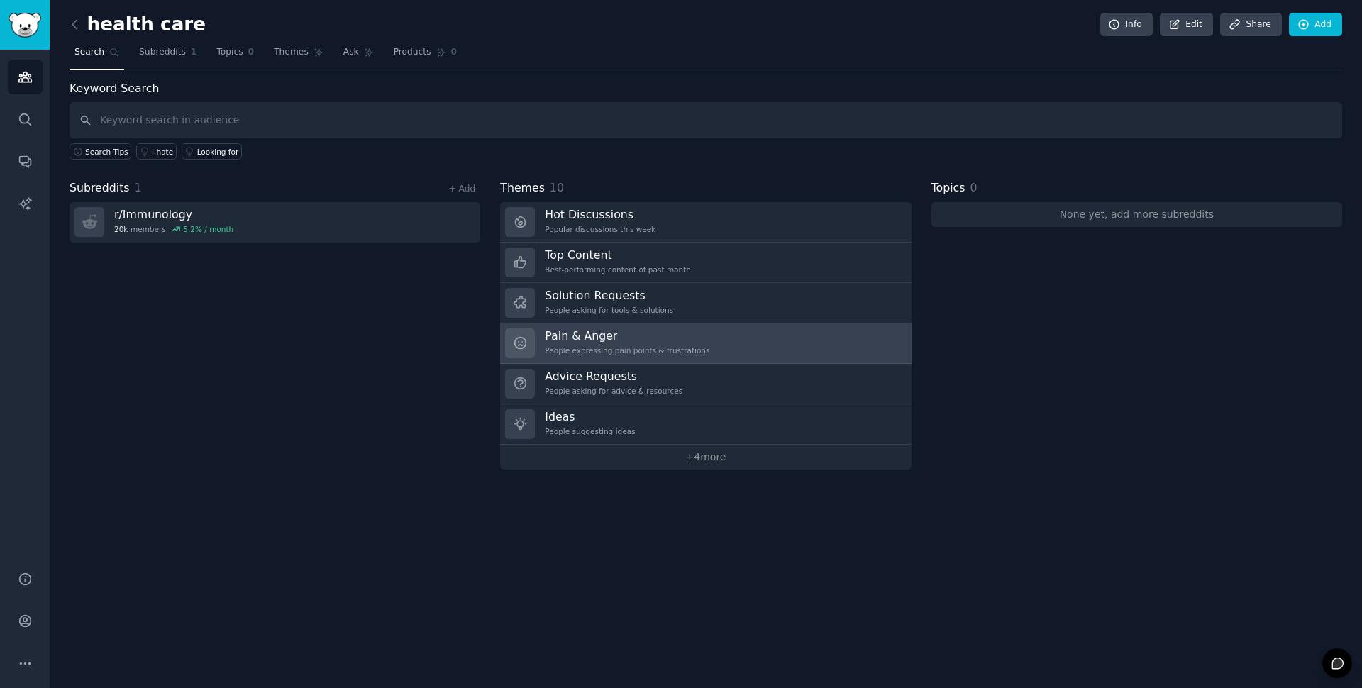
click at [566, 348] on div "People expressing pain points & frustrations" at bounding box center [627, 351] width 165 height 10
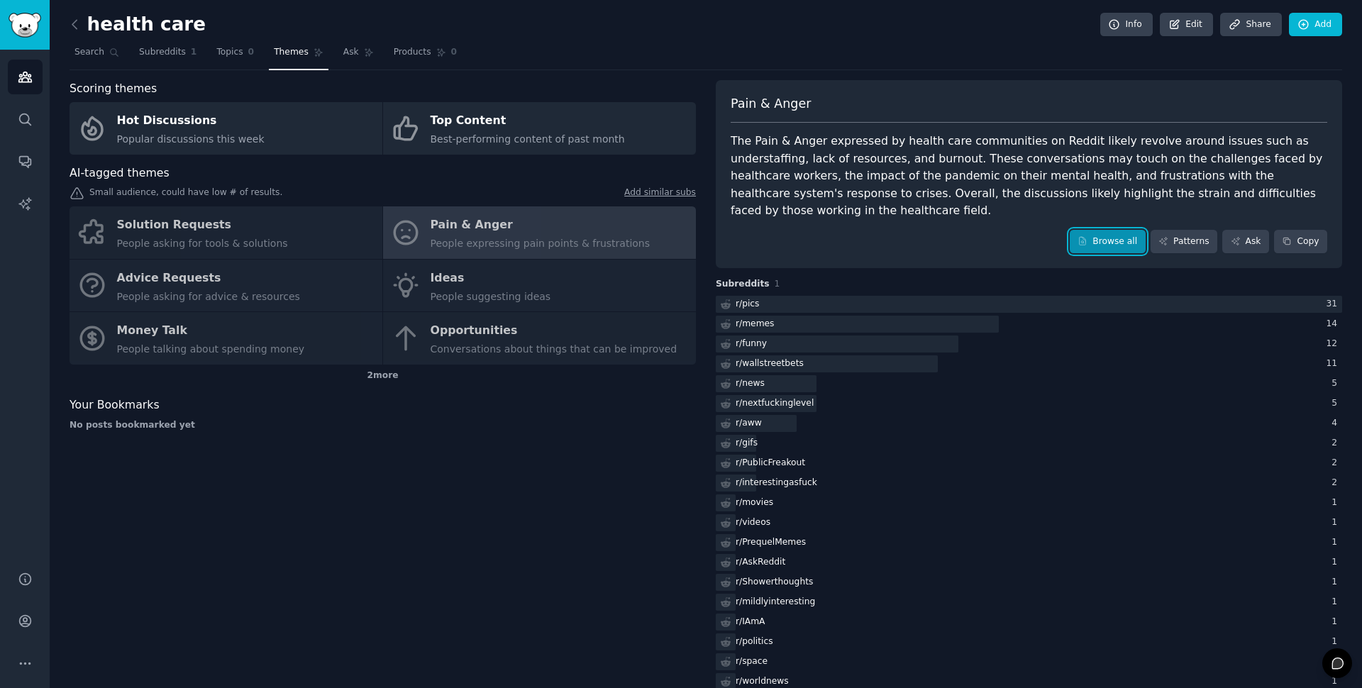
click at [1096, 230] on link "Browse all" at bounding box center [1108, 242] width 76 height 24
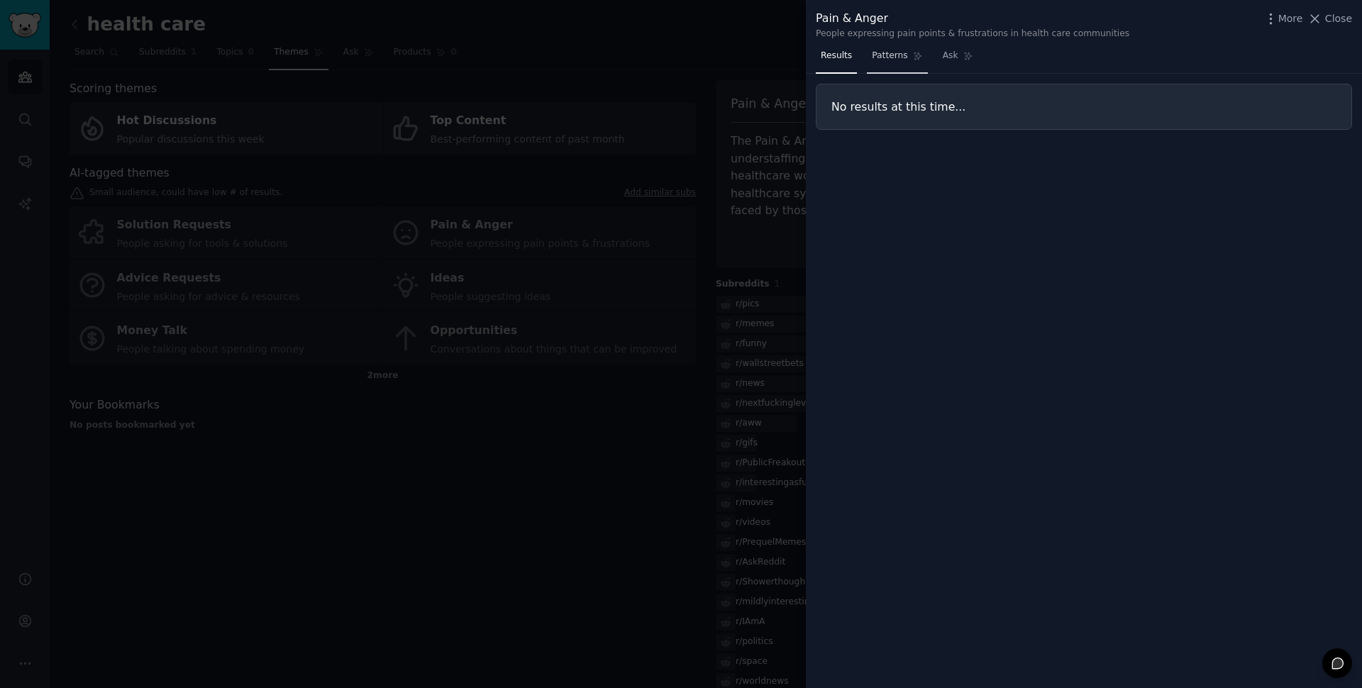
click at [886, 52] on span "Patterns" at bounding box center [889, 56] width 35 height 13
click at [842, 52] on span "Results" at bounding box center [836, 56] width 31 height 13
click at [739, 37] on div at bounding box center [681, 344] width 1362 height 688
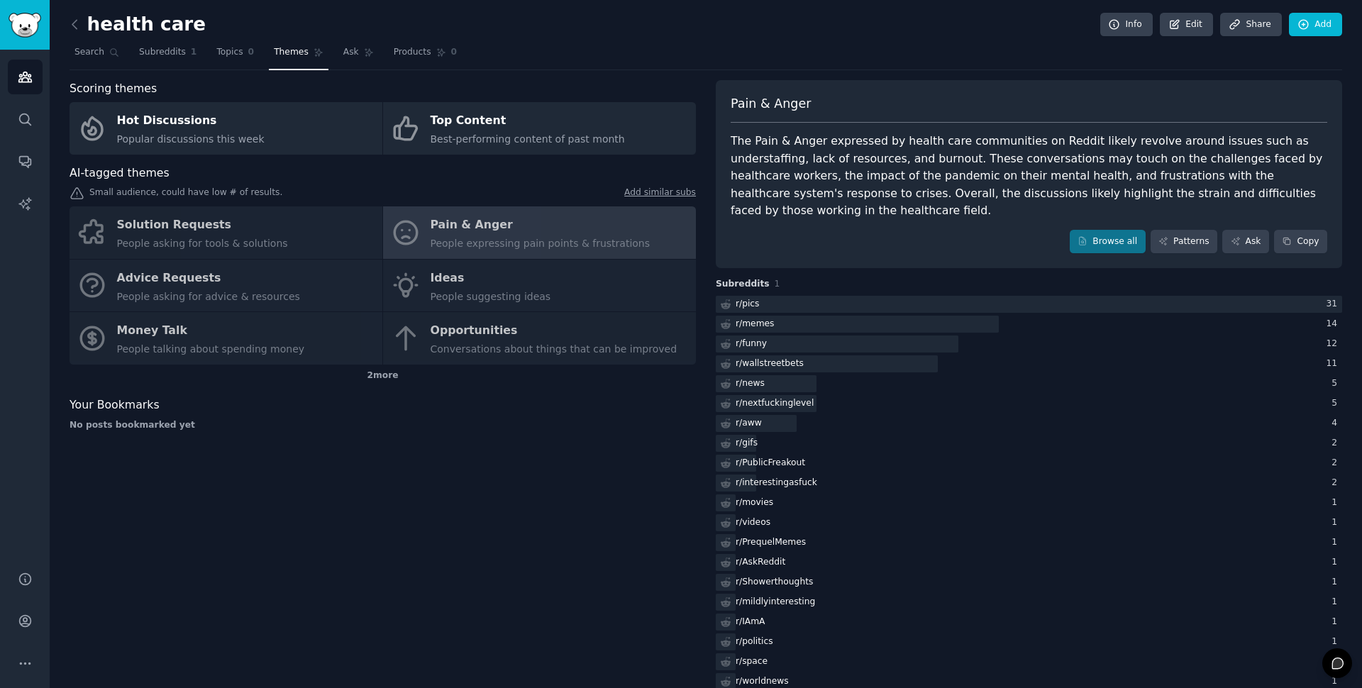
click at [568, 232] on div "Solution Requests People asking for tools & solutions Pain & Anger People expre…" at bounding box center [383, 285] width 627 height 158
click at [494, 284] on div "Solution Requests People asking for tools & solutions Pain & Anger People expre…" at bounding box center [383, 285] width 627 height 158
click at [442, 286] on div "Solution Requests People asking for tools & solutions Pain & Anger People expre…" at bounding box center [383, 285] width 627 height 158
click at [434, 247] on div "Solution Requests People asking for tools & solutions Pain & Anger People expre…" at bounding box center [383, 285] width 627 height 158
click at [436, 214] on div "Solution Requests People asking for tools & solutions Pain & Anger People expre…" at bounding box center [383, 285] width 627 height 158
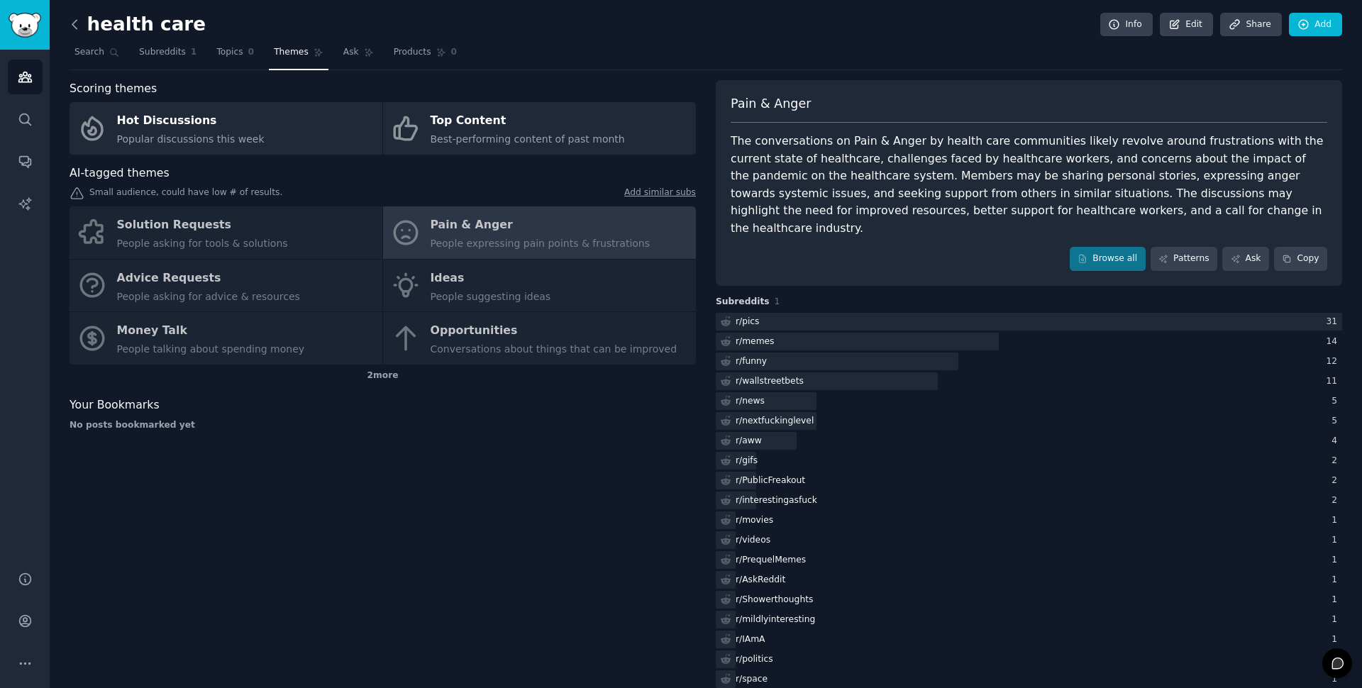
click at [72, 19] on icon at bounding box center [74, 24] width 15 height 15
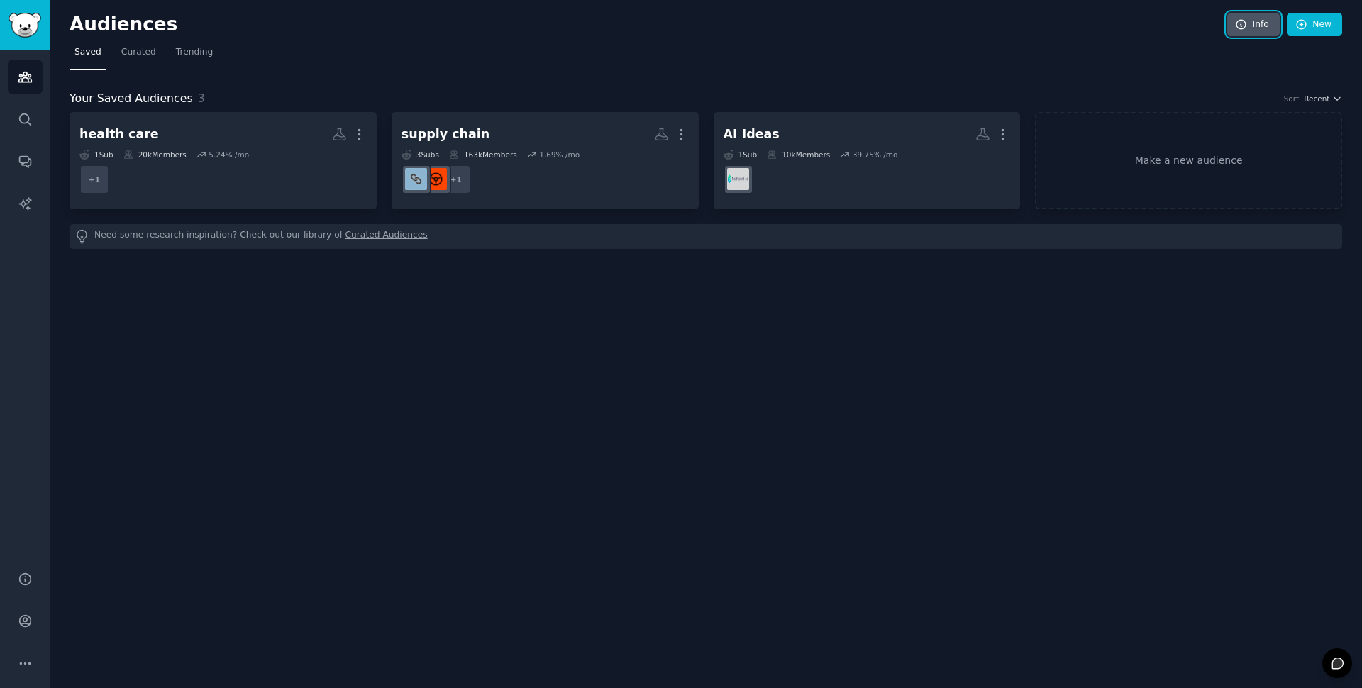
click at [1264, 24] on link "Info" at bounding box center [1254, 25] width 53 height 24
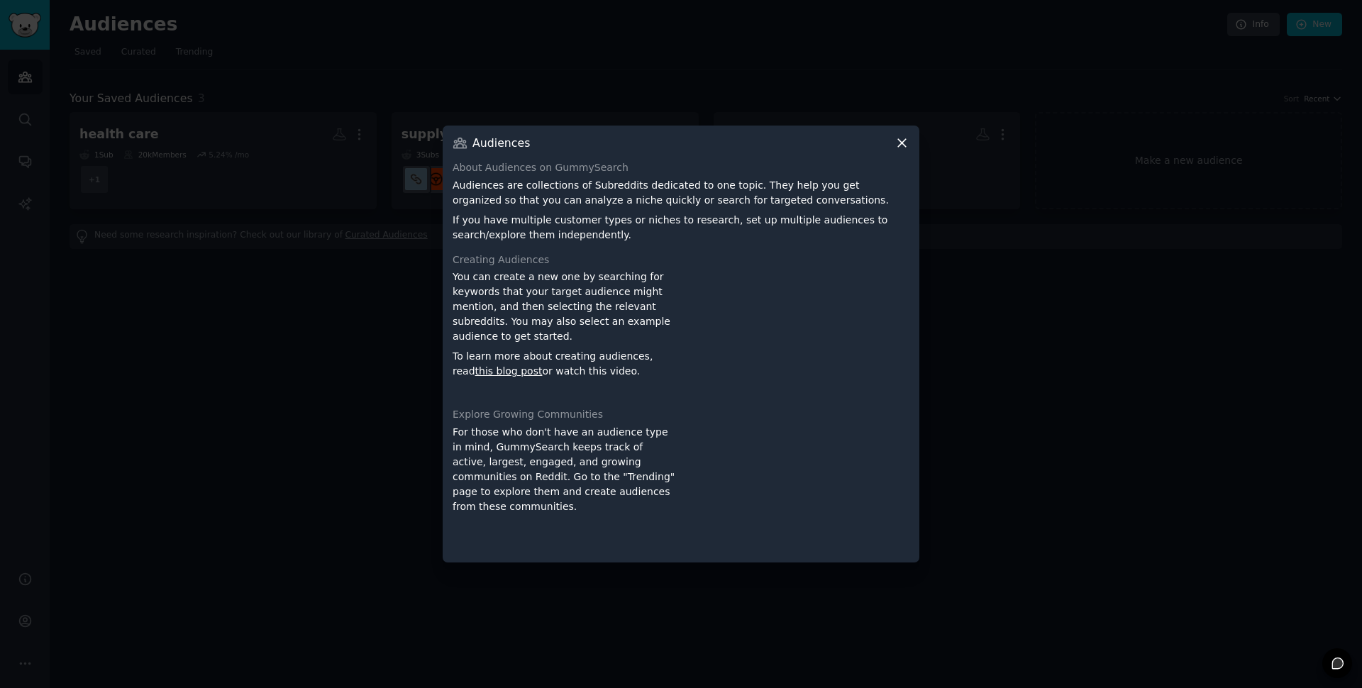
click at [898, 143] on icon at bounding box center [902, 143] width 15 height 15
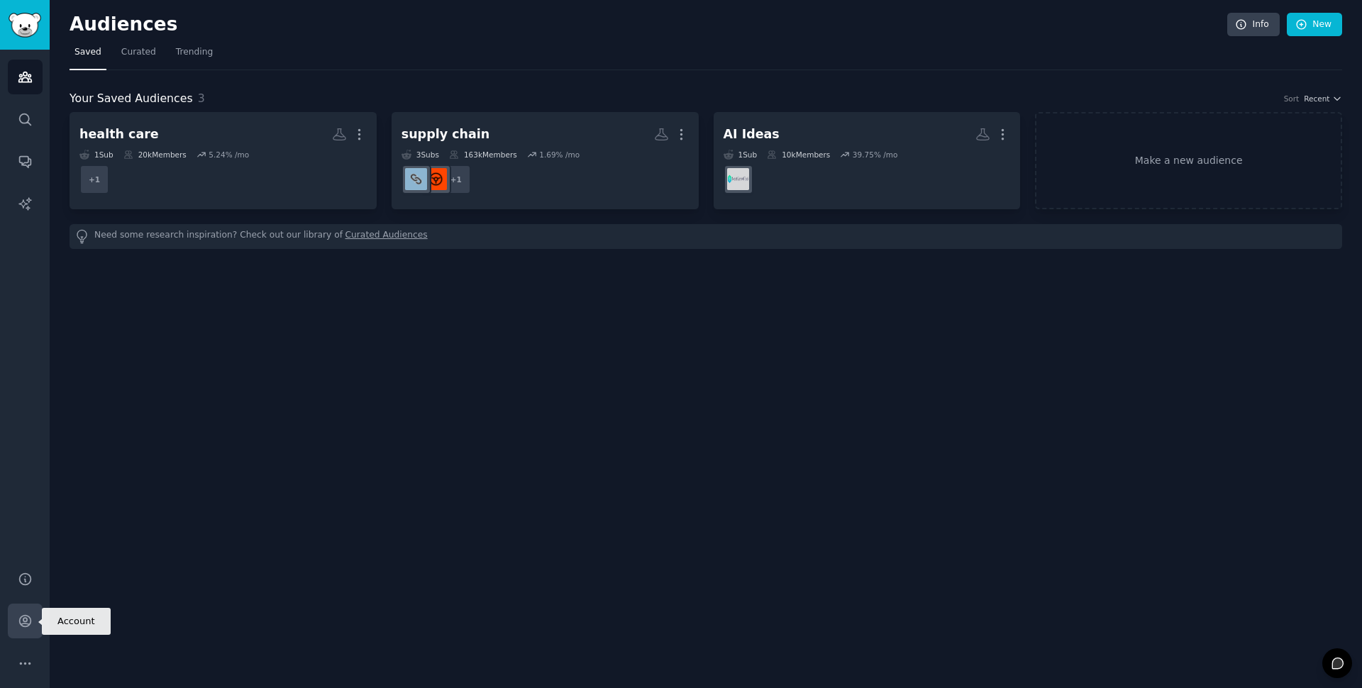
click at [23, 619] on icon "Sidebar" at bounding box center [24, 621] width 11 height 11
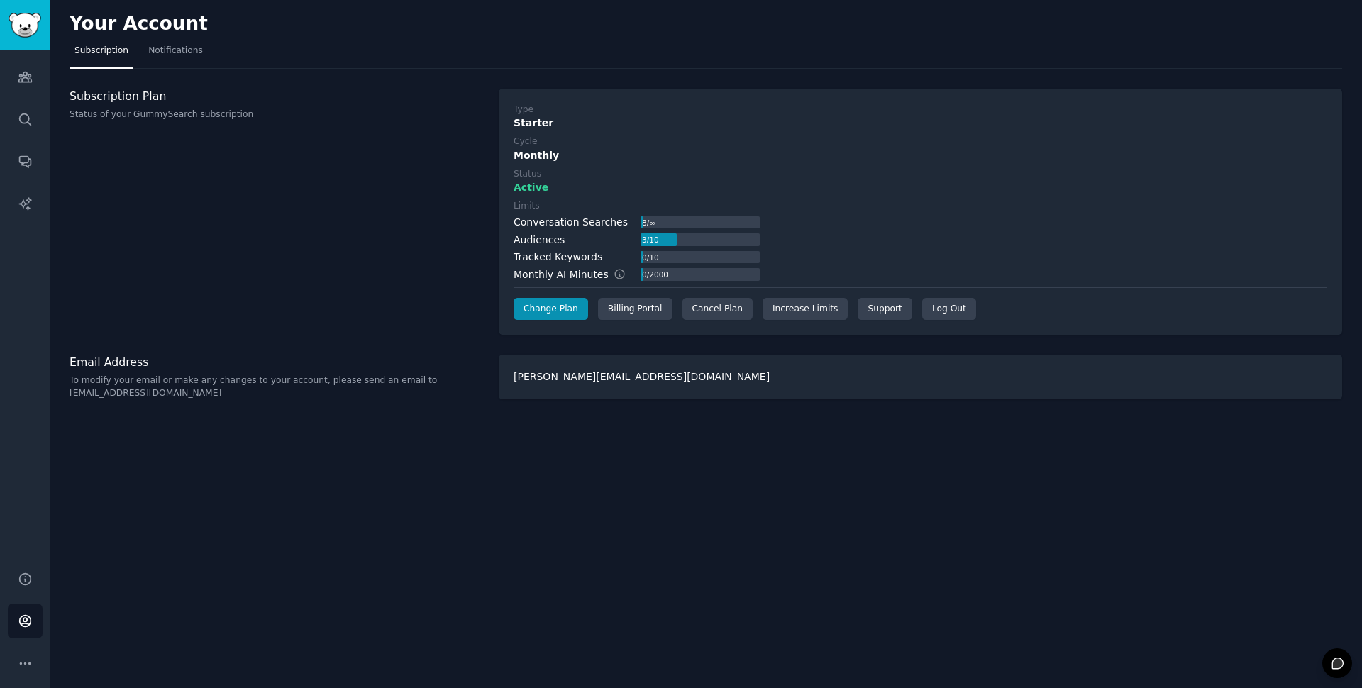
click at [561, 246] on div "Audiences" at bounding box center [539, 240] width 51 height 15
click at [566, 373] on div "joaquin@flow-labs.io" at bounding box center [921, 377] width 844 height 45
click at [170, 41] on link "Notifications" at bounding box center [175, 54] width 65 height 29
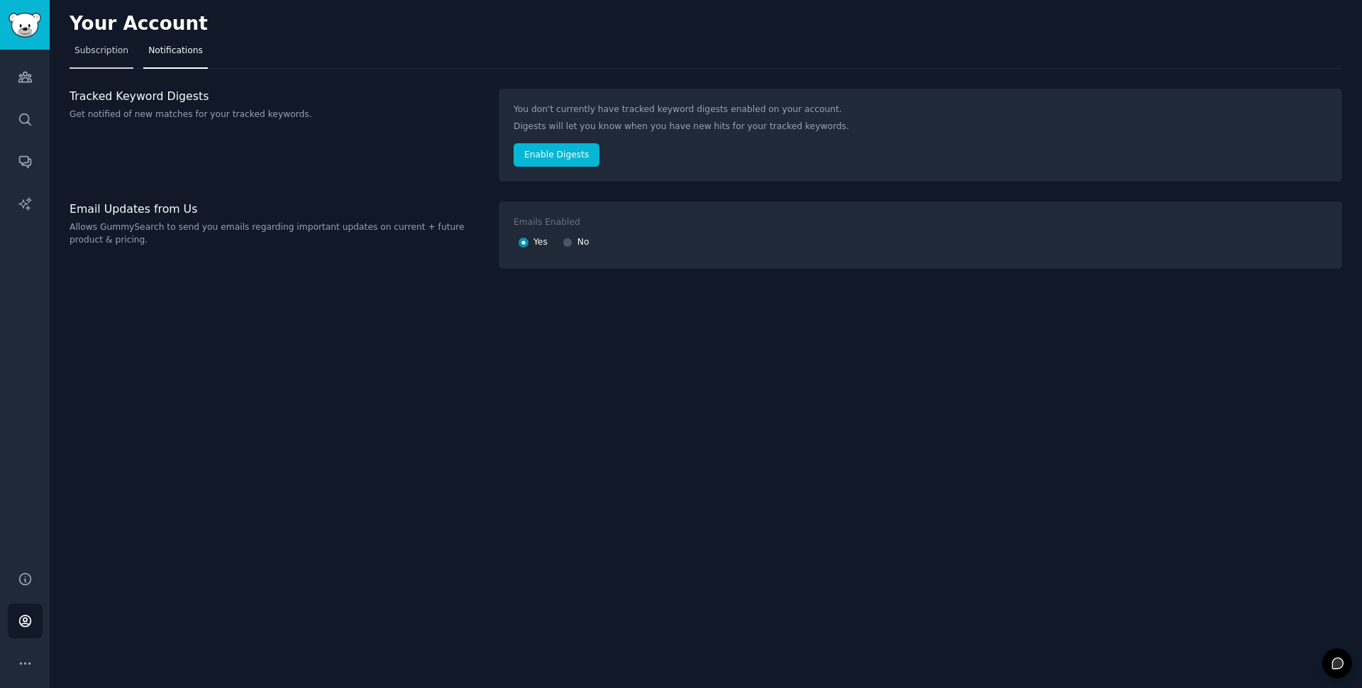
click at [121, 61] on link "Subscription" at bounding box center [102, 54] width 64 height 29
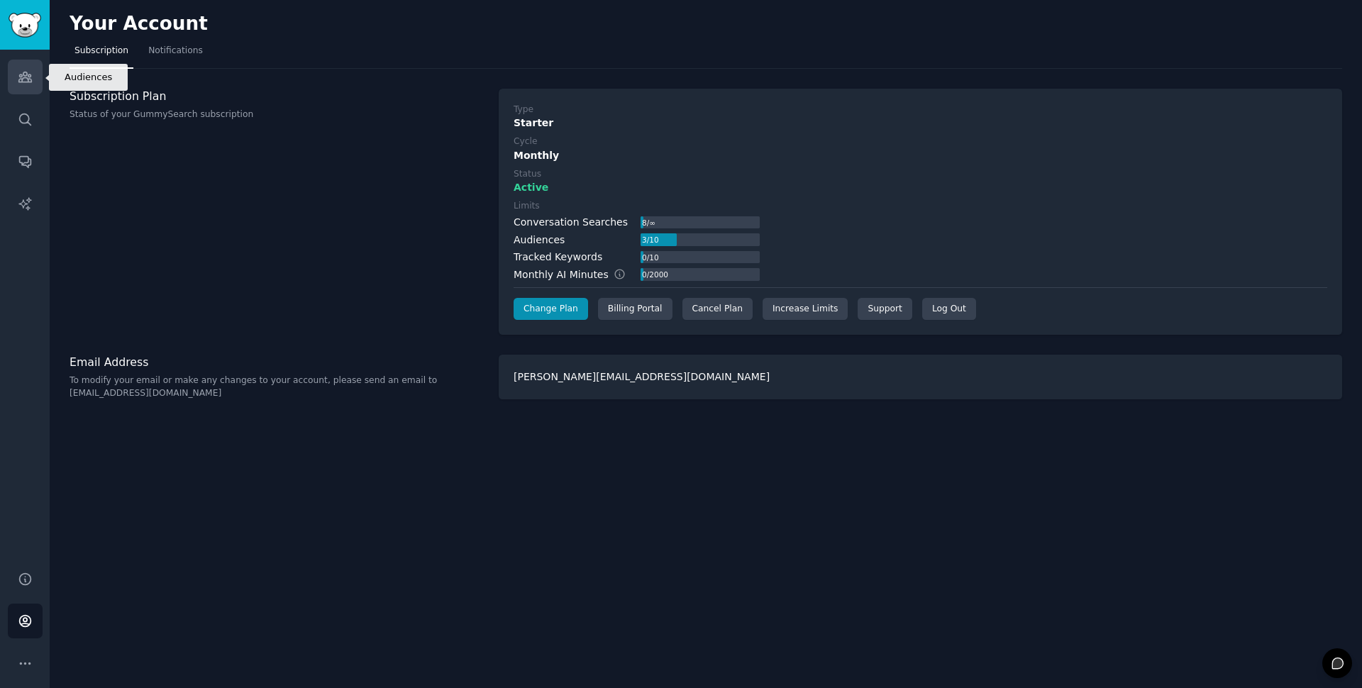
click at [31, 82] on icon "Sidebar" at bounding box center [24, 77] width 13 height 10
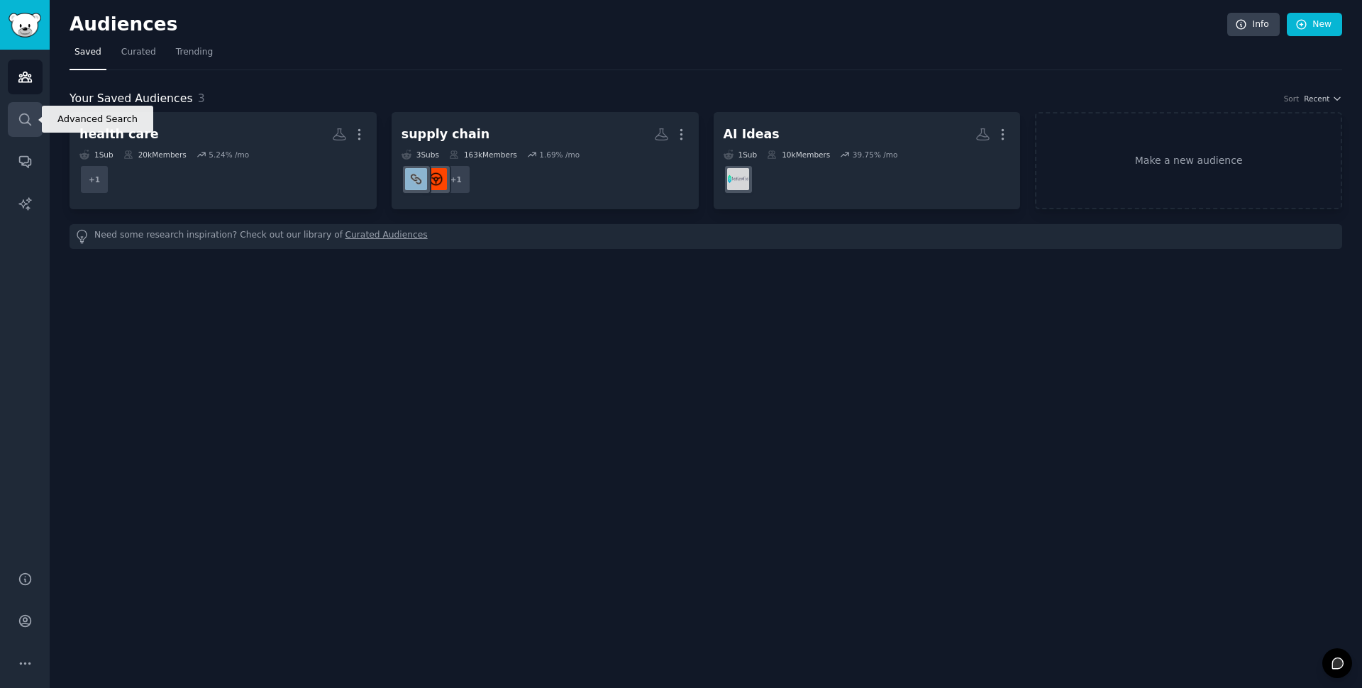
click at [30, 131] on link "Search" at bounding box center [25, 119] width 35 height 35
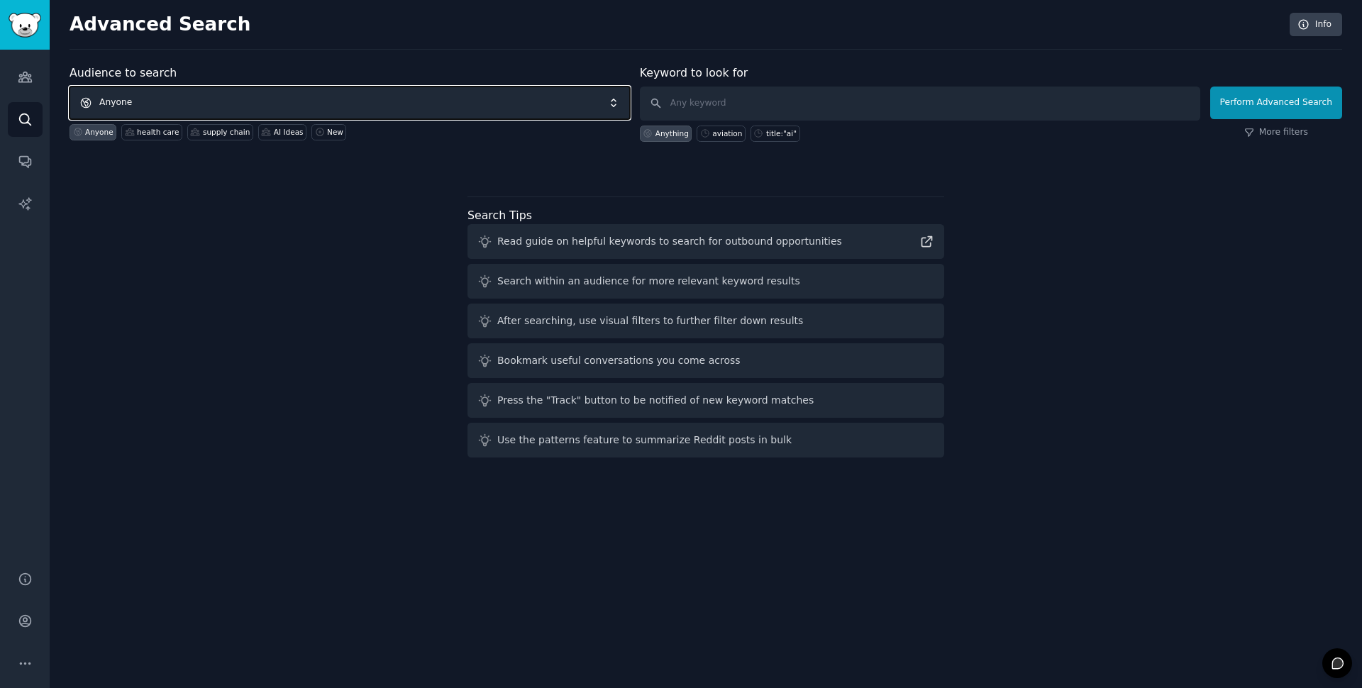
click at [296, 100] on span "Anyone" at bounding box center [350, 103] width 561 height 33
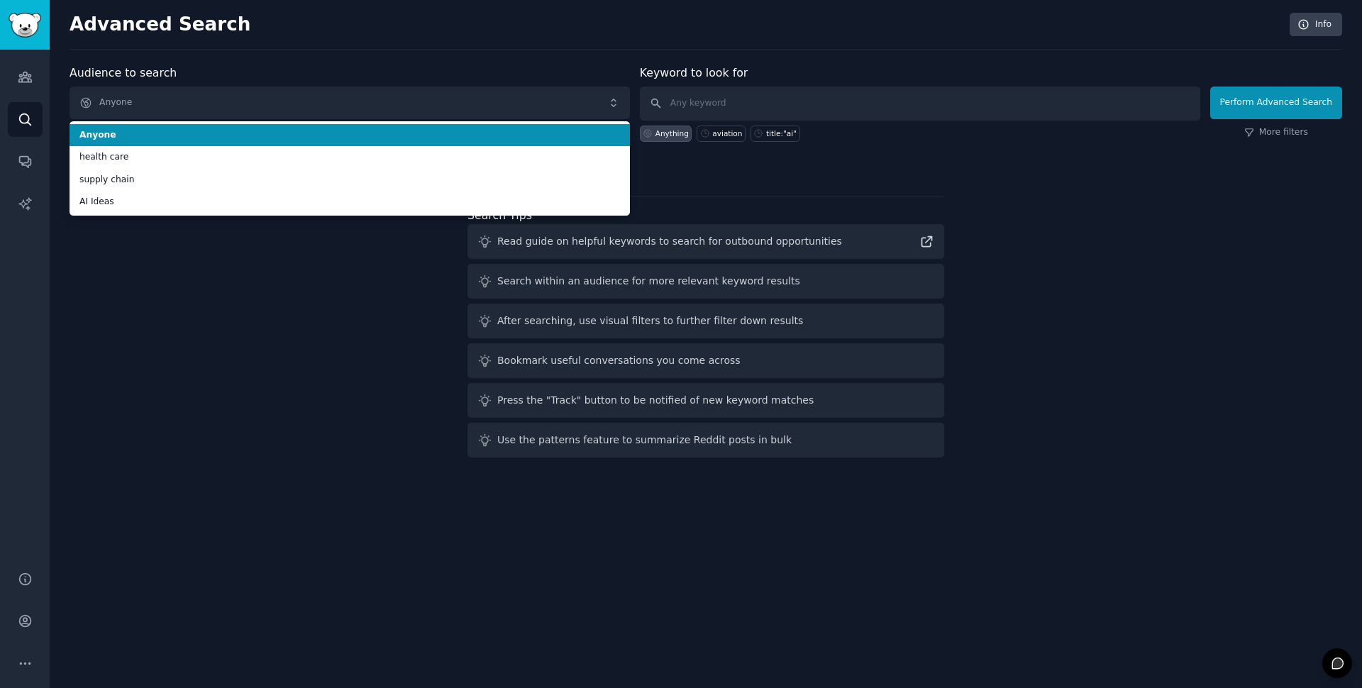
click at [276, 136] on span "Anyone" at bounding box center [349, 135] width 541 height 13
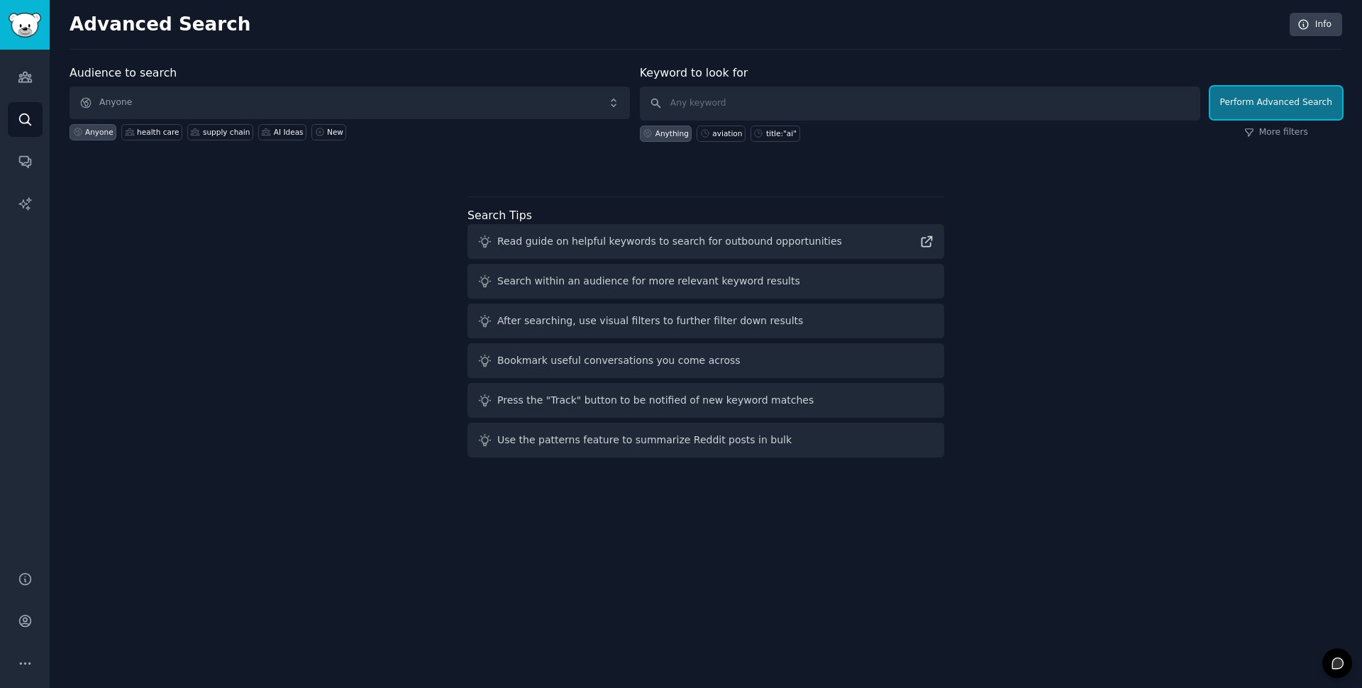
click at [1308, 103] on button "Perform Advanced Search" at bounding box center [1277, 103] width 132 height 33
click at [387, 105] on span "Anyone" at bounding box center [350, 103] width 561 height 33
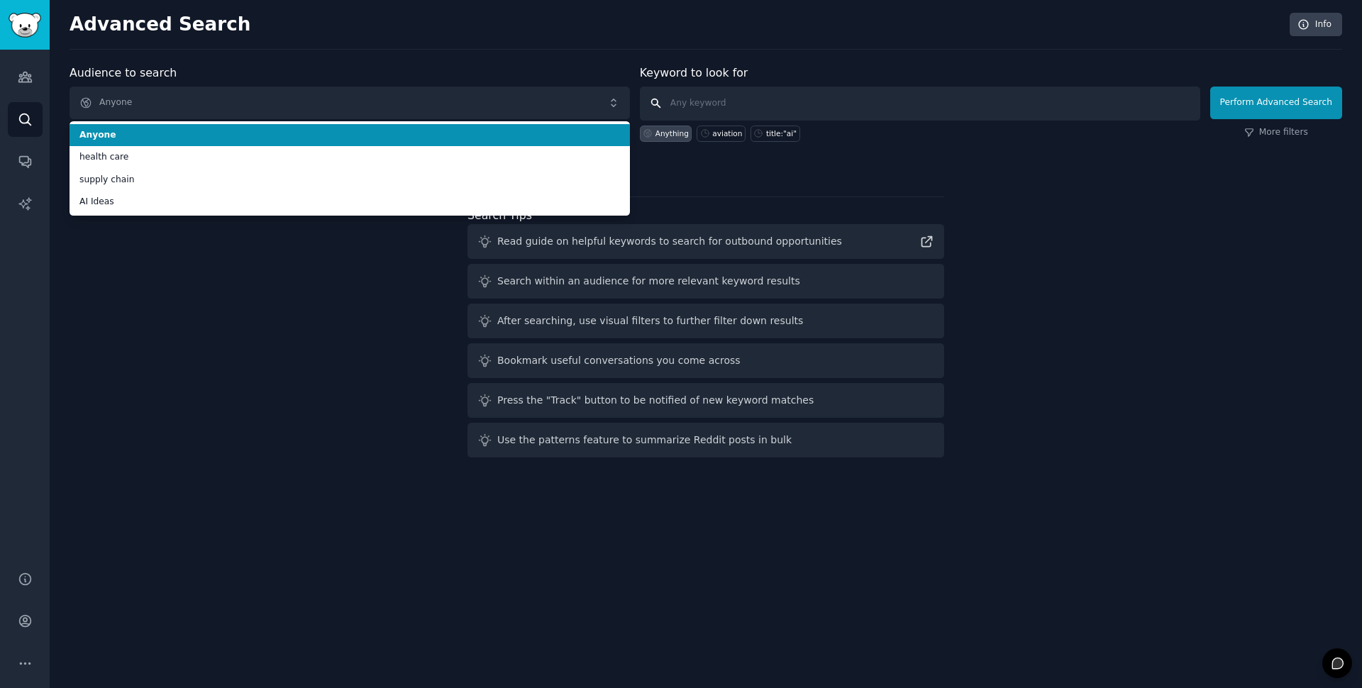
click at [735, 92] on input "text" at bounding box center [920, 104] width 561 height 34
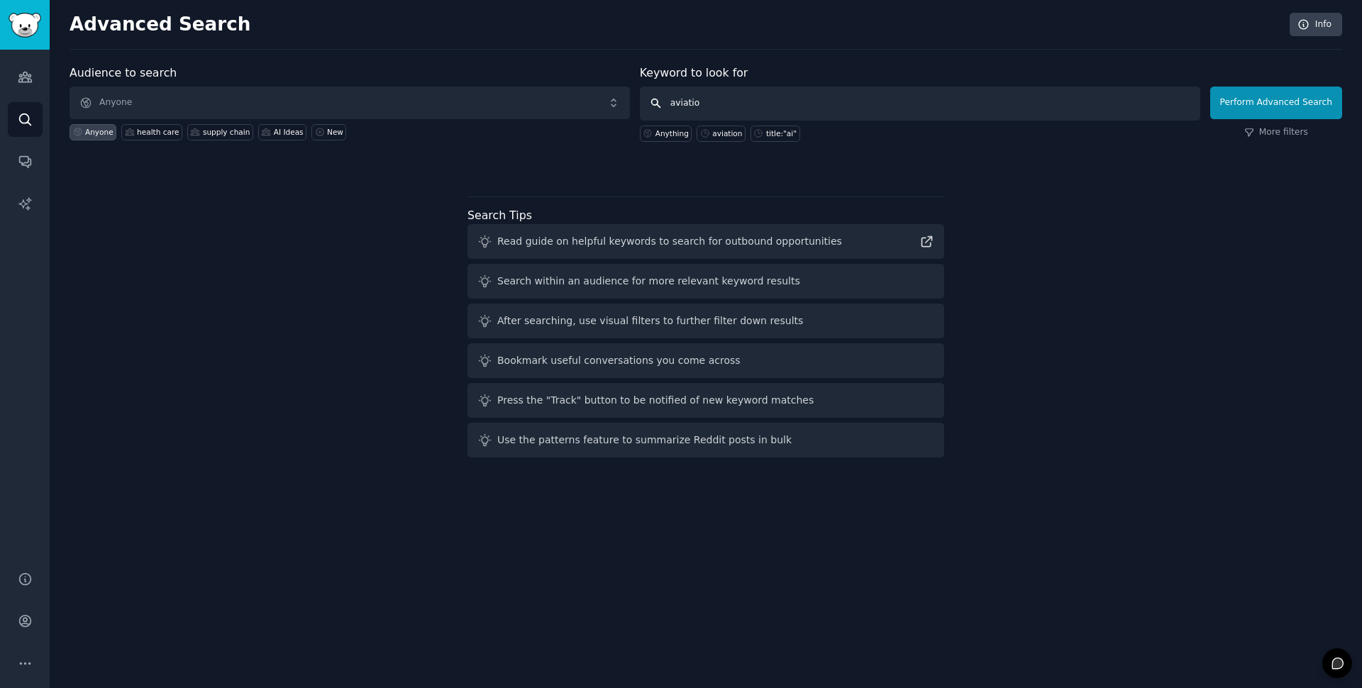
type input "aviation"
click button "Perform Advanced Search" at bounding box center [1277, 103] width 132 height 33
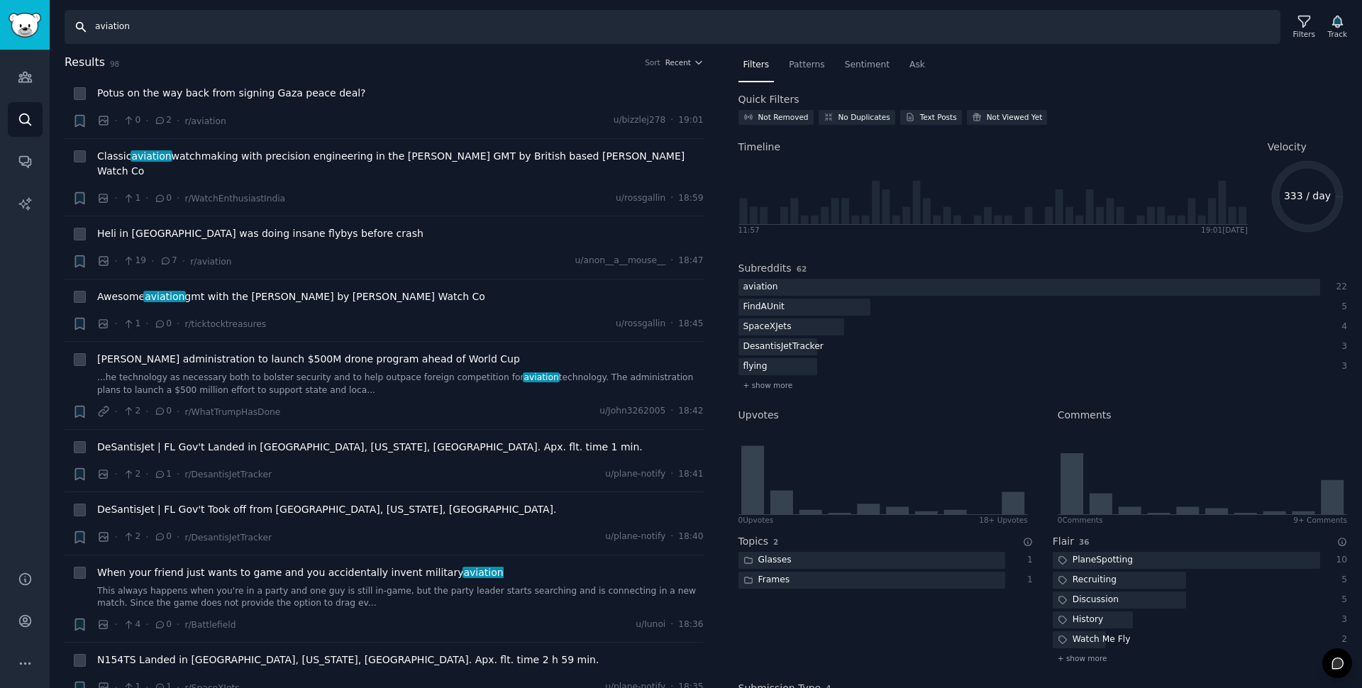
click at [371, 28] on input "aviation" at bounding box center [673, 27] width 1216 height 34
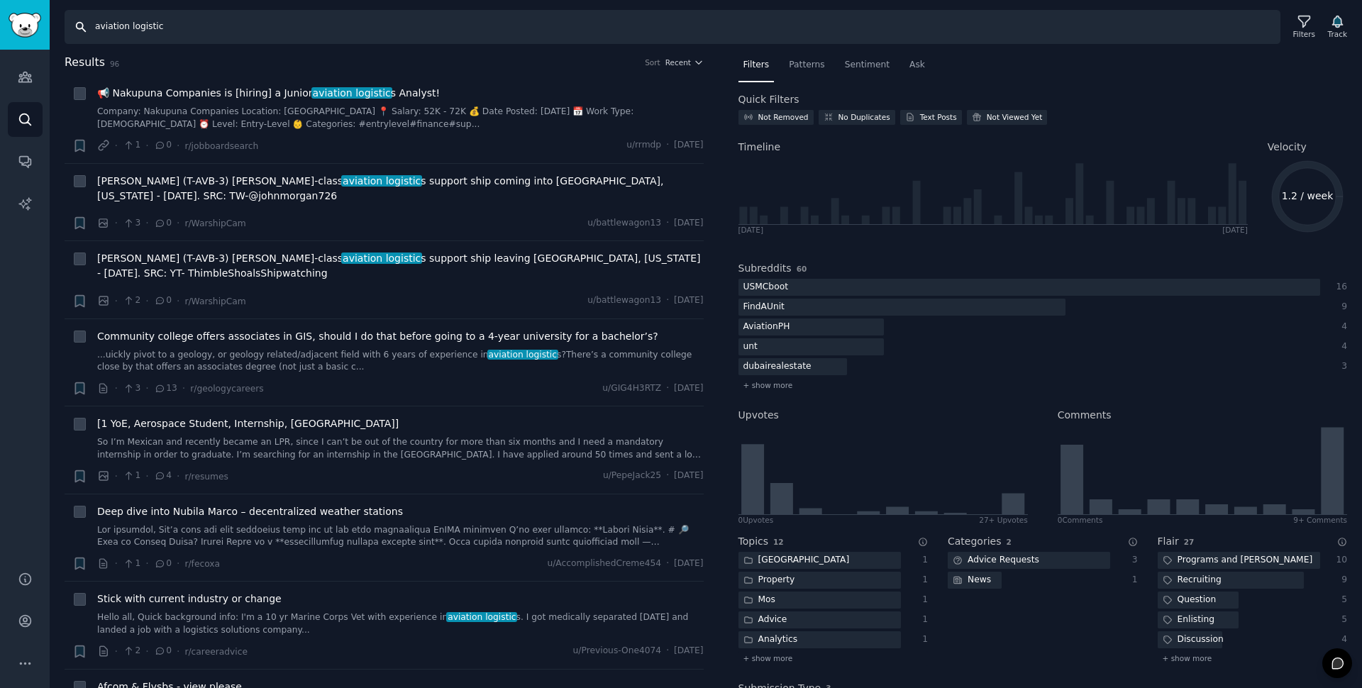
click at [266, 33] on input "aviation logistic" at bounding box center [673, 27] width 1216 height 34
paste input "Aviation logistics"
type input "Aviation logistics"
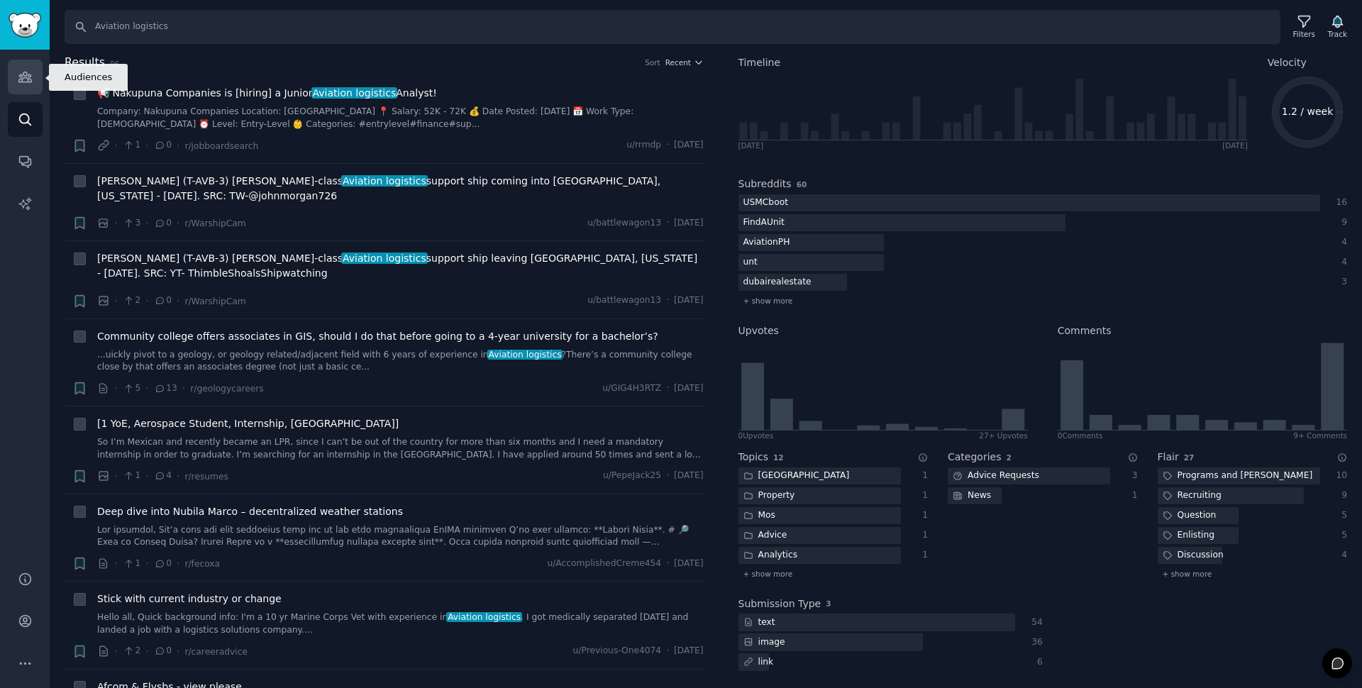
click at [28, 76] on icon "Sidebar" at bounding box center [25, 77] width 15 height 15
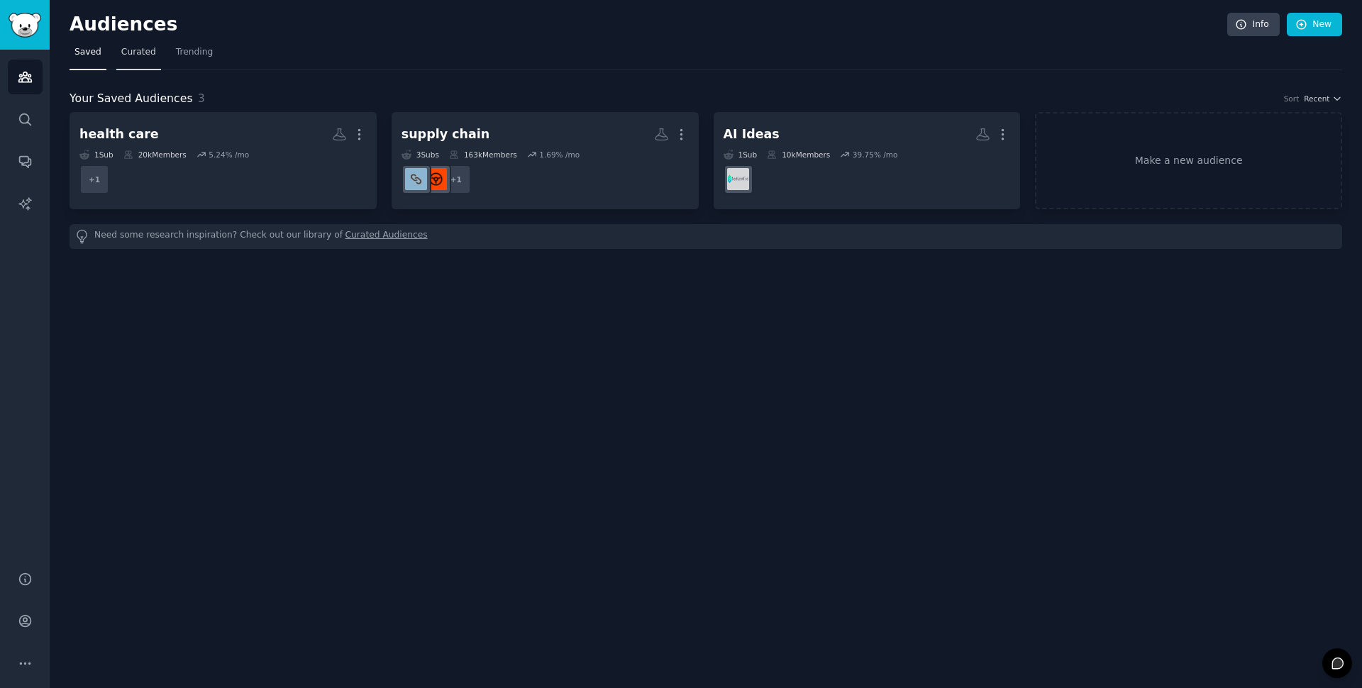
click at [145, 49] on span "Curated" at bounding box center [138, 52] width 35 height 13
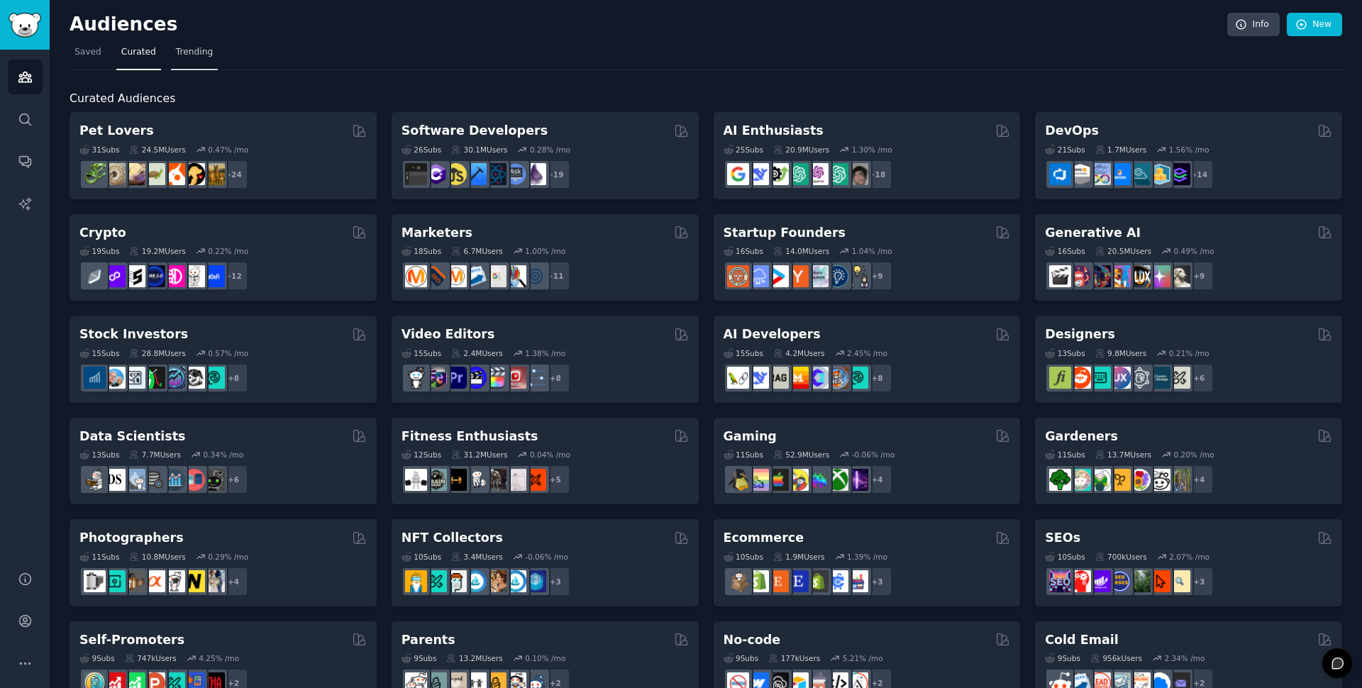
click at [184, 53] on span "Trending" at bounding box center [194, 52] width 37 height 13
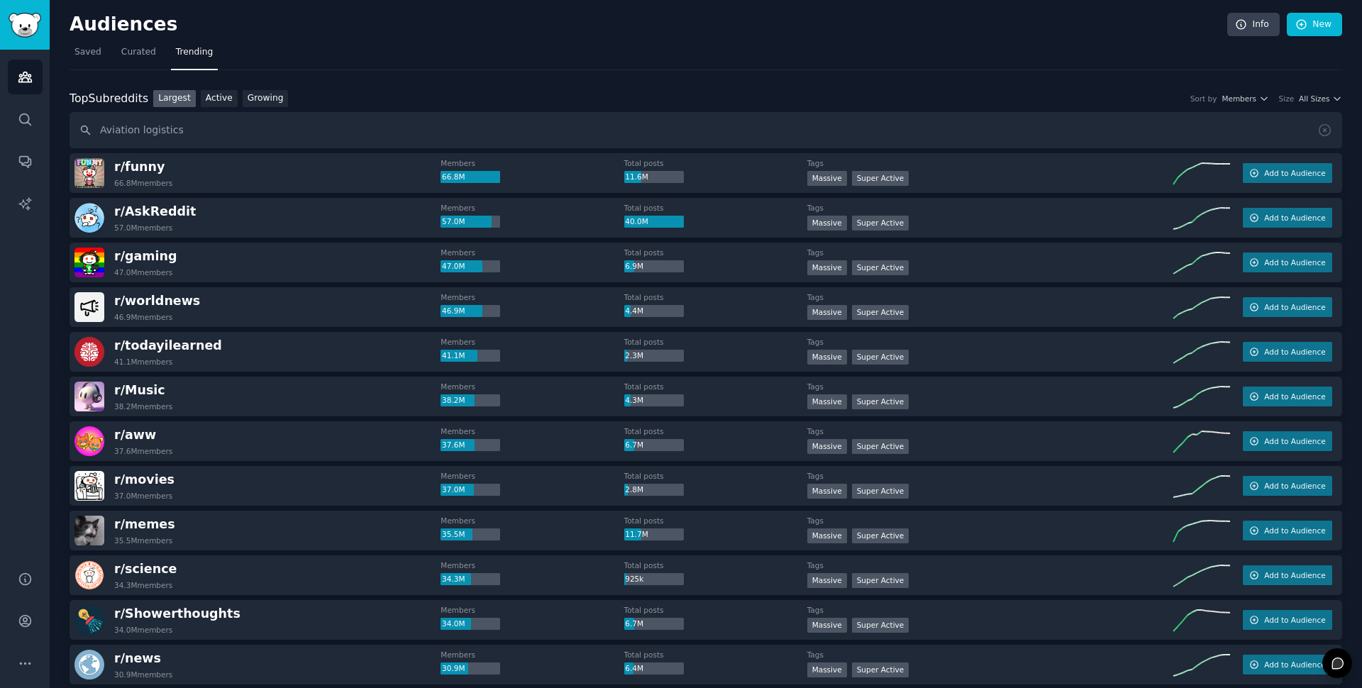
click at [160, 130] on input "Aviation logistics" at bounding box center [706, 130] width 1273 height 36
type input "Aviation"
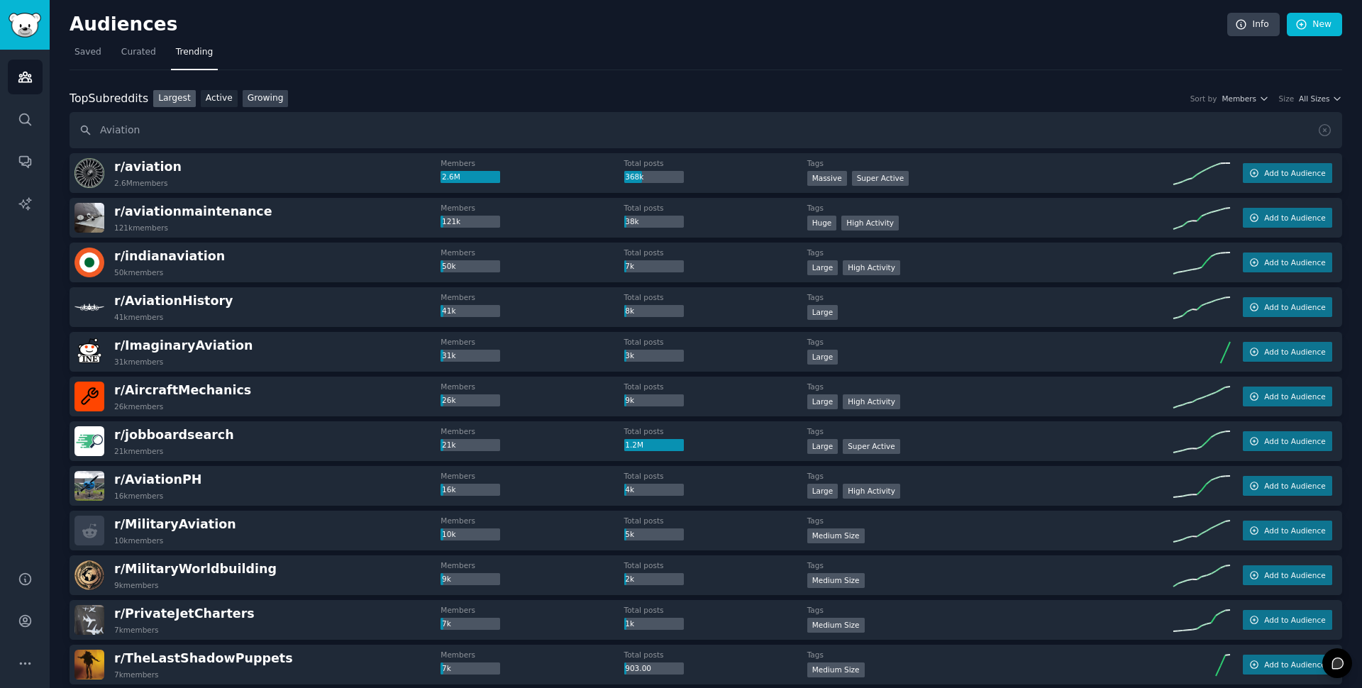
click at [268, 98] on link "Growing" at bounding box center [266, 99] width 46 height 18
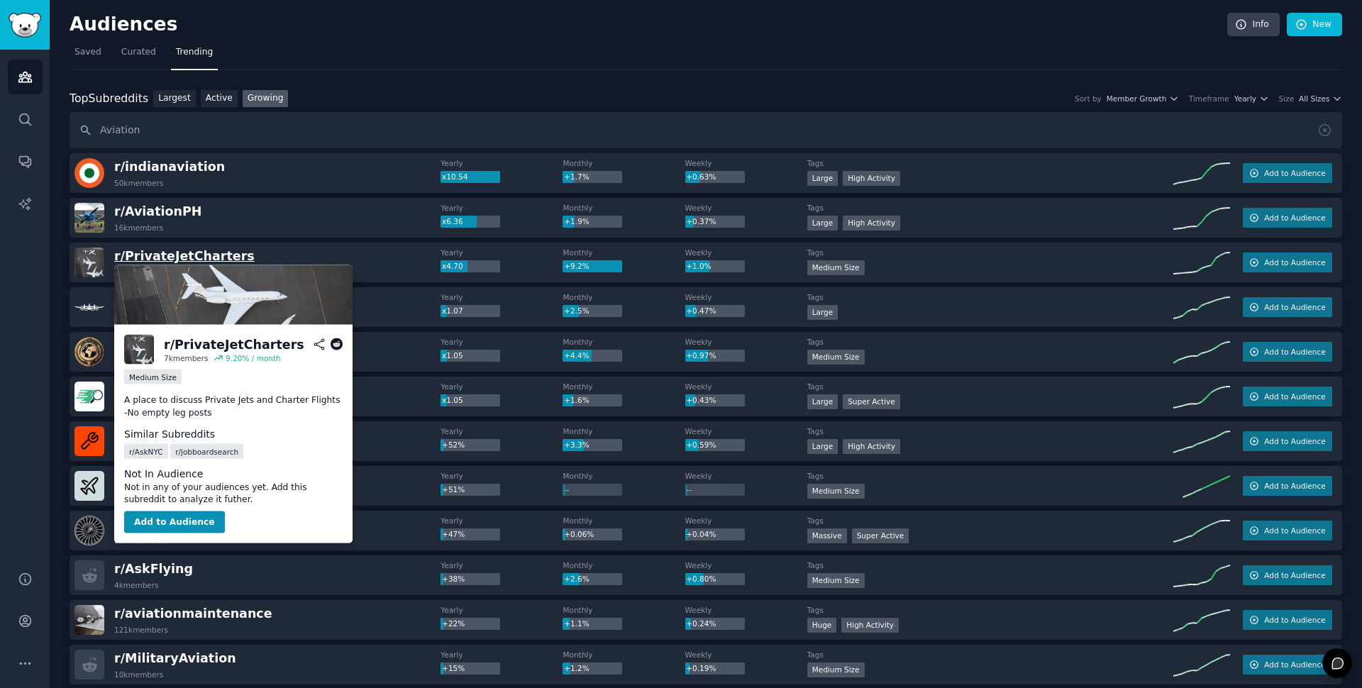
click at [192, 256] on span "r/ PrivateJetCharters" at bounding box center [184, 256] width 140 height 14
click at [182, 527] on button "Add to Audience" at bounding box center [174, 522] width 101 height 23
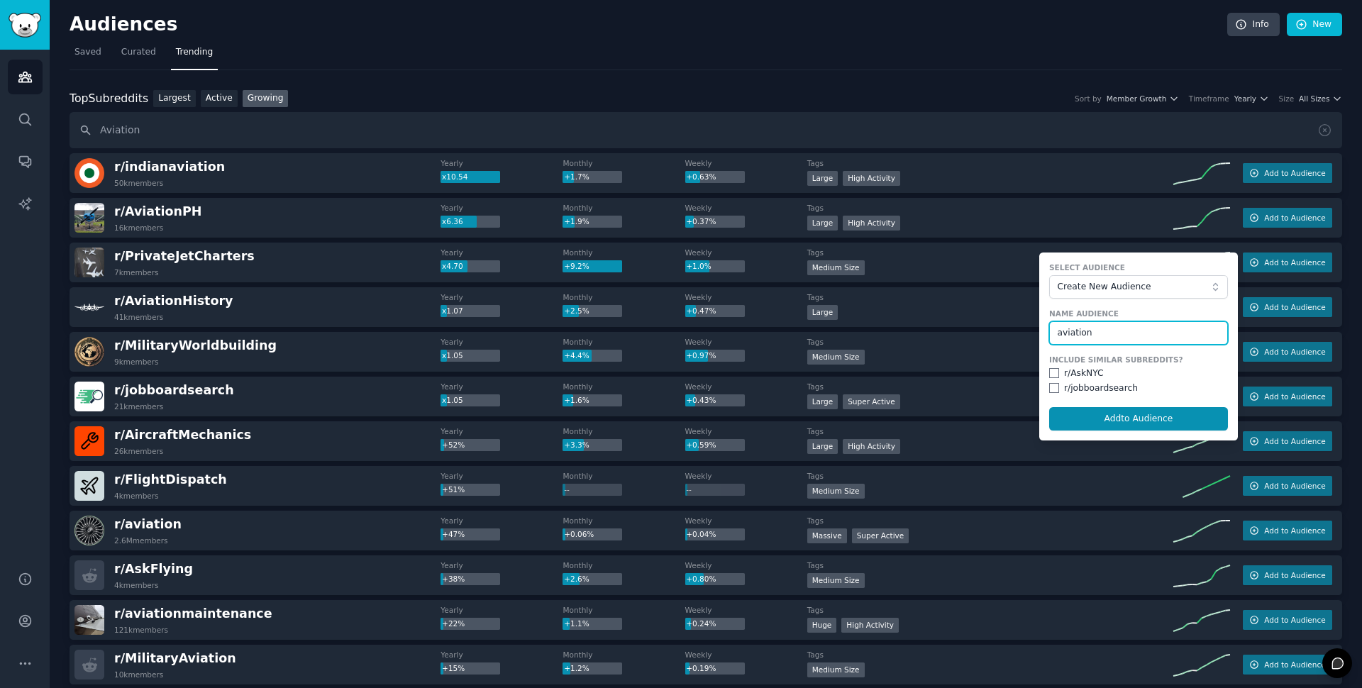
type input "aviation"
click at [1079, 370] on div "r/ AskNYC" at bounding box center [1084, 374] width 40 height 13
click at [1050, 380] on div "Include Similar Subreddits? r/ AskNYC r/ jobboardsearch" at bounding box center [1138, 375] width 179 height 40
click at [1055, 371] on input "checkbox" at bounding box center [1054, 373] width 10 height 10
checkbox input "true"
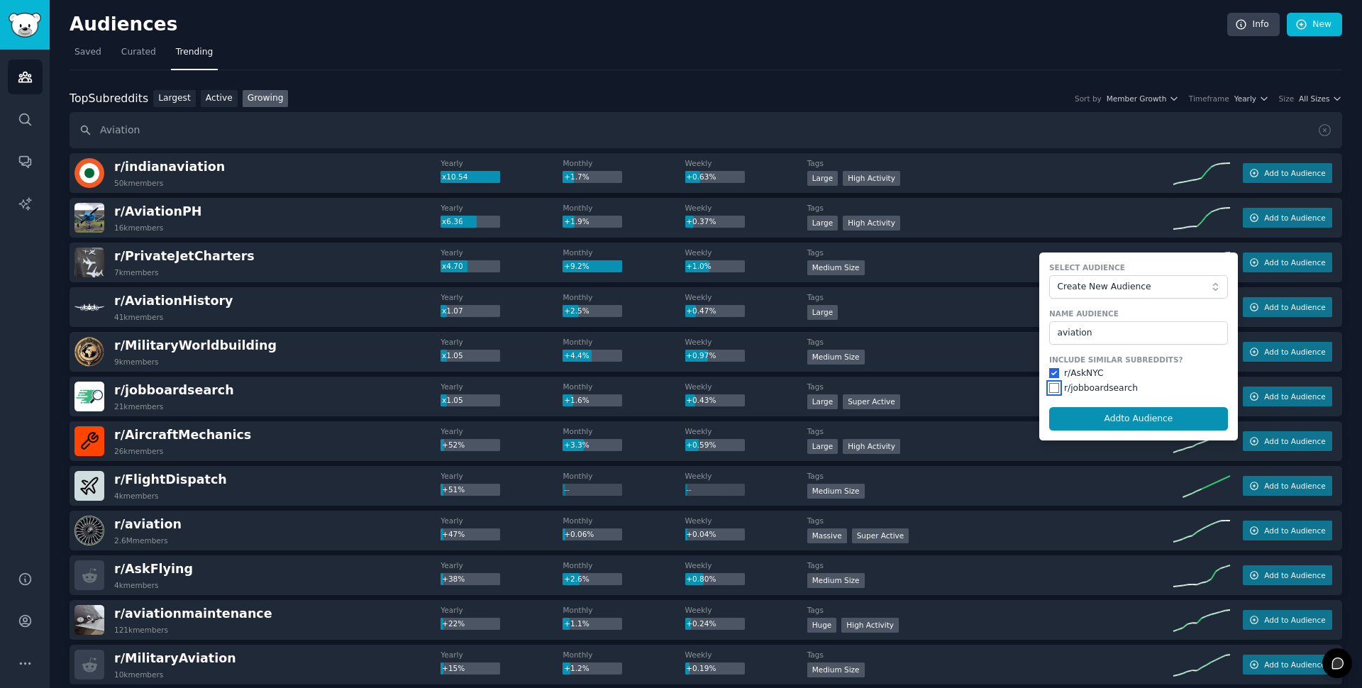
click at [1055, 385] on input "checkbox" at bounding box center [1054, 388] width 10 height 10
checkbox input "true"
click at [1115, 419] on button "Add to Audience" at bounding box center [1138, 419] width 179 height 24
checkbox input "false"
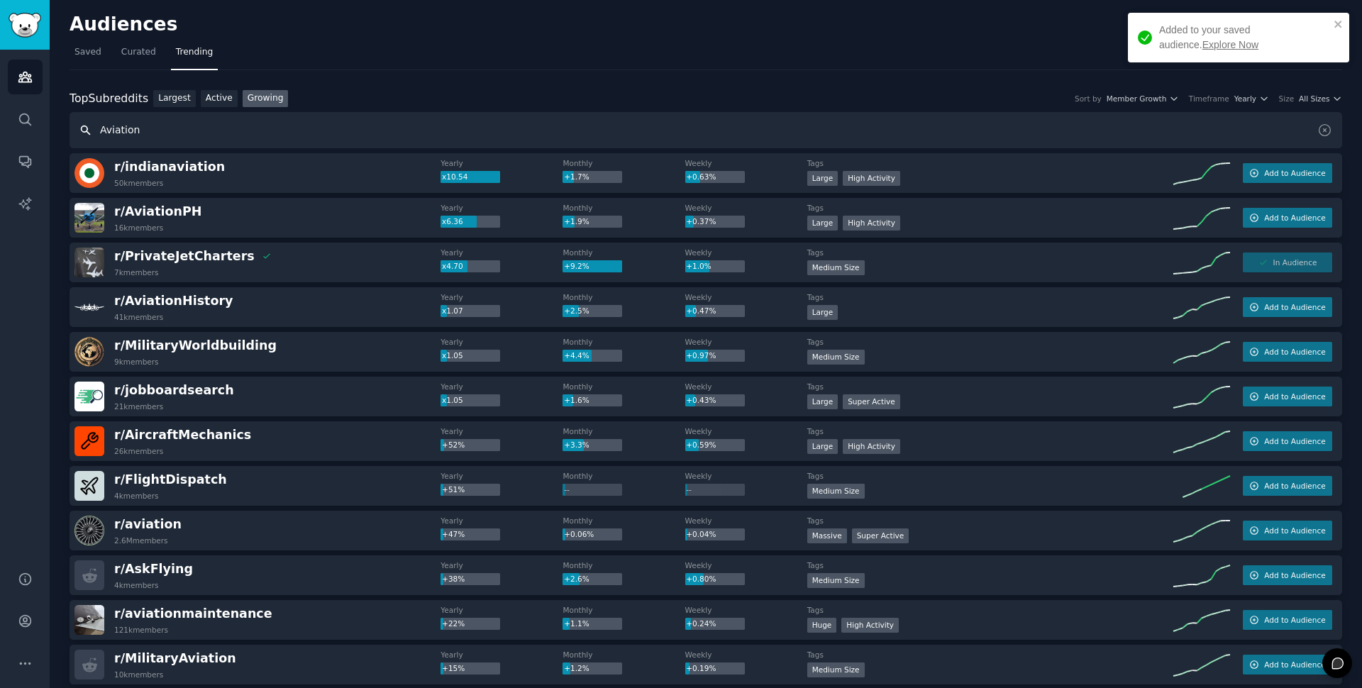
click at [150, 124] on input "Aviation" at bounding box center [706, 130] width 1273 height 36
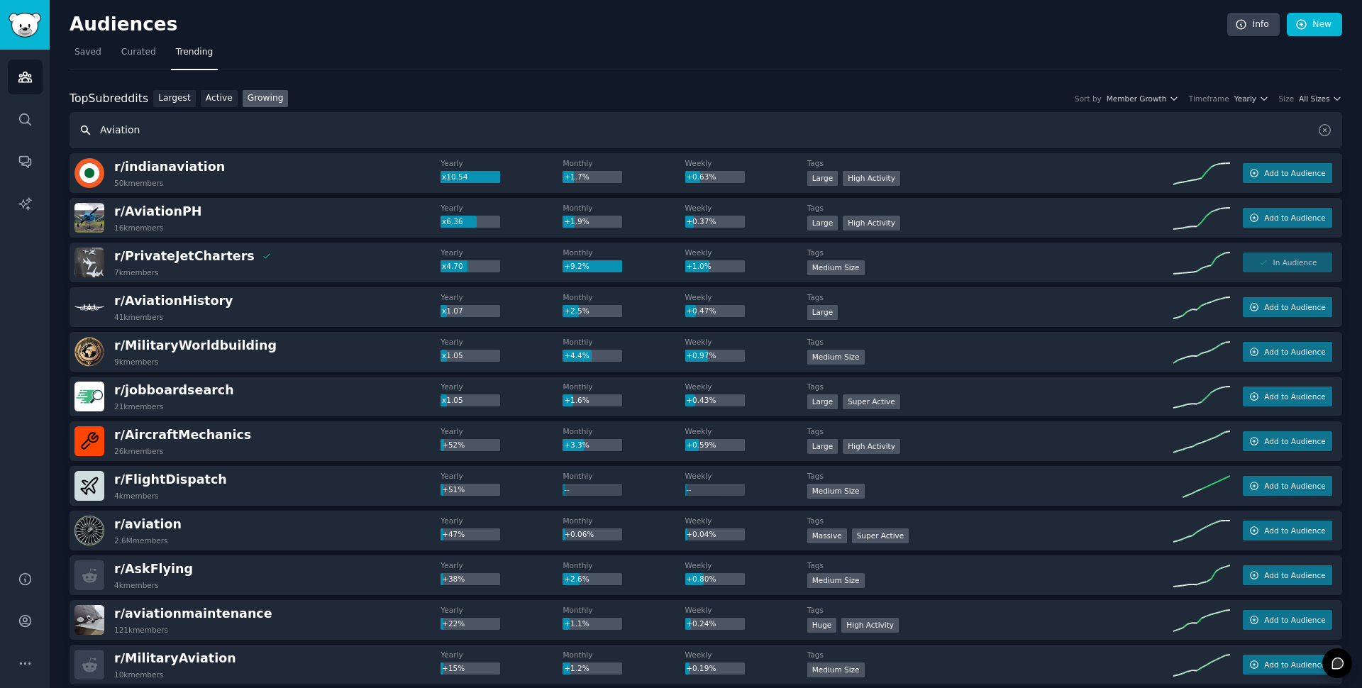
type input "f"
paste input "pl"
type input "supply chain"
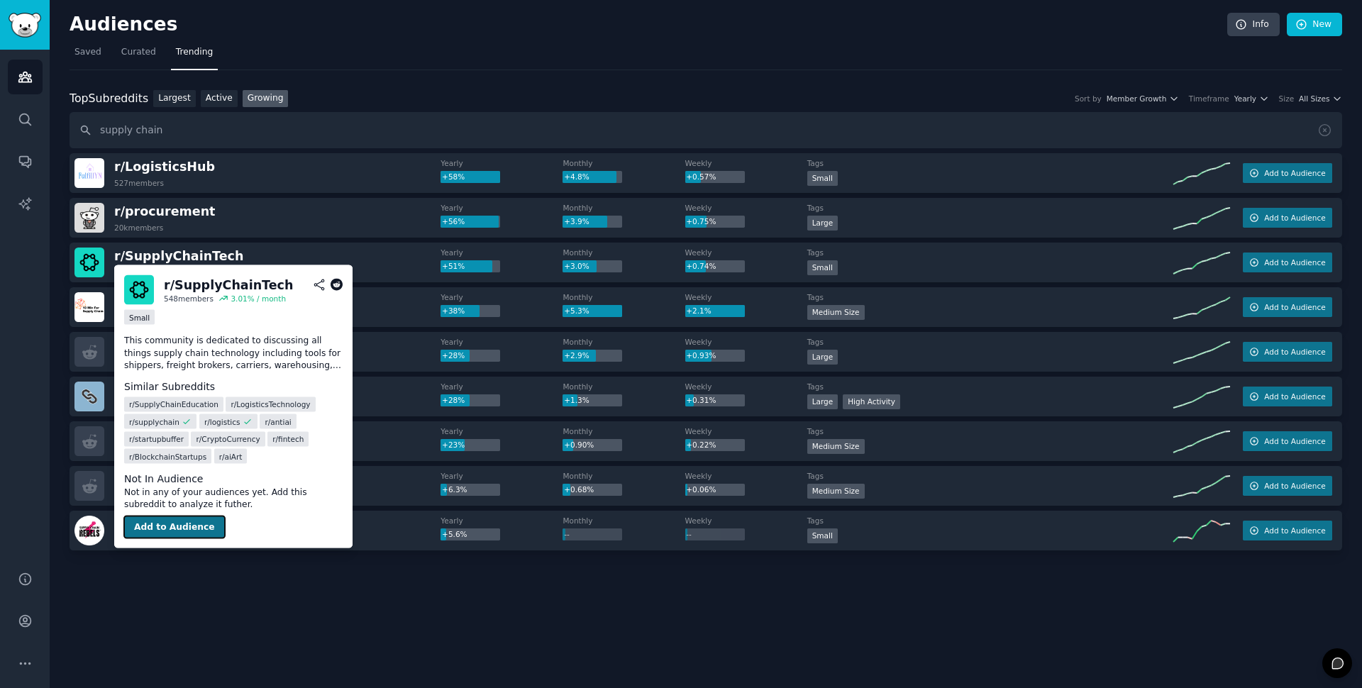
click at [180, 531] on button "Add to Audience" at bounding box center [174, 527] width 101 height 23
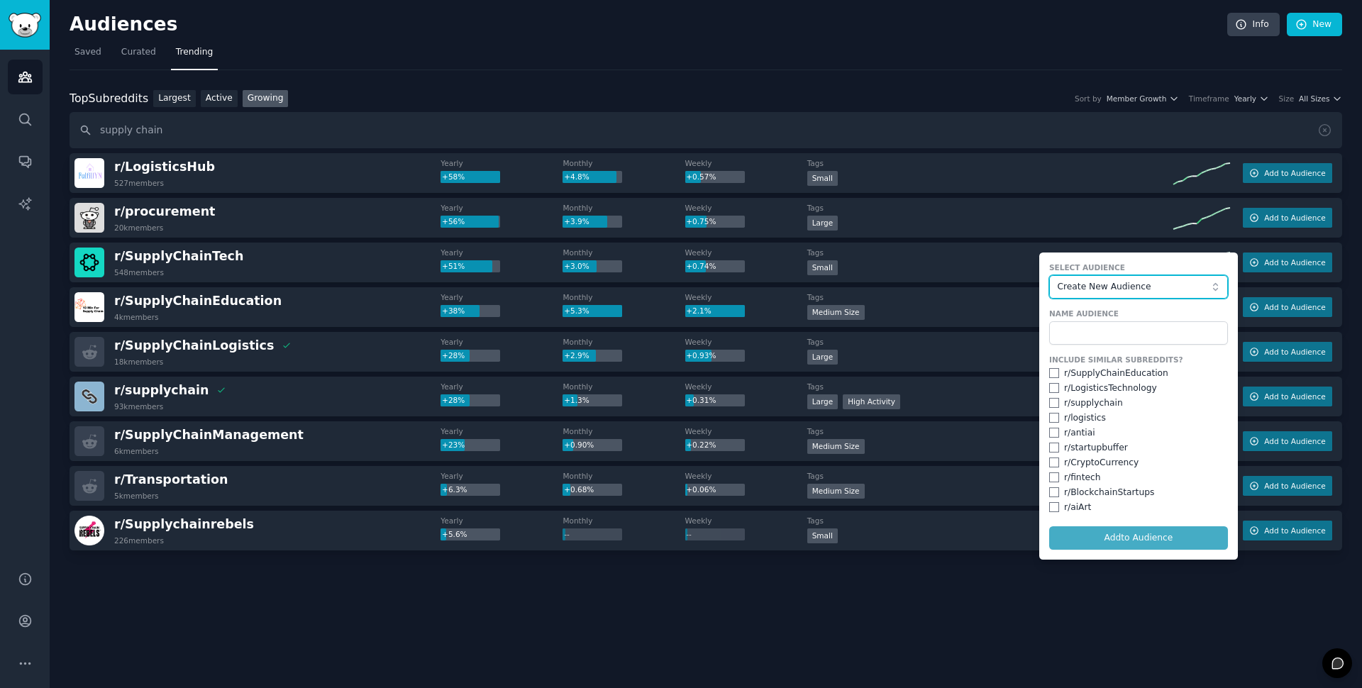
click at [1149, 276] on button "Create New Audience" at bounding box center [1138, 287] width 179 height 24
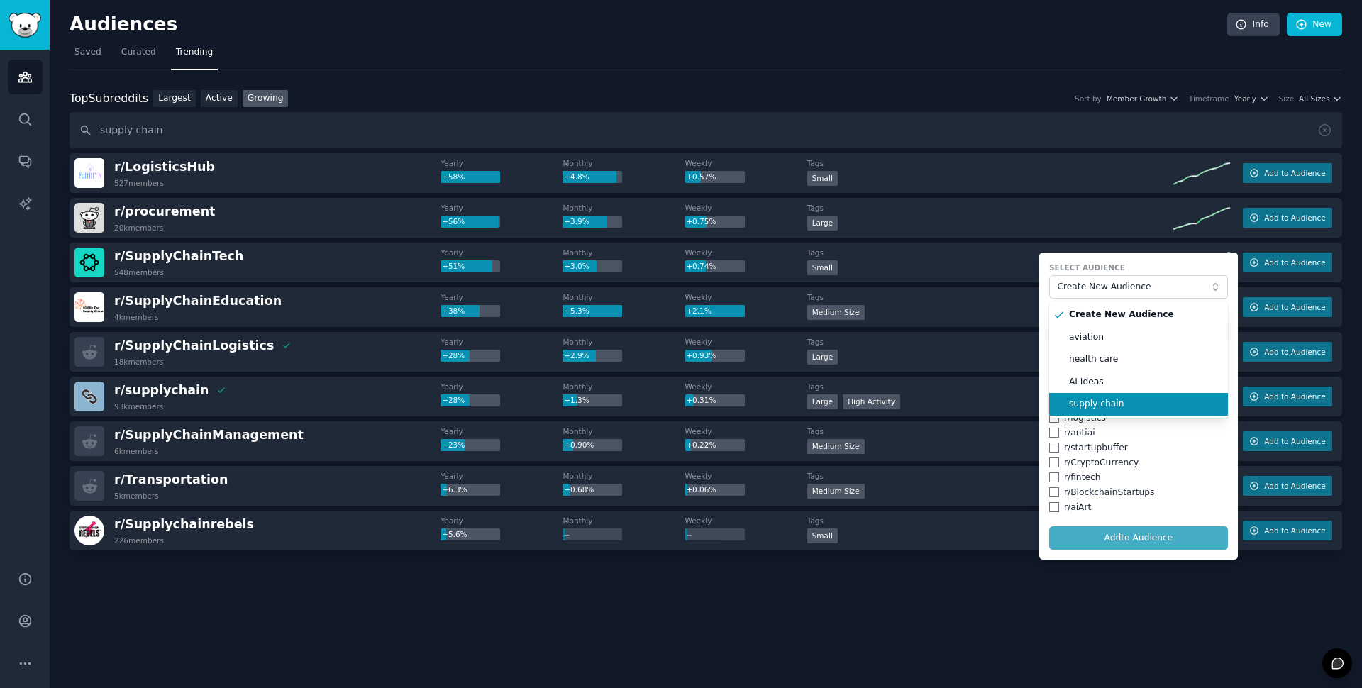
click at [1159, 401] on span "supply chain" at bounding box center [1143, 404] width 149 height 13
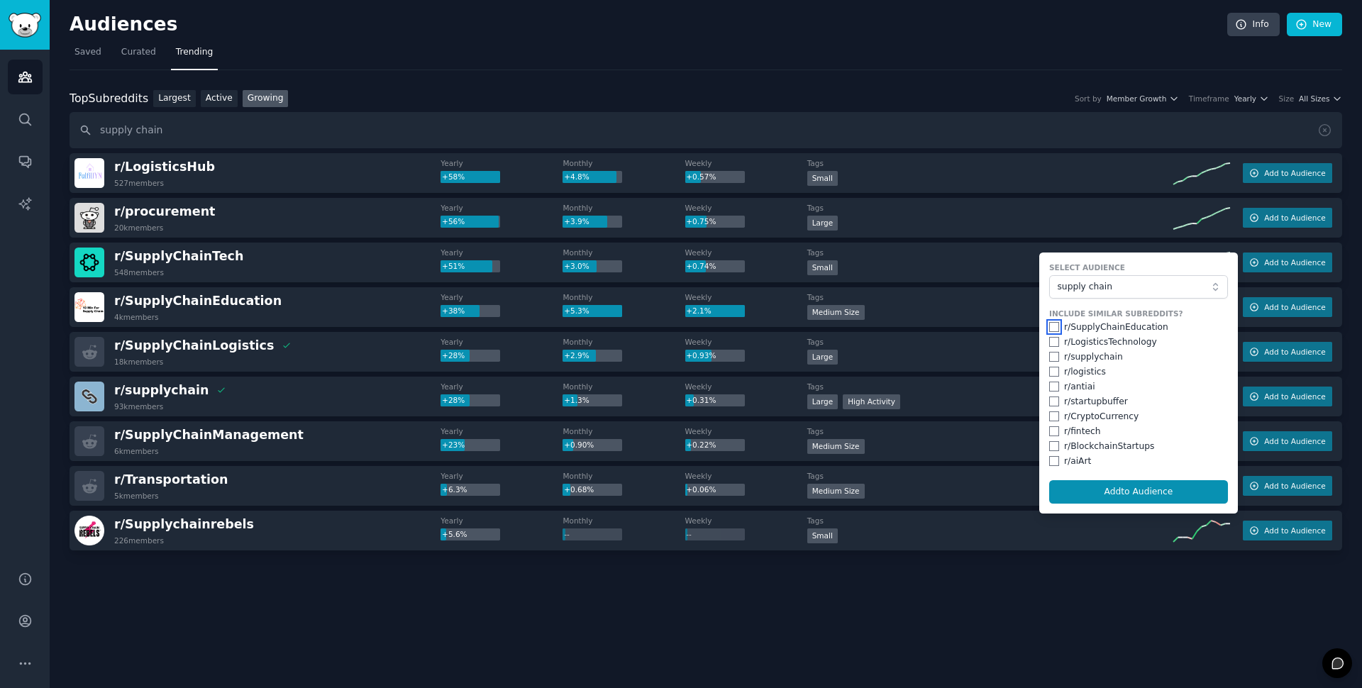
click at [1053, 328] on input "checkbox" at bounding box center [1054, 327] width 10 height 10
checkbox input "true"
click at [1057, 343] on input "checkbox" at bounding box center [1054, 342] width 10 height 10
checkbox input "true"
click at [1059, 360] on div "r/ supplychain" at bounding box center [1138, 357] width 179 height 13
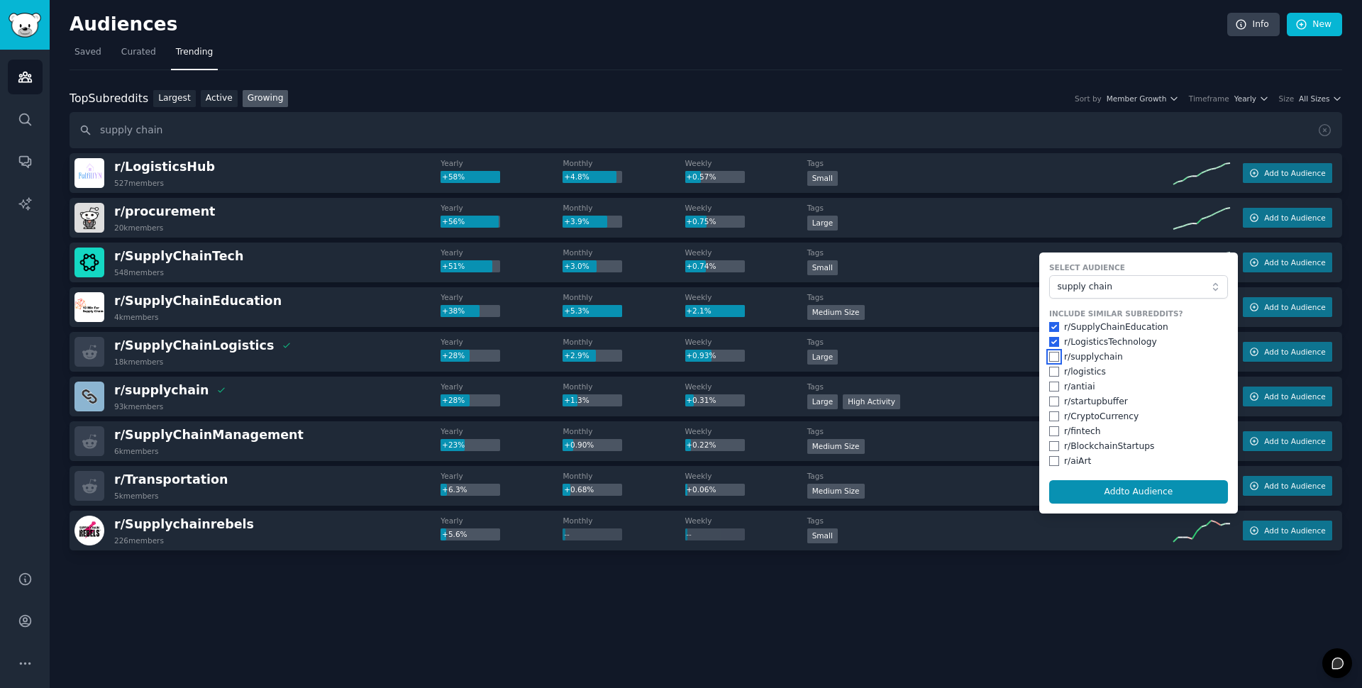
click at [1058, 358] on input "checkbox" at bounding box center [1054, 357] width 10 height 10
checkbox input "true"
click at [1085, 490] on button "Add to Audience" at bounding box center [1138, 492] width 179 height 24
checkbox input "false"
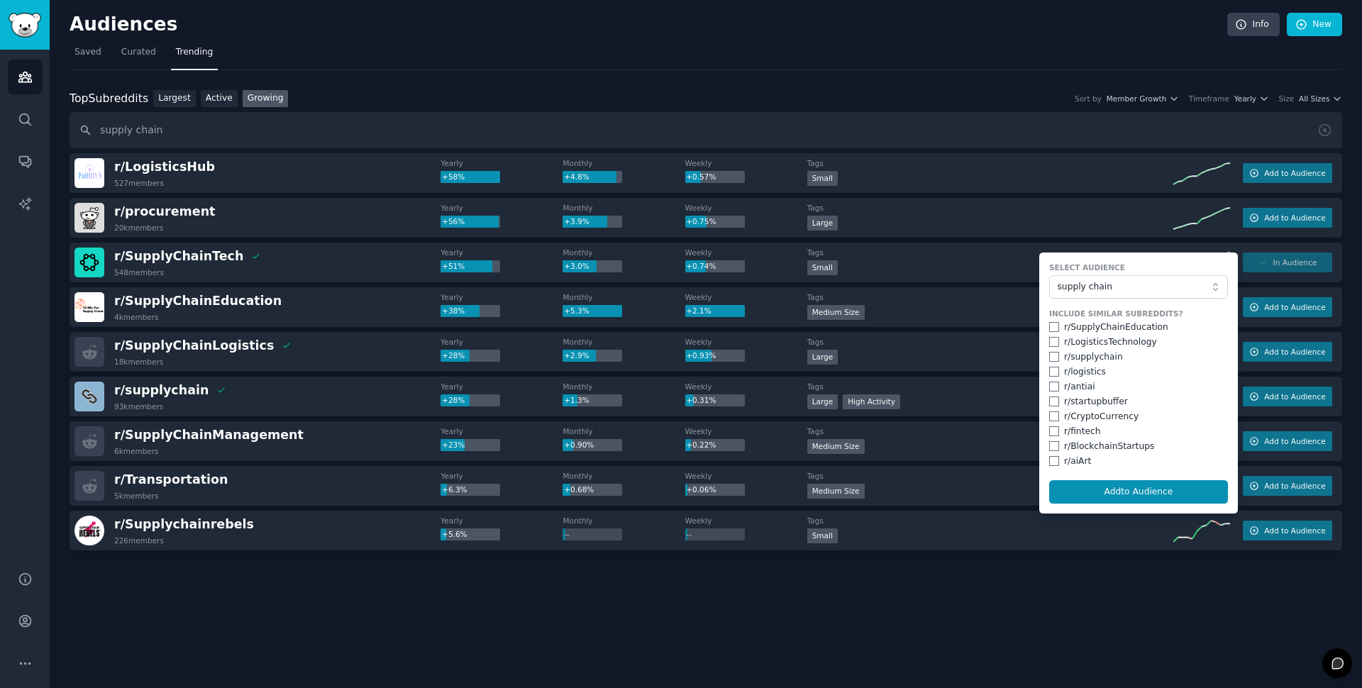
checkbox input "false"
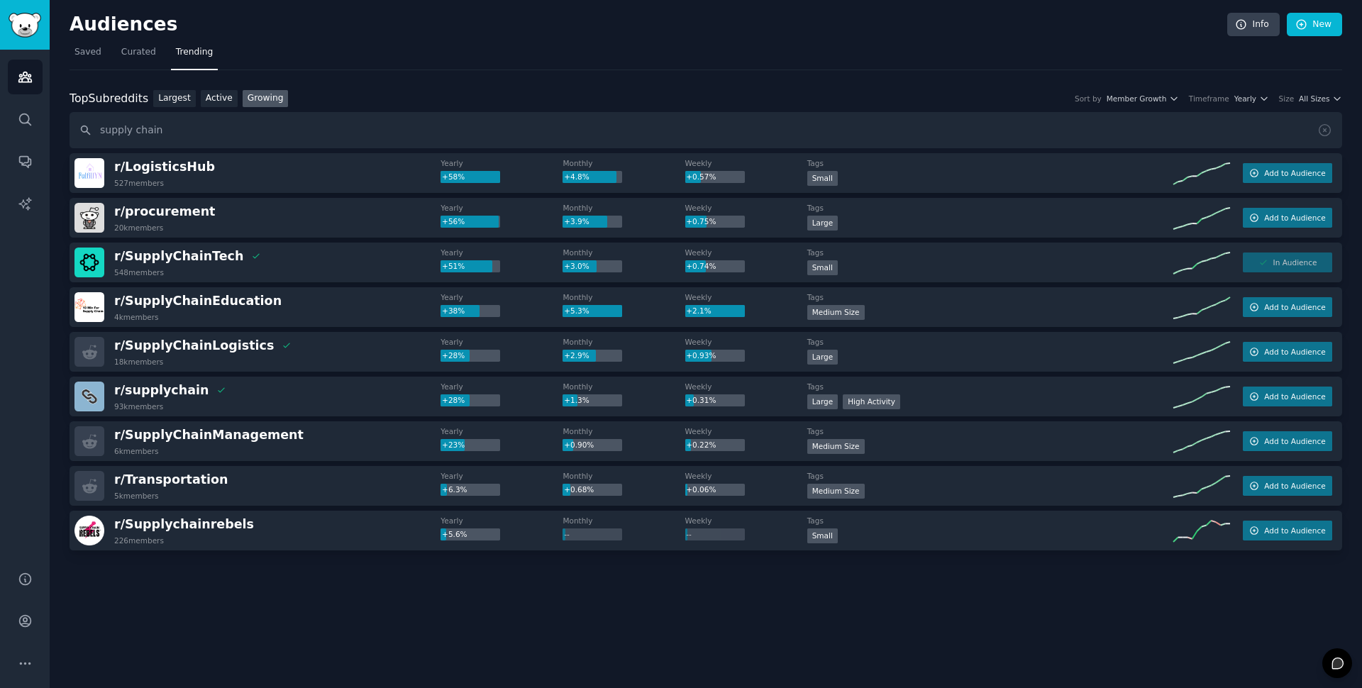
click at [357, 54] on nav "Saved Curated Trending" at bounding box center [706, 55] width 1273 height 29
click at [147, 55] on span "Curated" at bounding box center [138, 52] width 35 height 13
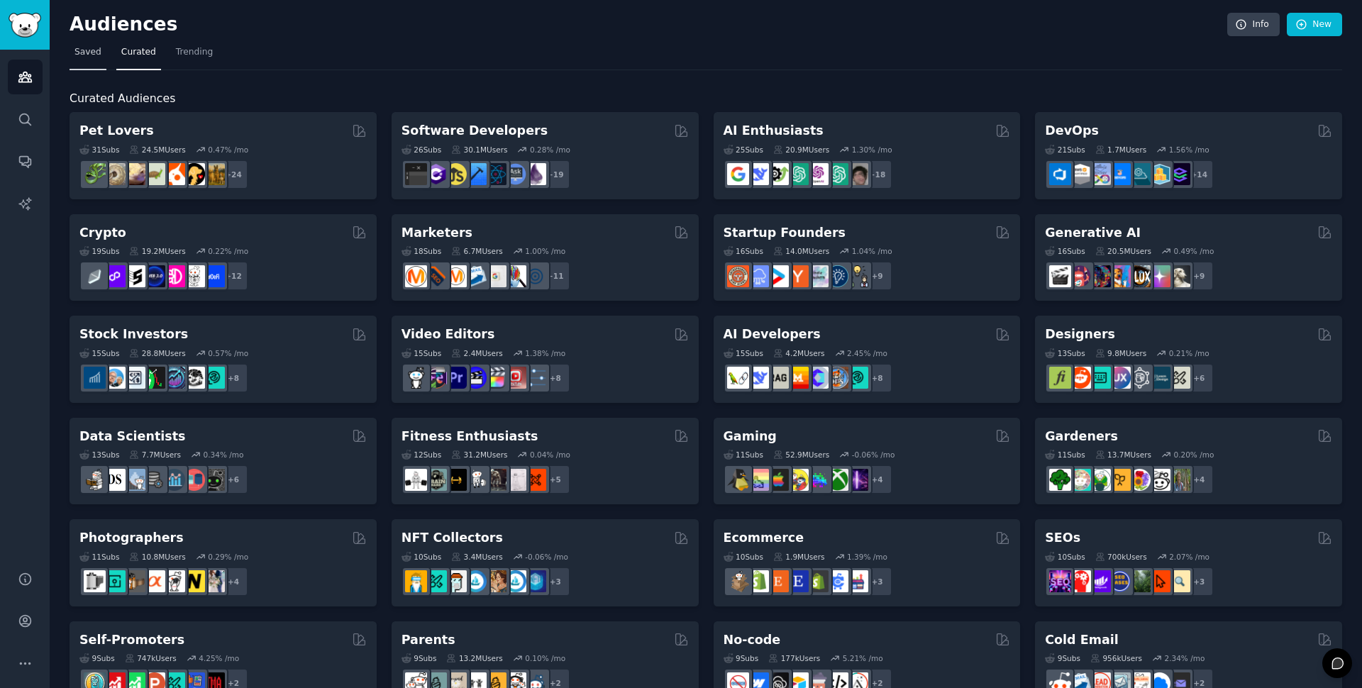
click at [76, 54] on span "Saved" at bounding box center [88, 52] width 27 height 13
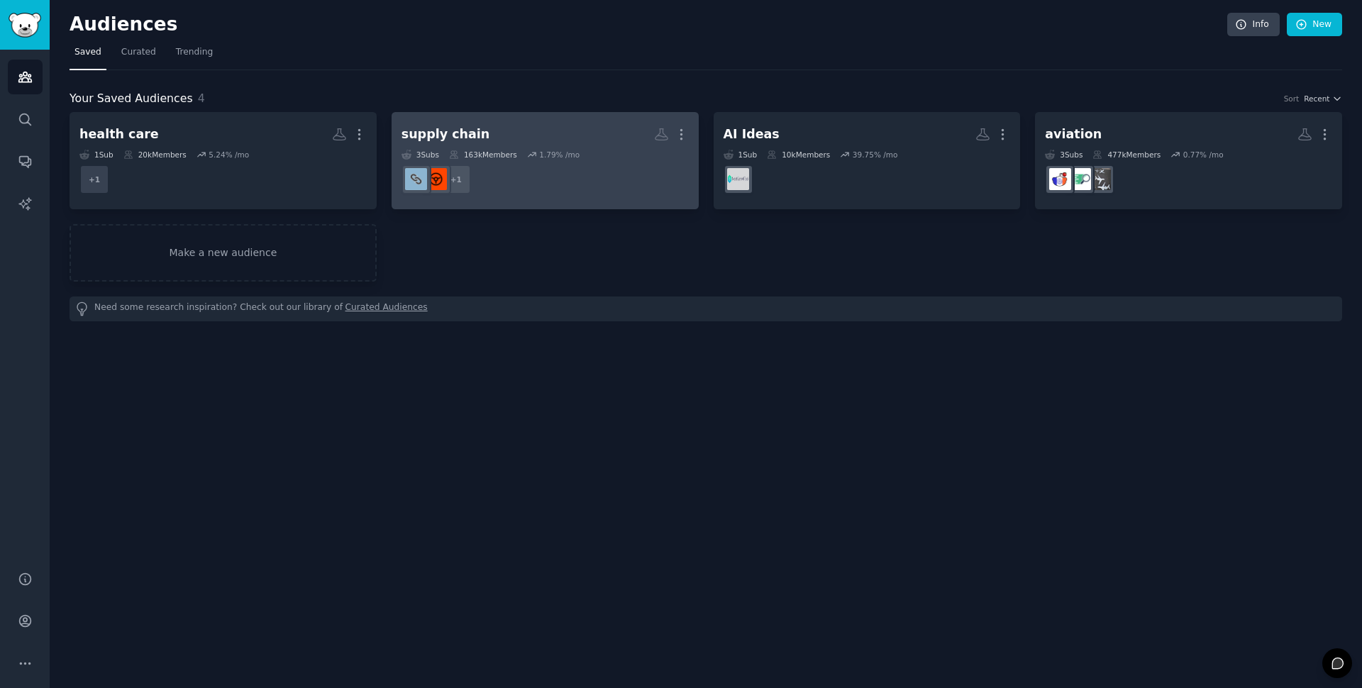
click at [446, 133] on div "supply chain" at bounding box center [446, 135] width 89 height 18
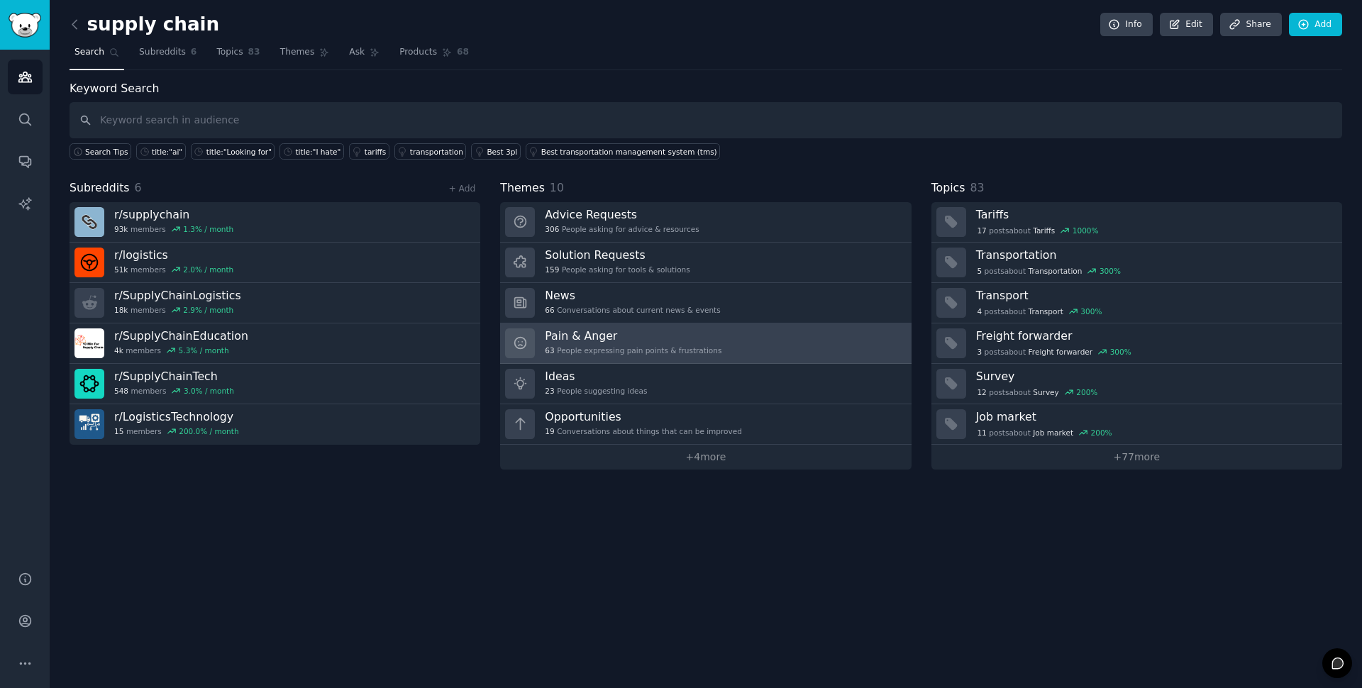
click at [595, 348] on div "63 People expressing pain points & frustrations" at bounding box center [633, 351] width 177 height 10
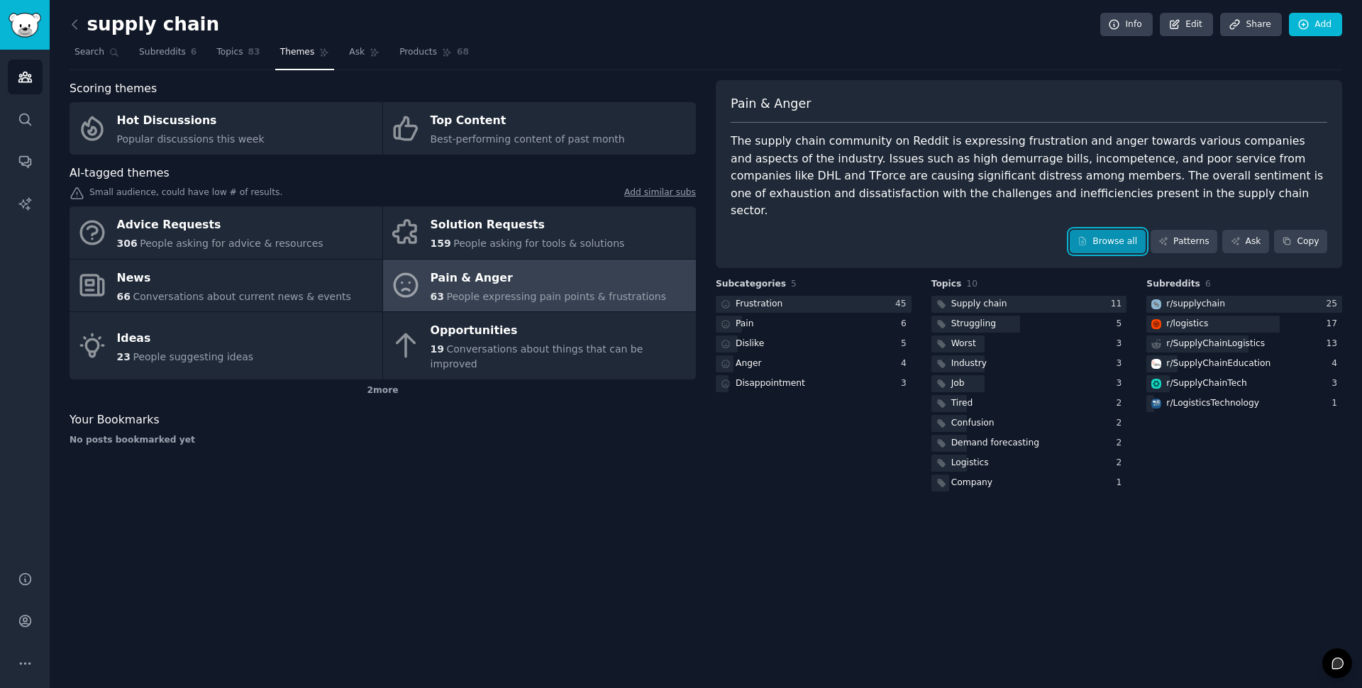
click at [1112, 230] on link "Browse all" at bounding box center [1108, 242] width 76 height 24
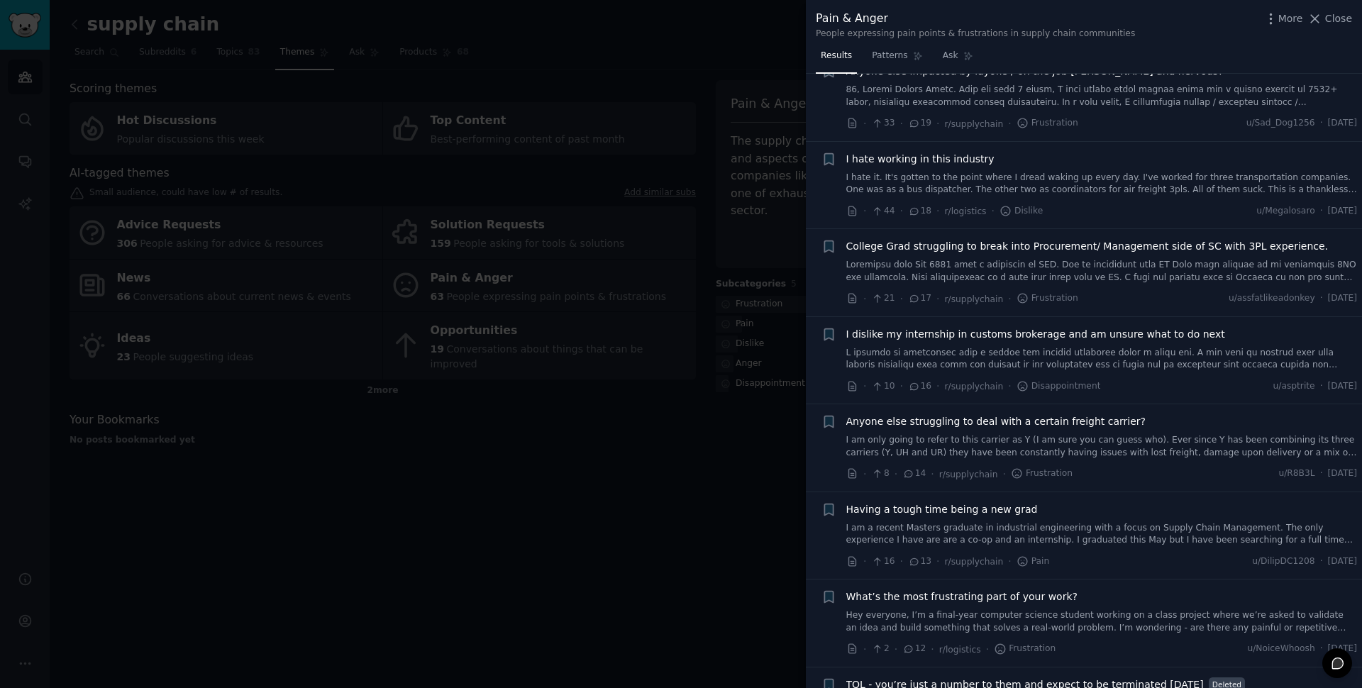
scroll to position [1208, 0]
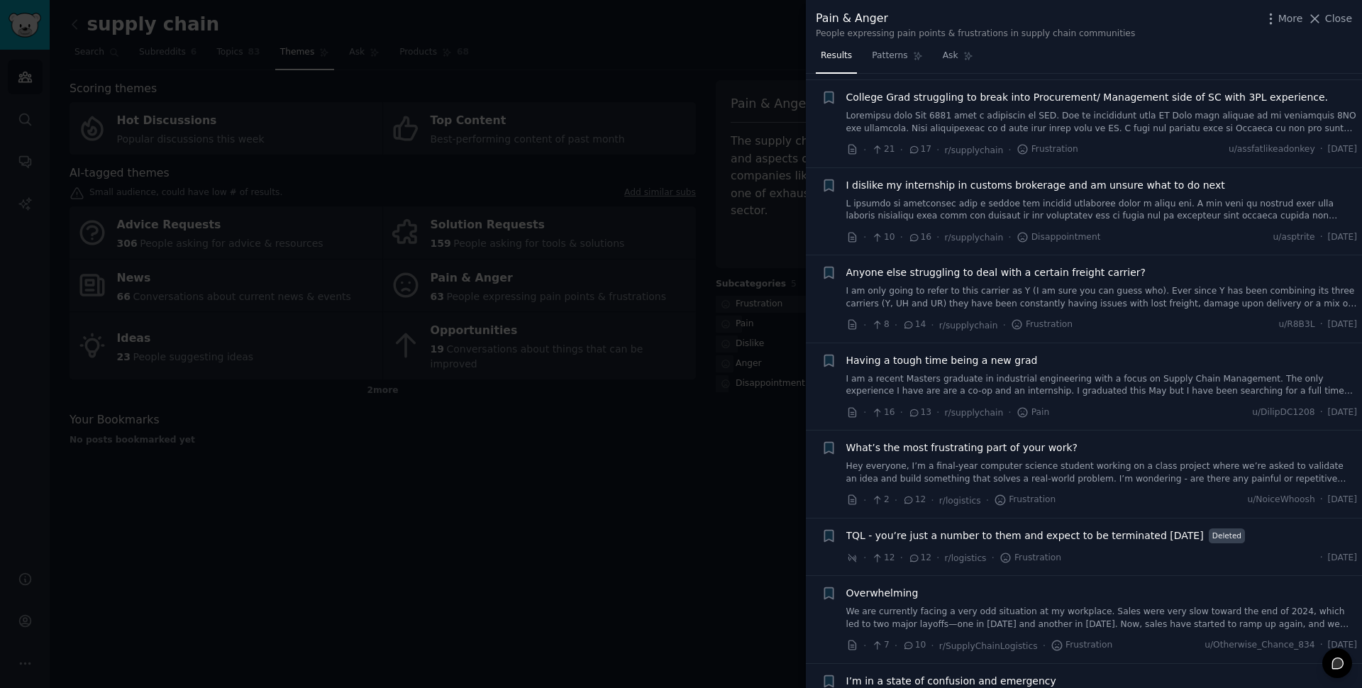
click at [755, 427] on div at bounding box center [681, 344] width 1362 height 688
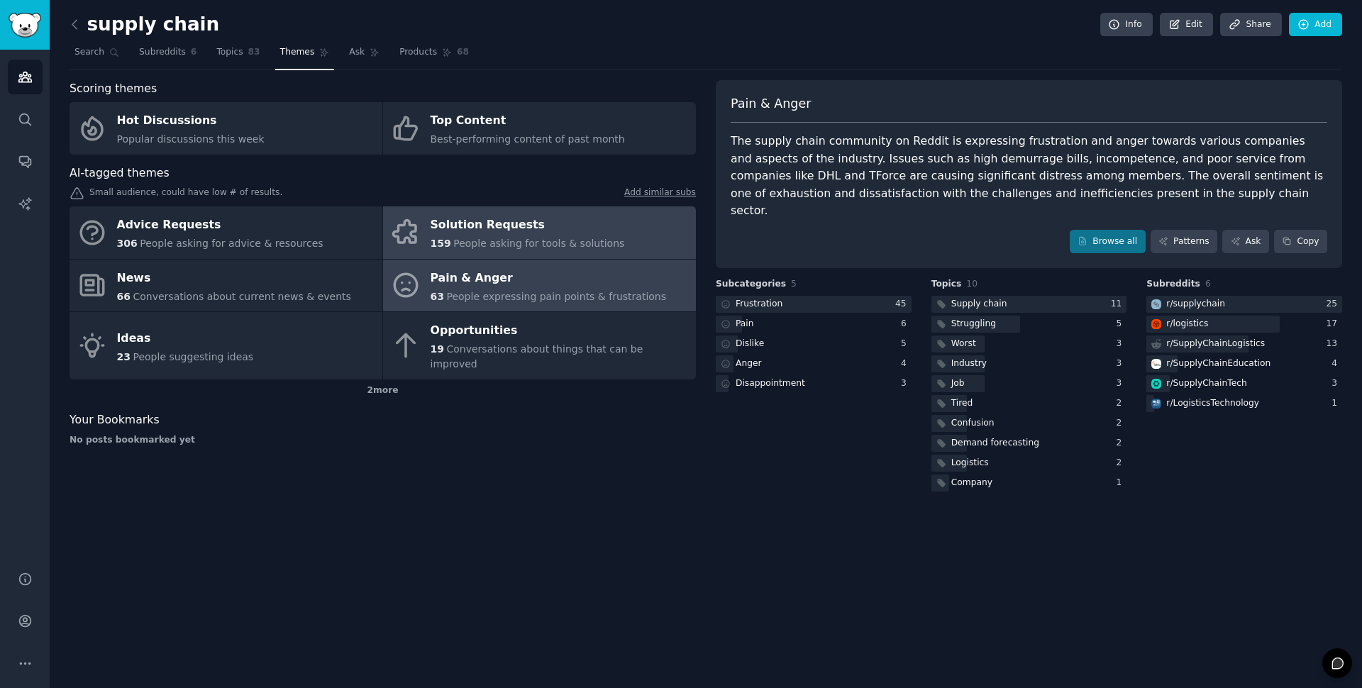
click at [592, 234] on div "Solution Requests" at bounding box center [528, 225] width 194 height 23
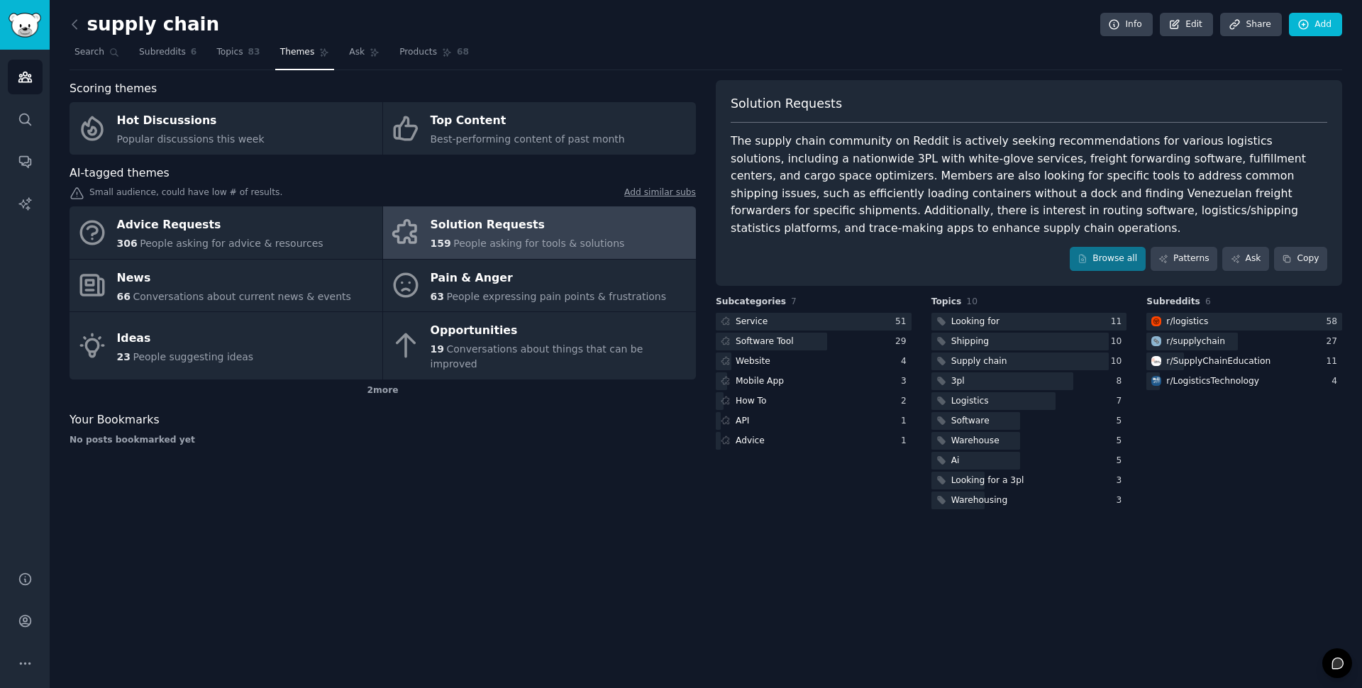
click at [1120, 244] on div "Solution Requests The supply chain community on Reddit is actively seeking reco…" at bounding box center [1029, 183] width 627 height 206
click at [1115, 265] on link "Browse all" at bounding box center [1108, 259] width 76 height 24
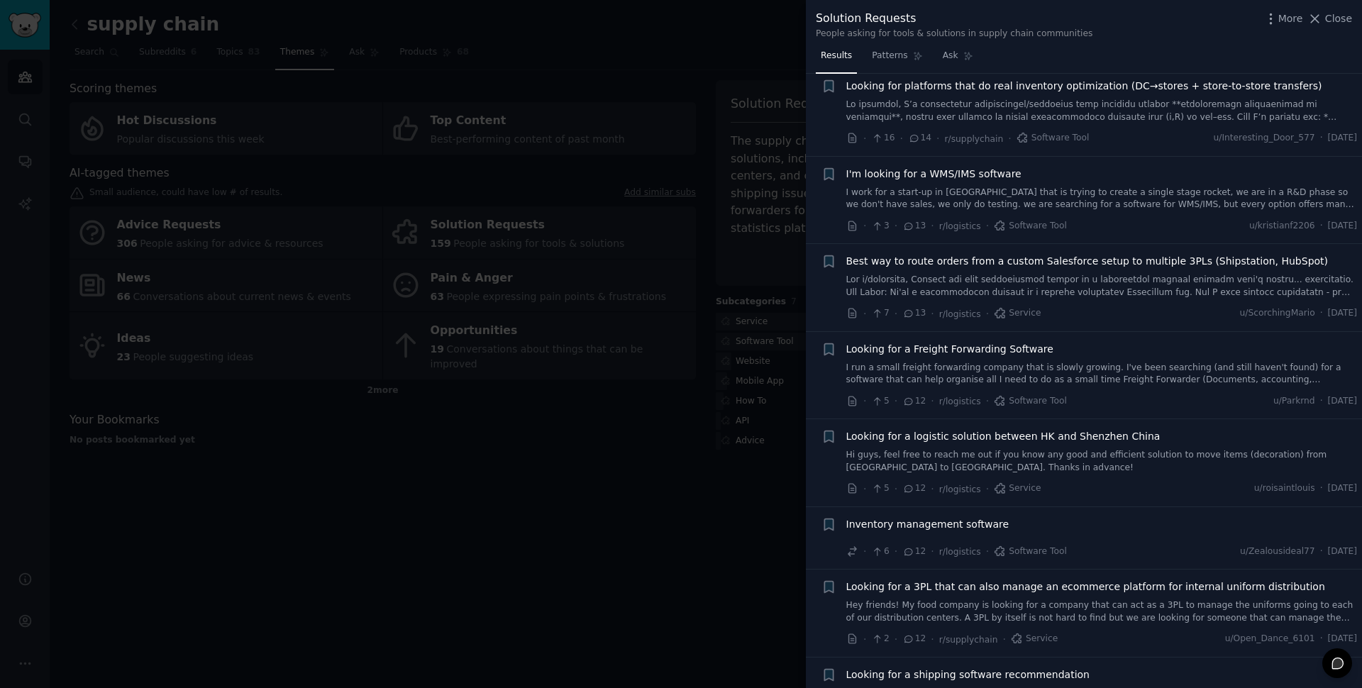
scroll to position [1050, 0]
click at [710, 426] on div at bounding box center [681, 344] width 1362 height 688
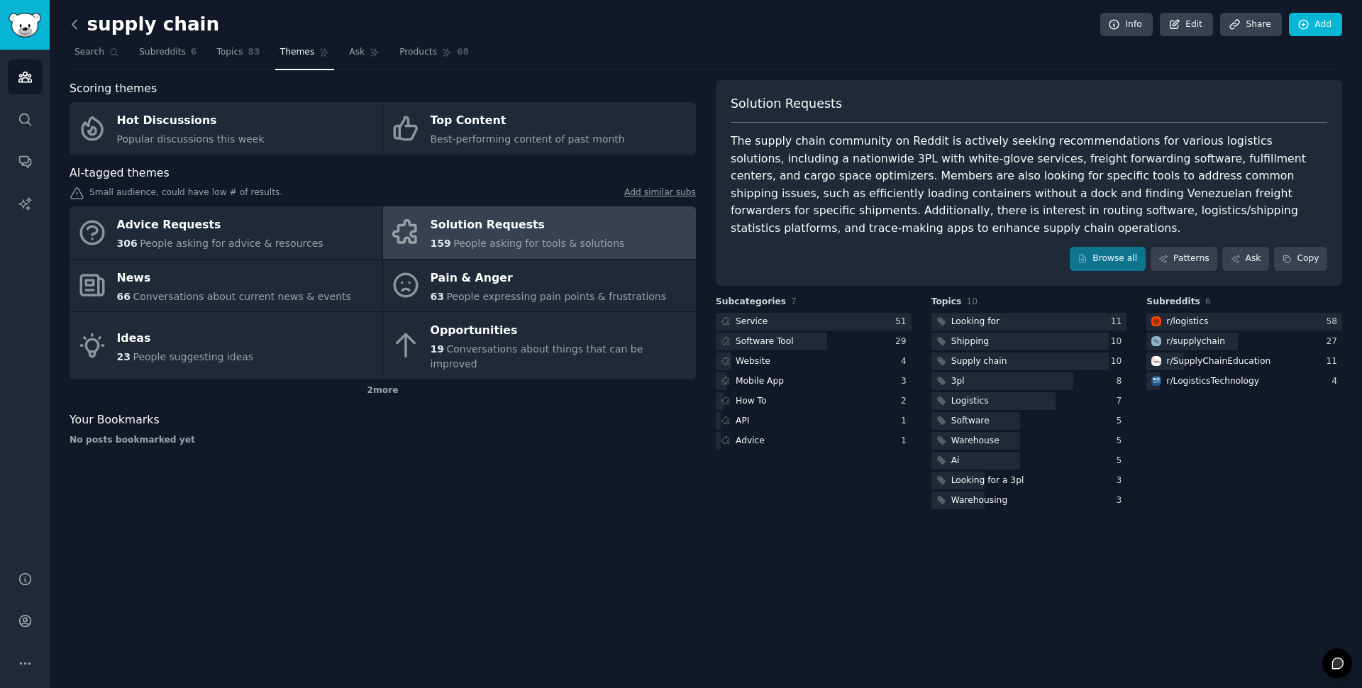
click at [76, 31] on icon at bounding box center [74, 24] width 15 height 15
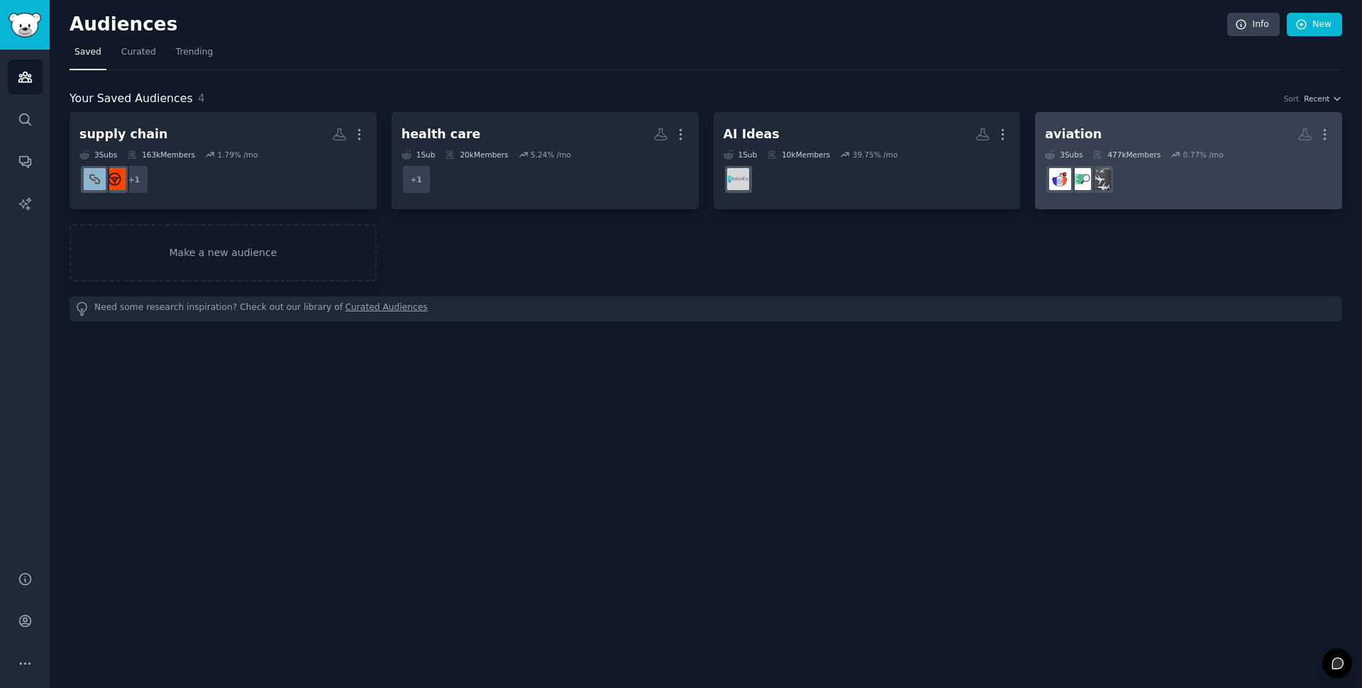
click at [1100, 131] on h2 "aviation More" at bounding box center [1188, 134] width 287 height 25
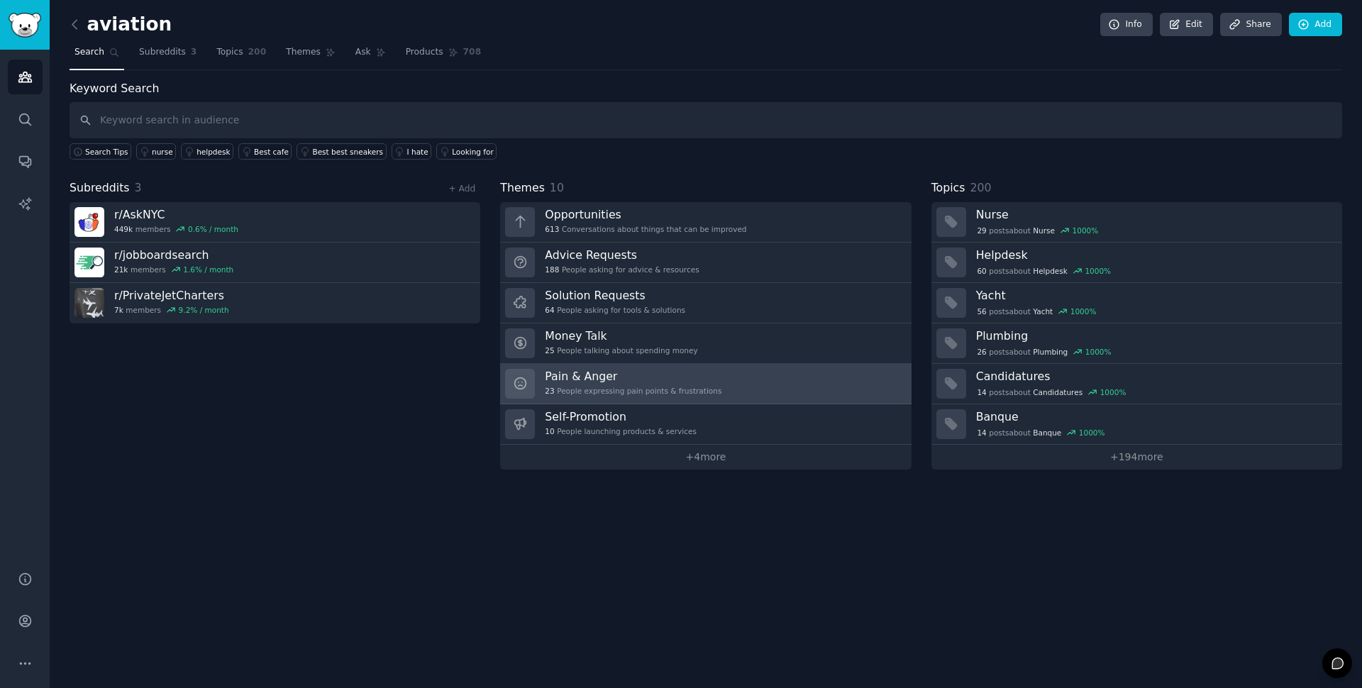
click at [610, 384] on div "Pain & Anger 23 People expressing pain points & frustrations" at bounding box center [633, 384] width 177 height 30
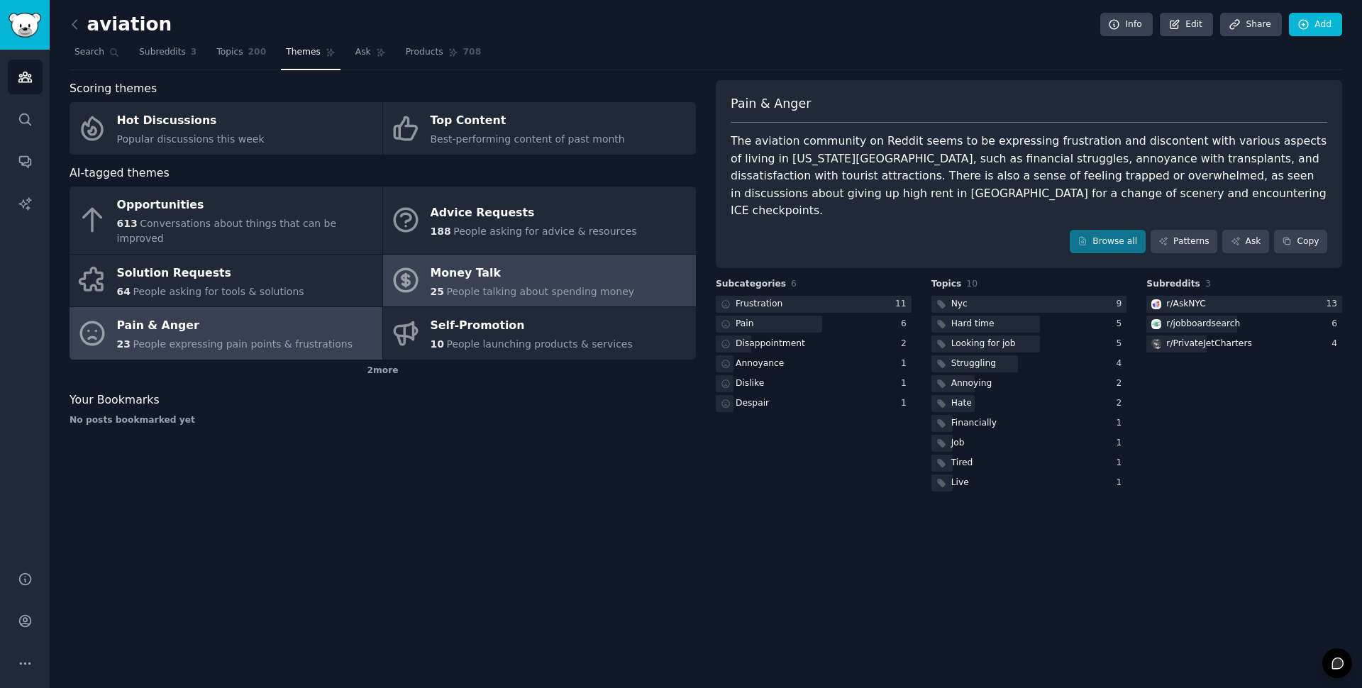
click at [574, 286] on span "People talking about spending money" at bounding box center [540, 291] width 188 height 11
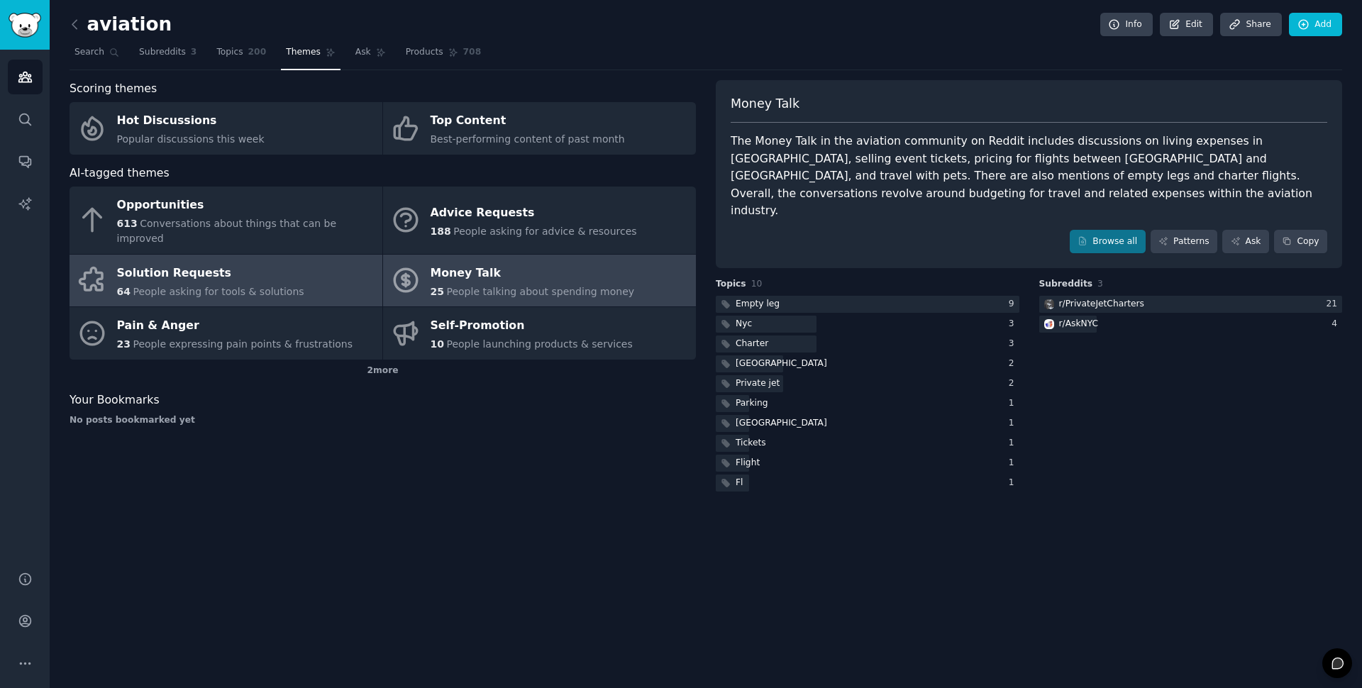
click at [310, 271] on link "Solution Requests 64 People asking for tools & solutions" at bounding box center [226, 281] width 313 height 53
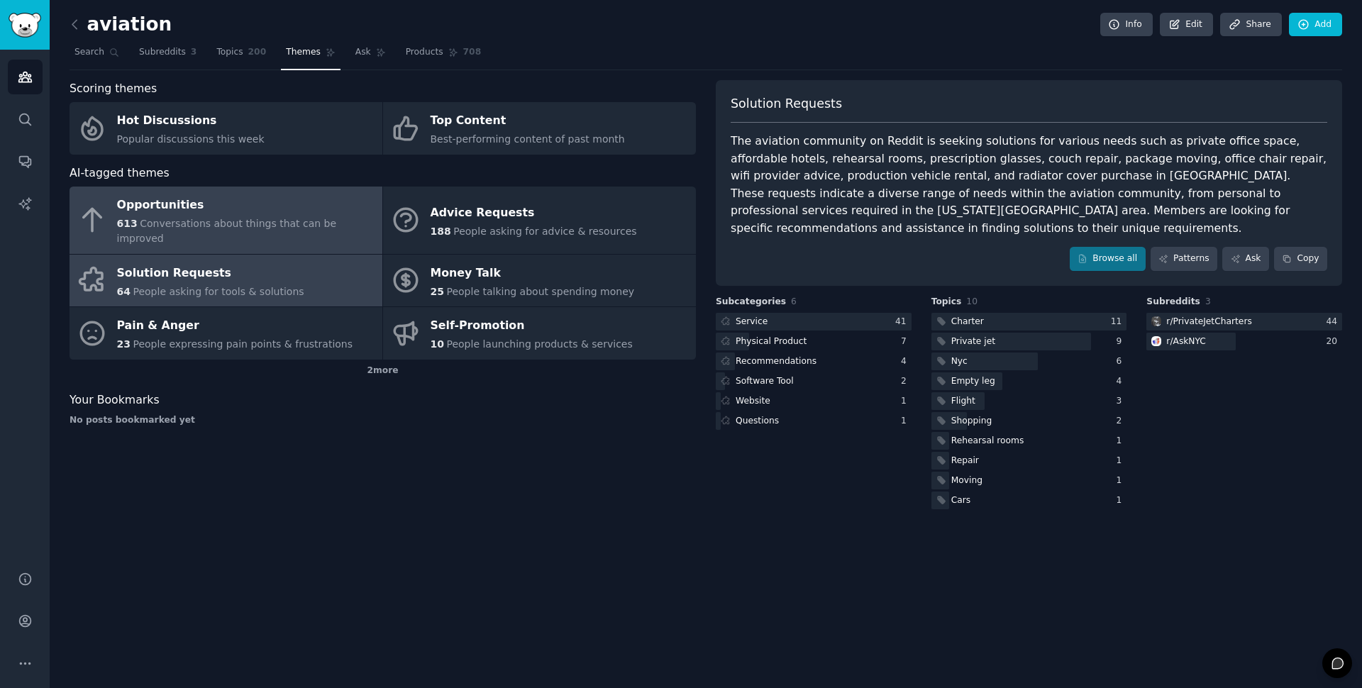
click at [295, 209] on div "Opportunities" at bounding box center [246, 205] width 258 height 23
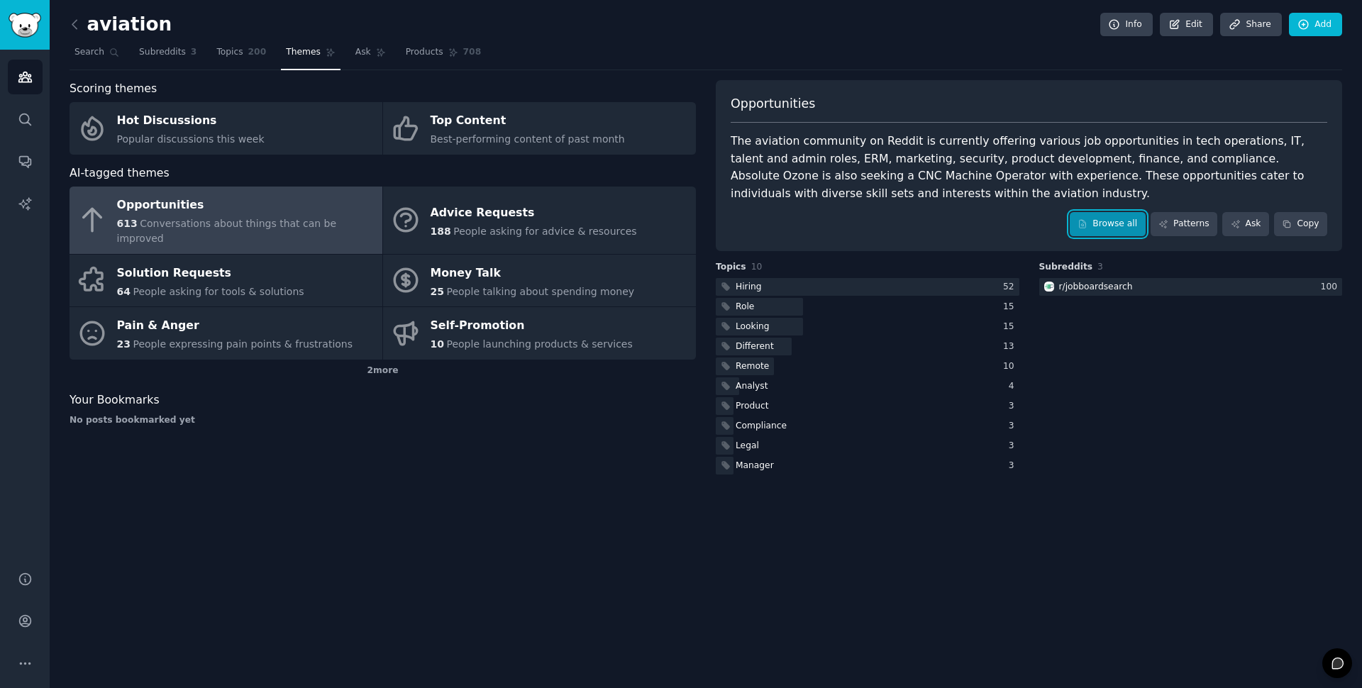
click at [1125, 228] on link "Browse all" at bounding box center [1108, 224] width 76 height 24
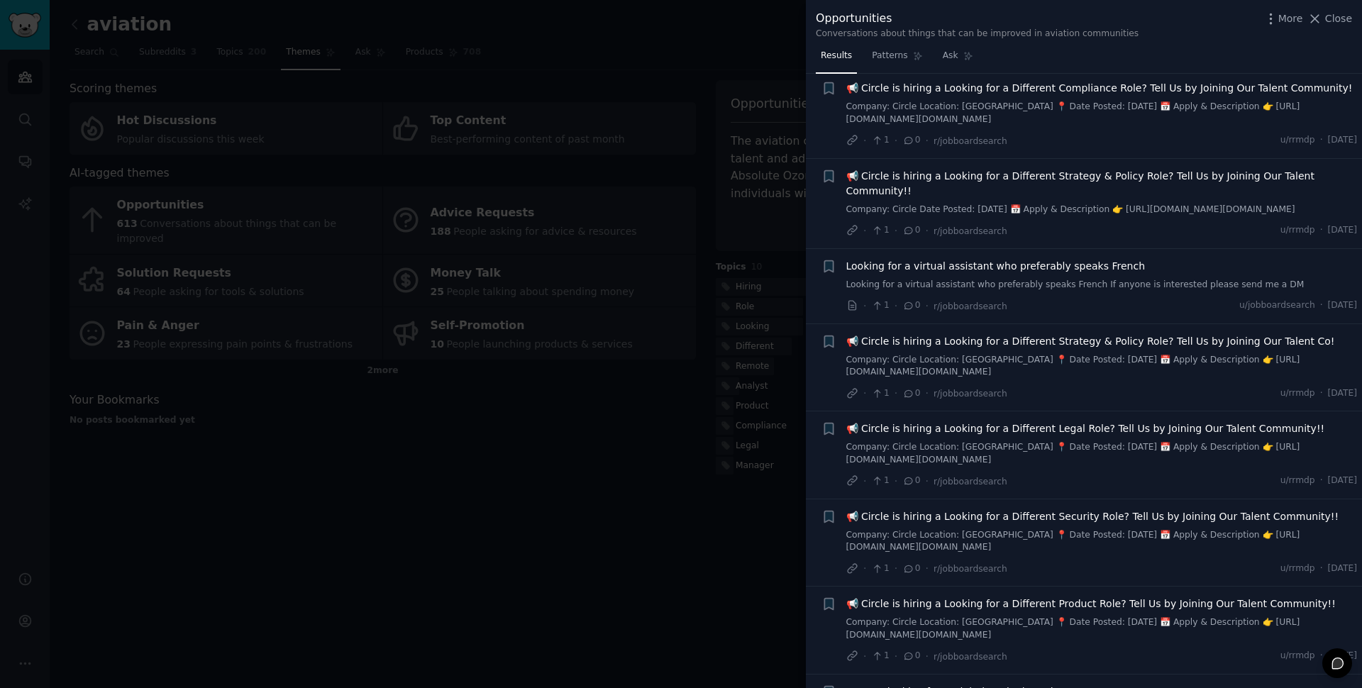
scroll to position [2054, 0]
